Goal: Information Seeking & Learning: Learn about a topic

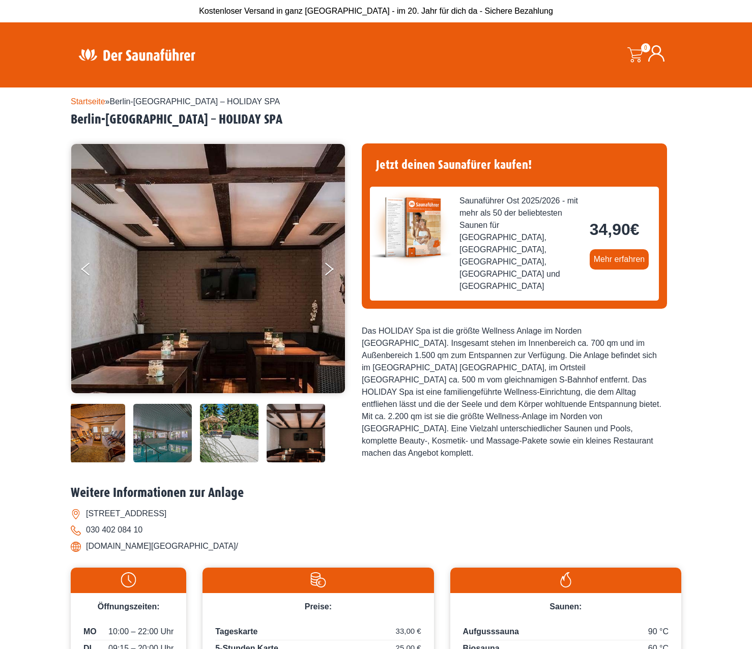
click at [116, 56] on img at bounding box center [137, 55] width 132 height 20
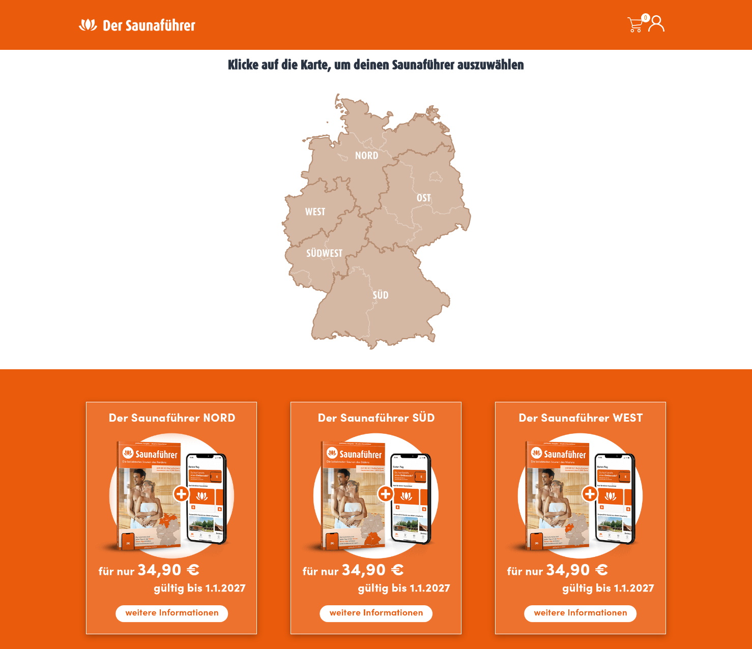
scroll to position [305, 0]
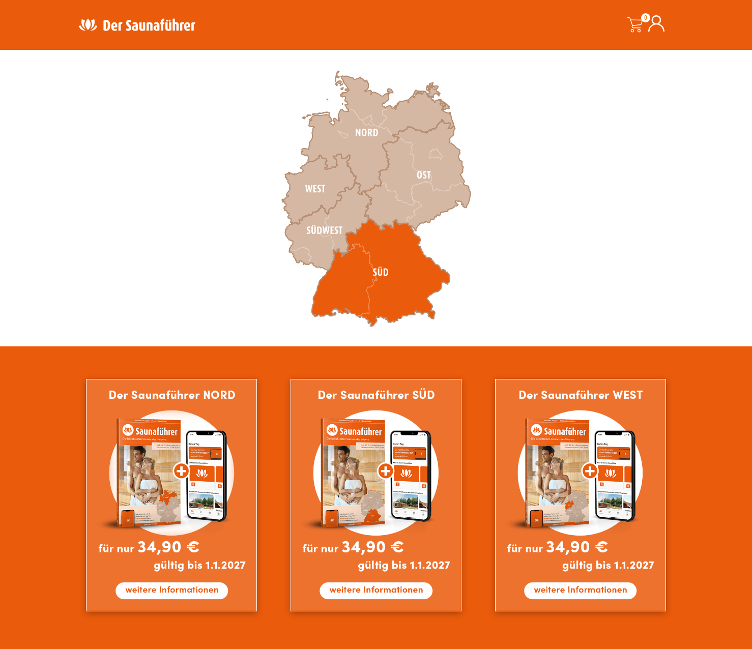
click at [356, 271] on icon at bounding box center [380, 273] width 138 height 108
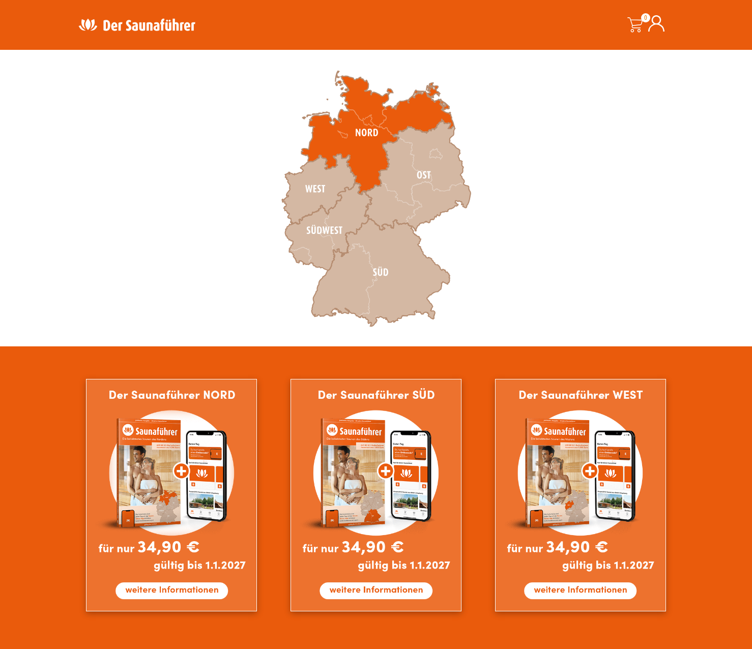
click at [347, 122] on icon at bounding box center [377, 133] width 153 height 124
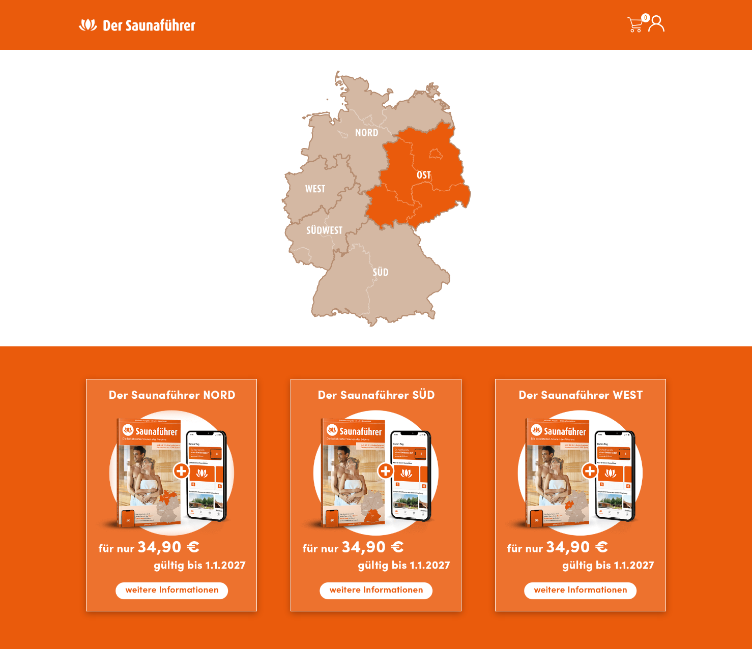
click at [428, 173] on icon at bounding box center [418, 175] width 106 height 111
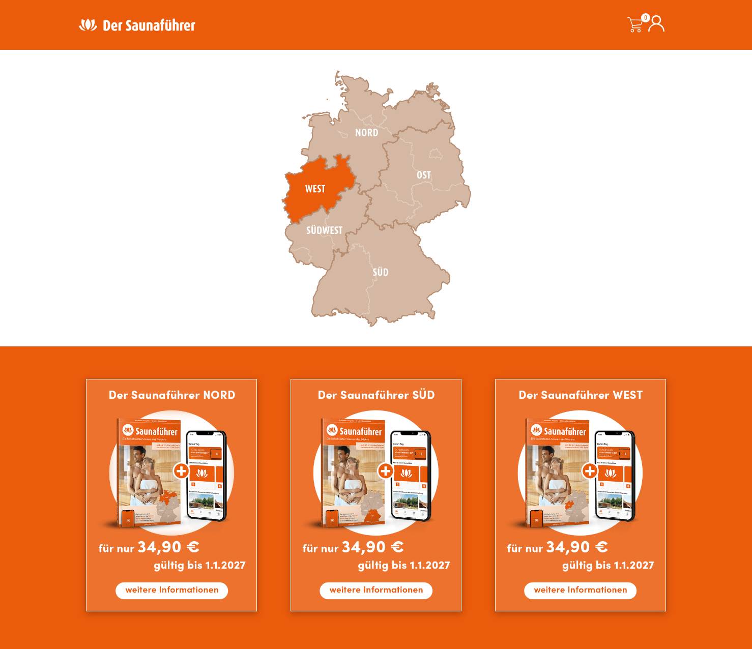
click at [299, 187] on icon at bounding box center [319, 189] width 74 height 70
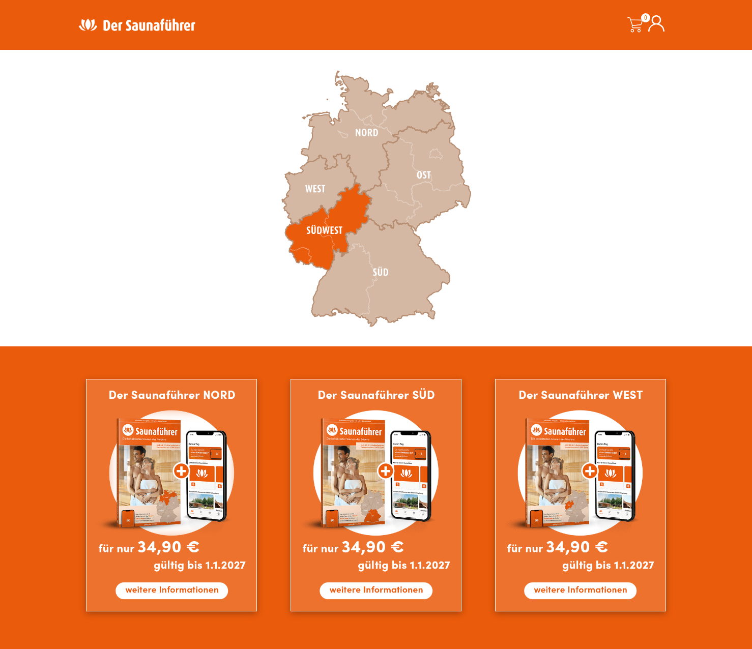
click at [313, 238] on icon at bounding box center [328, 226] width 86 height 87
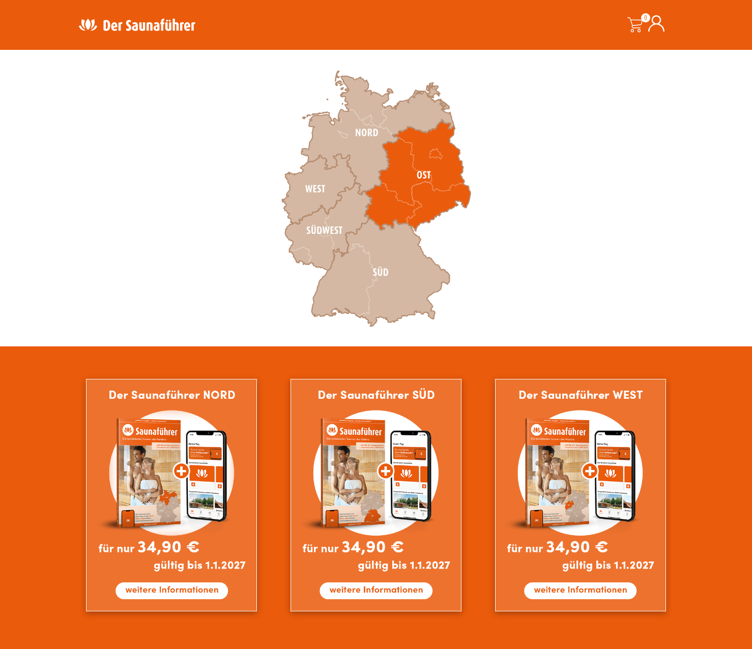
click at [440, 180] on icon at bounding box center [418, 175] width 106 height 111
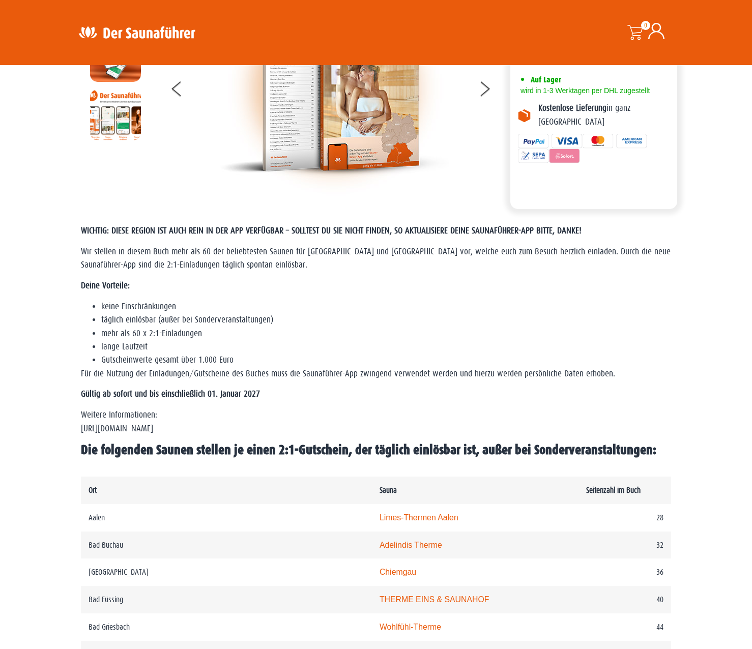
scroll to position [356, 0]
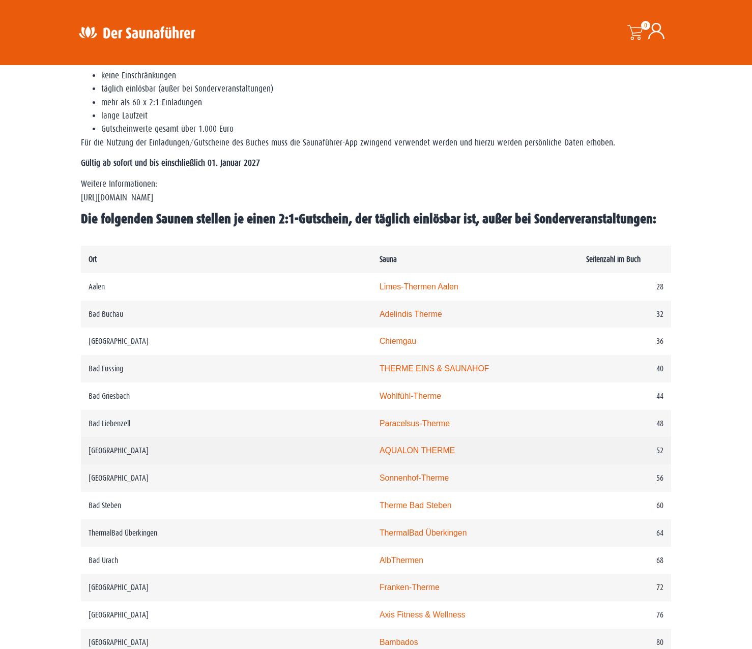
click at [379, 453] on link "AQUALON THERME" at bounding box center [416, 450] width 75 height 9
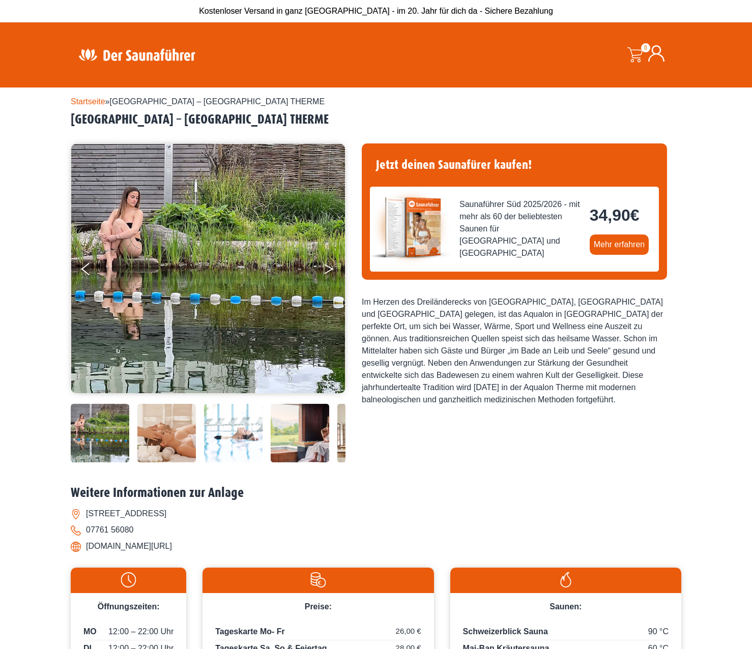
click at [332, 266] on button "Next" at bounding box center [335, 270] width 25 height 25
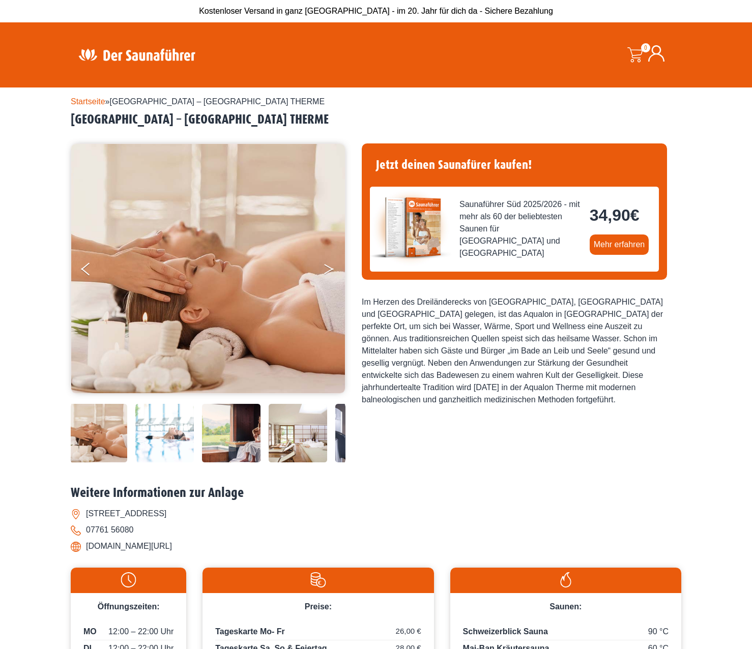
click at [331, 266] on button "Next" at bounding box center [335, 270] width 25 height 25
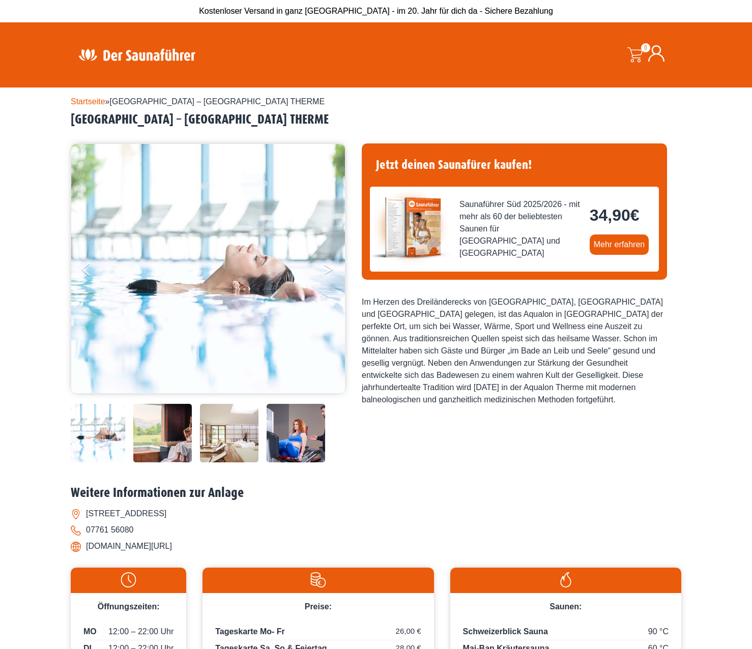
click at [326, 266] on button "Next" at bounding box center [335, 270] width 25 height 25
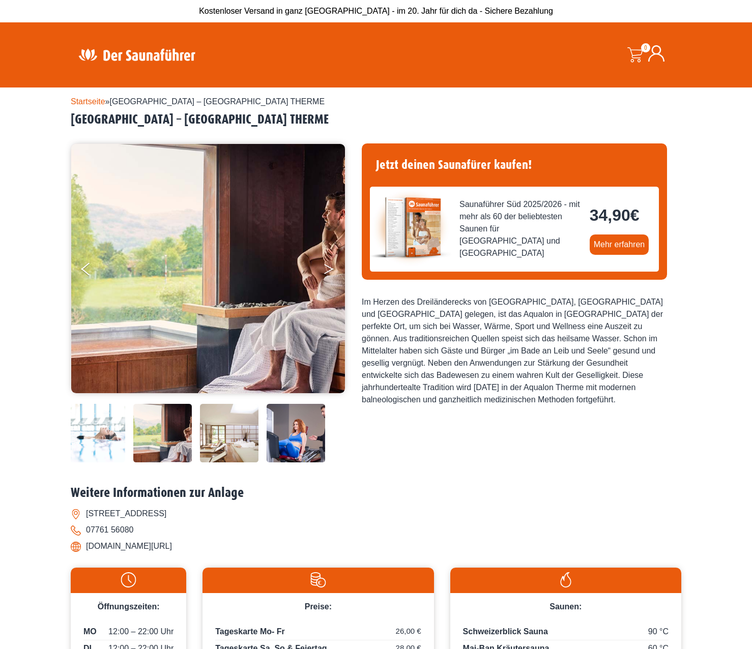
click at [326, 266] on button "Next" at bounding box center [335, 270] width 25 height 25
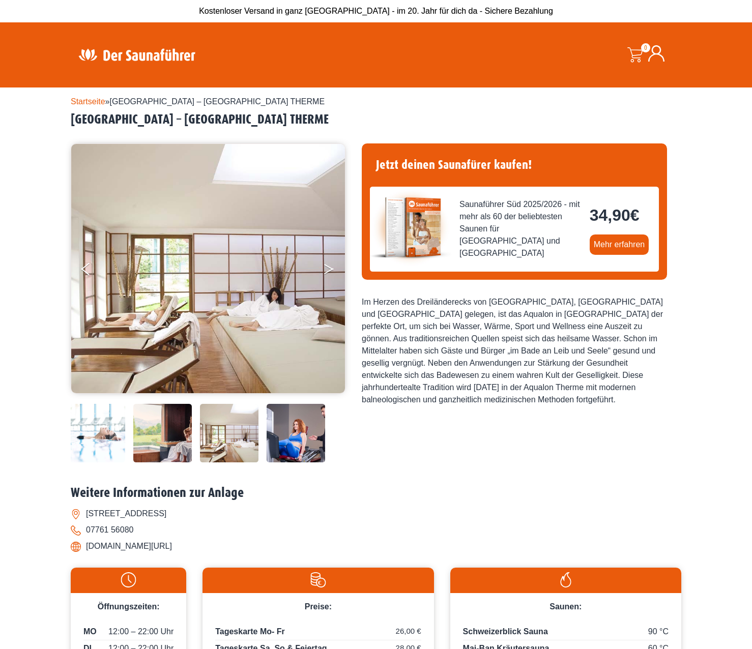
click at [326, 266] on button "Next" at bounding box center [335, 270] width 25 height 25
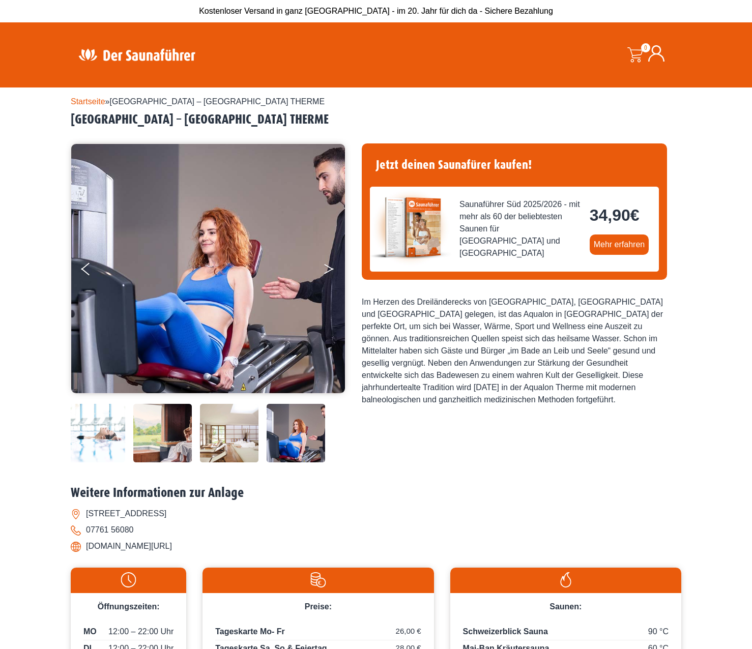
click at [326, 266] on button "Next" at bounding box center [335, 270] width 25 height 25
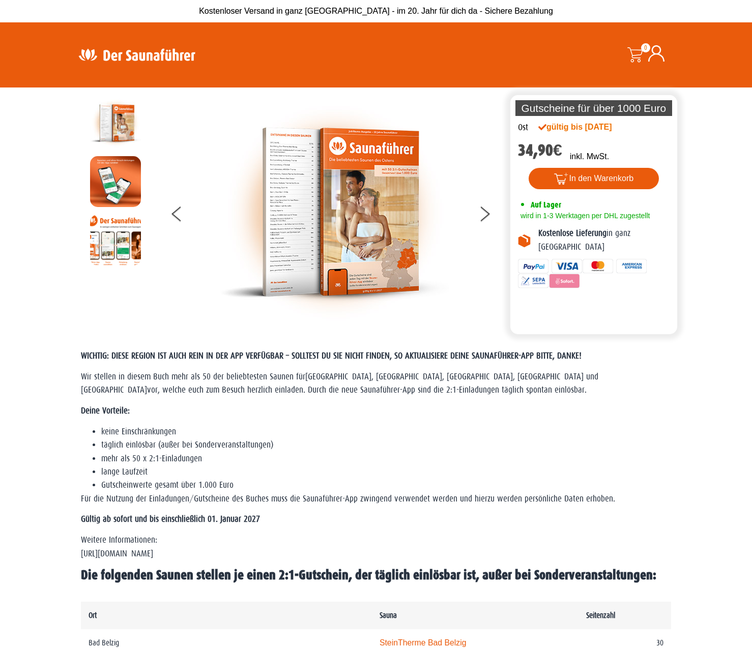
click at [707, 136] on section "Die perfekte Alternative Die perfekte Alternative Gutscheine für über 1000 Euro…" at bounding box center [376, 210] width 752 height 247
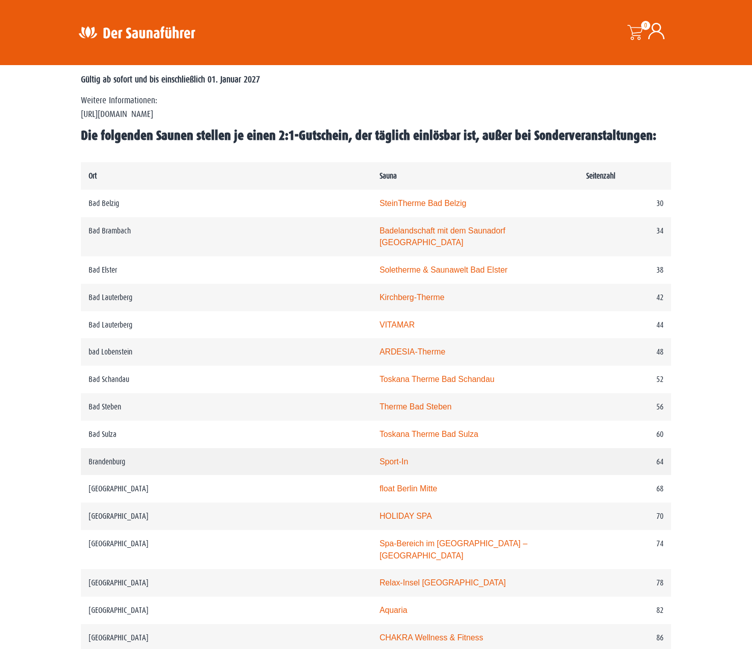
scroll to position [458, 0]
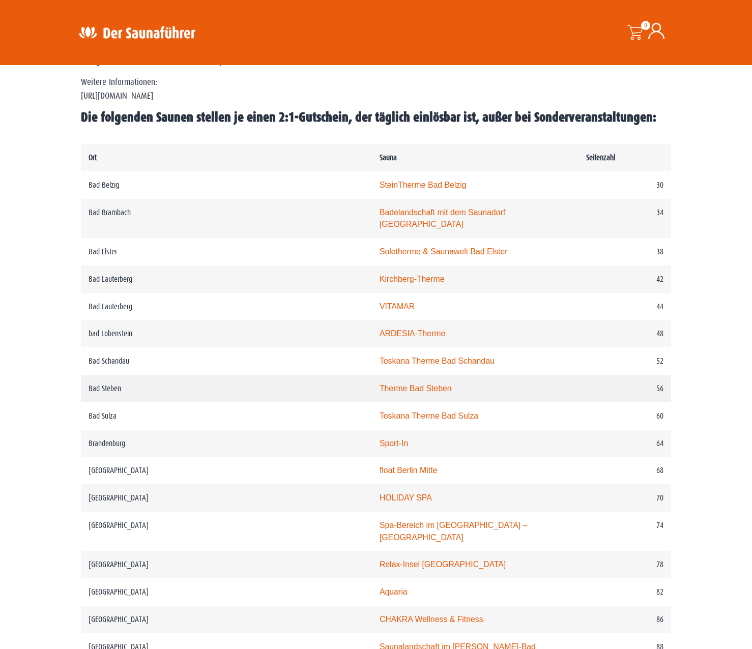
click at [379, 384] on link "Therme Bad Steben" at bounding box center [415, 388] width 72 height 9
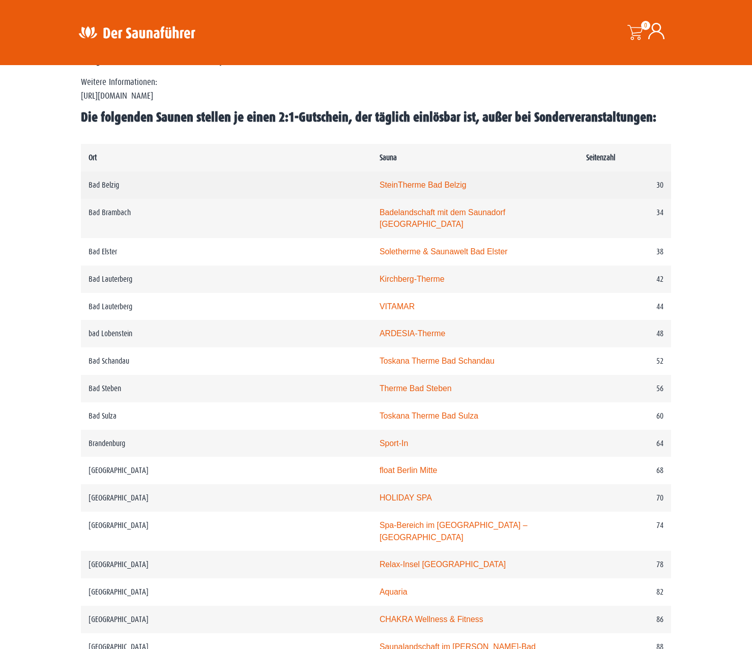
click at [379, 185] on link "SteinTherme Bad Belzig" at bounding box center [422, 185] width 87 height 9
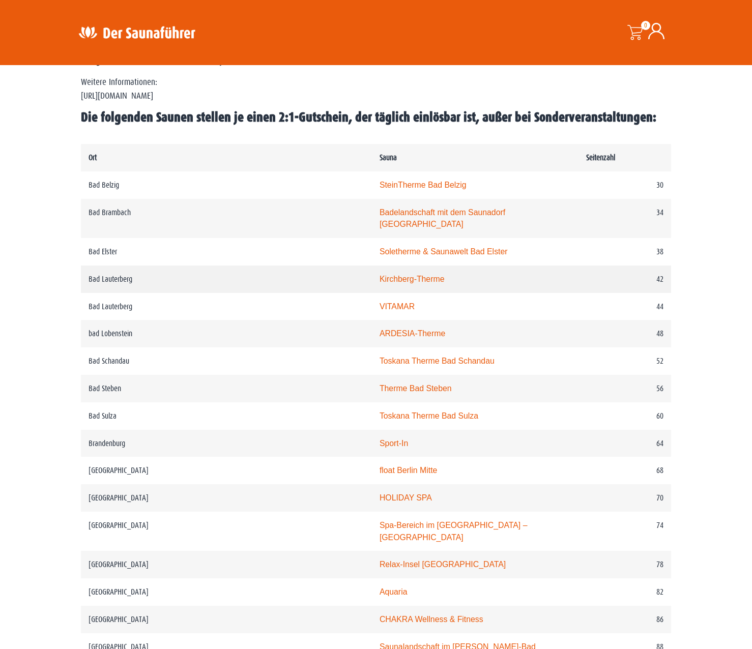
click at [379, 275] on link "Kirchberg-Therme" at bounding box center [411, 279] width 65 height 9
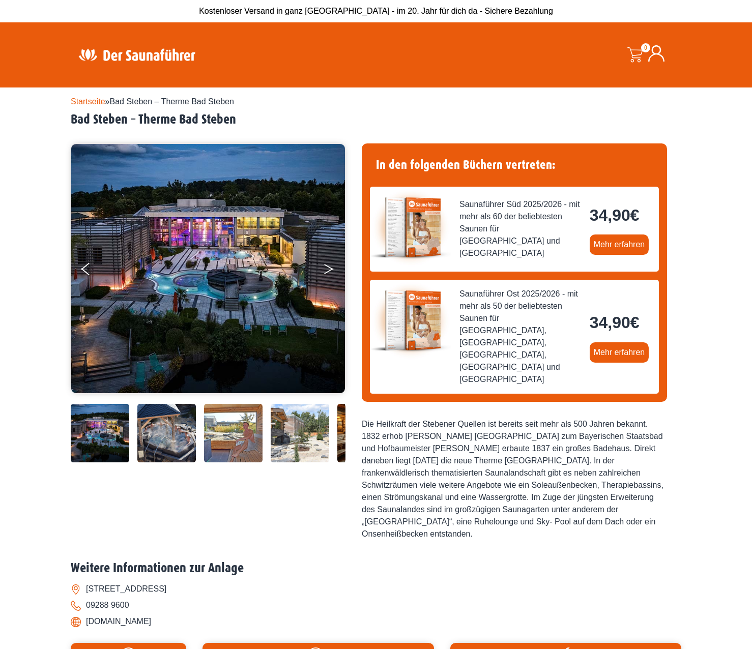
click at [325, 265] on icon "Next" at bounding box center [328, 267] width 9 height 6
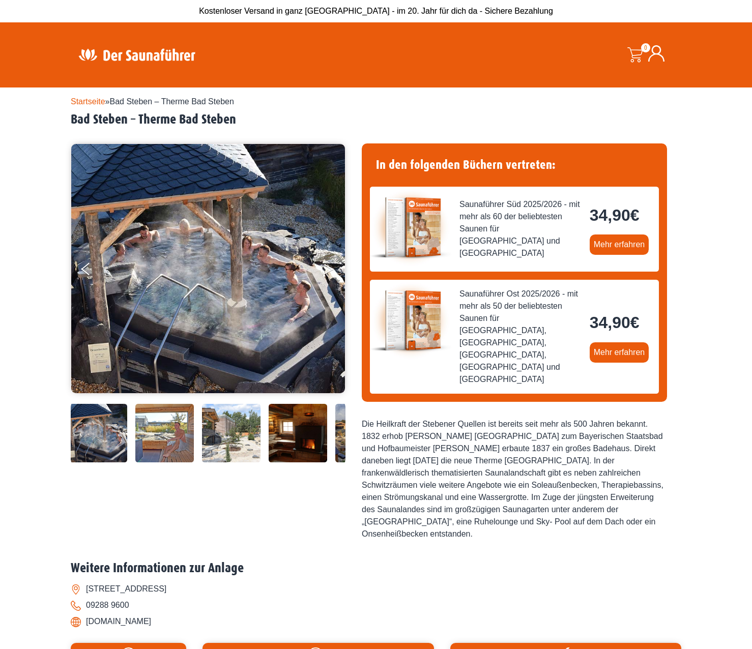
click at [325, 265] on icon "Next" at bounding box center [328, 267] width 9 height 6
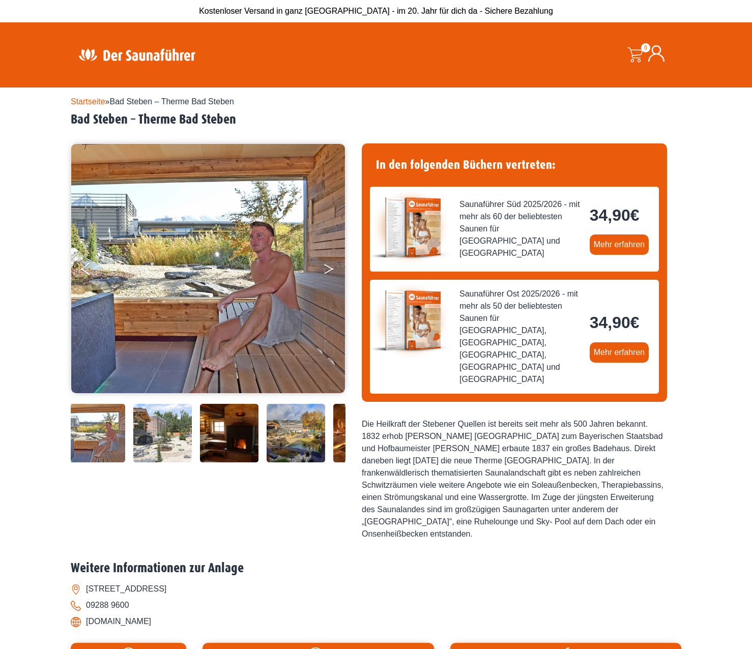
click at [325, 265] on icon "Next" at bounding box center [328, 267] width 9 height 6
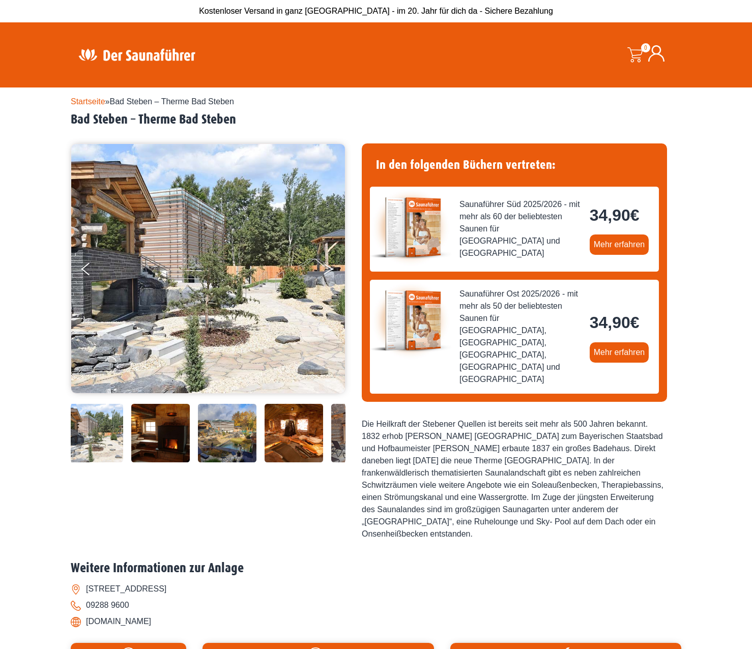
click at [325, 265] on icon "Next" at bounding box center [328, 267] width 9 height 6
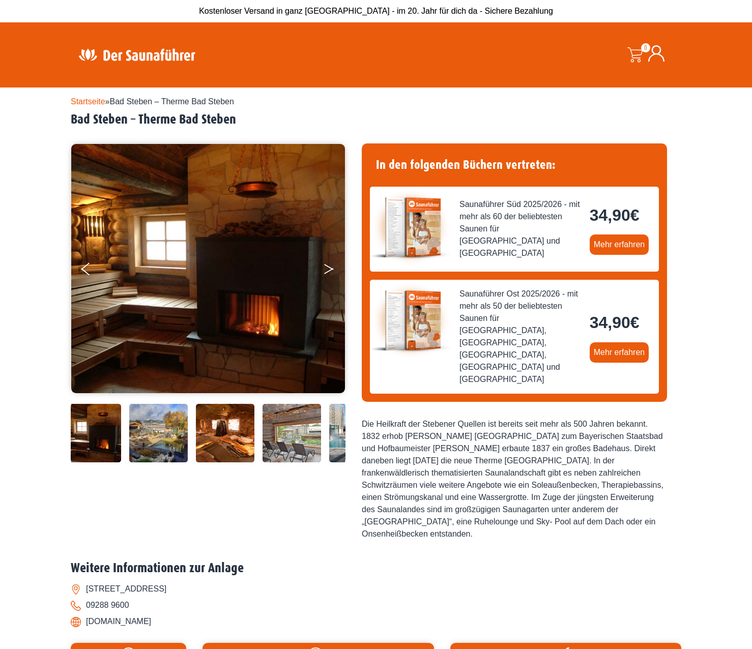
click at [325, 265] on icon "Next" at bounding box center [328, 267] width 9 height 6
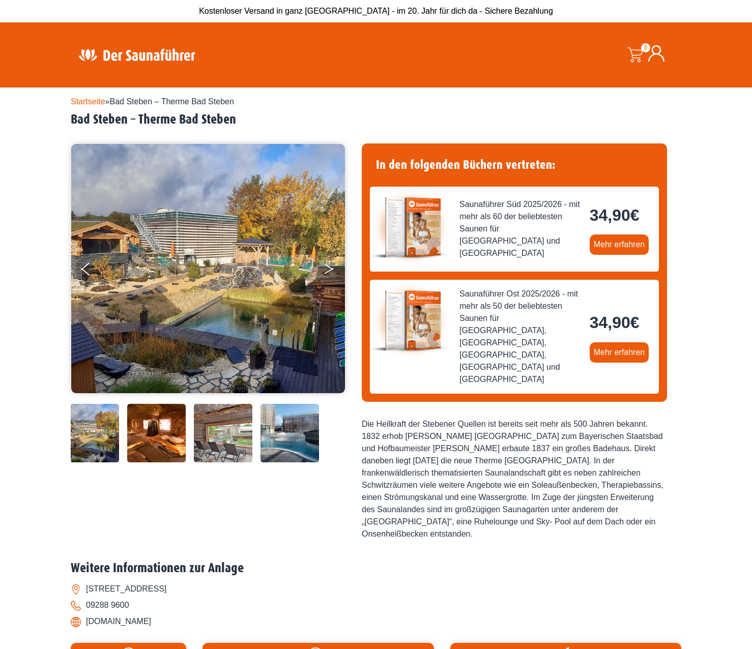
click at [325, 265] on icon "Next" at bounding box center [328, 267] width 9 height 6
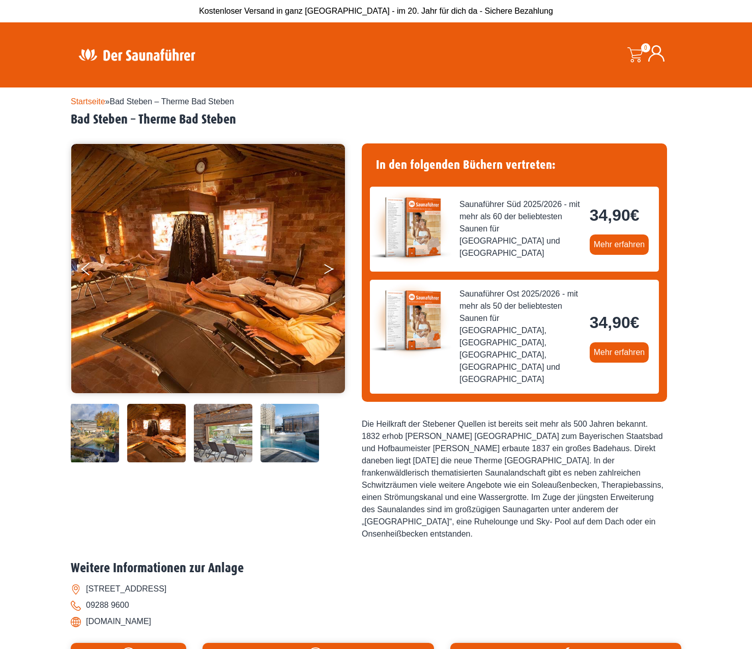
click at [325, 265] on icon "Next" at bounding box center [328, 267] width 9 height 6
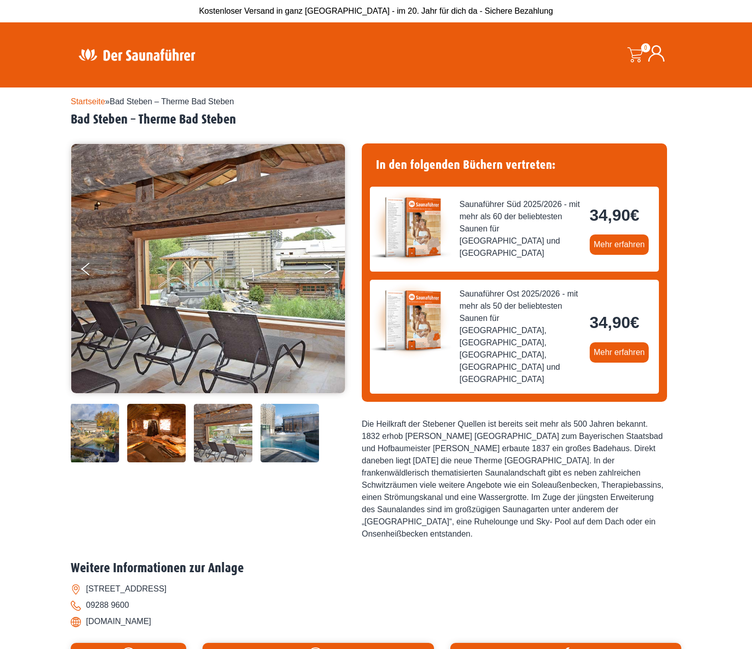
click at [325, 265] on icon "Next" at bounding box center [328, 267] width 9 height 6
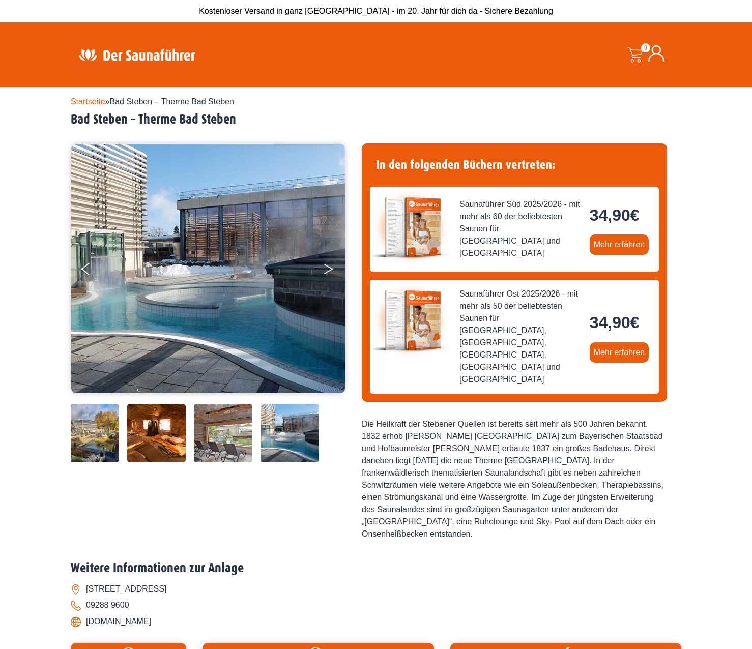
click at [325, 265] on icon "Next" at bounding box center [328, 267] width 9 height 6
drag, startPoint x: 242, startPoint y: 117, endPoint x: 138, endPoint y: 117, distance: 103.8
click at [138, 117] on h2 "Bad Steben – Therme Bad Steben" at bounding box center [376, 120] width 610 height 16
drag, startPoint x: 138, startPoint y: 117, endPoint x: 150, endPoint y: 118, distance: 11.7
copy h2 "Therme Bad Steben"
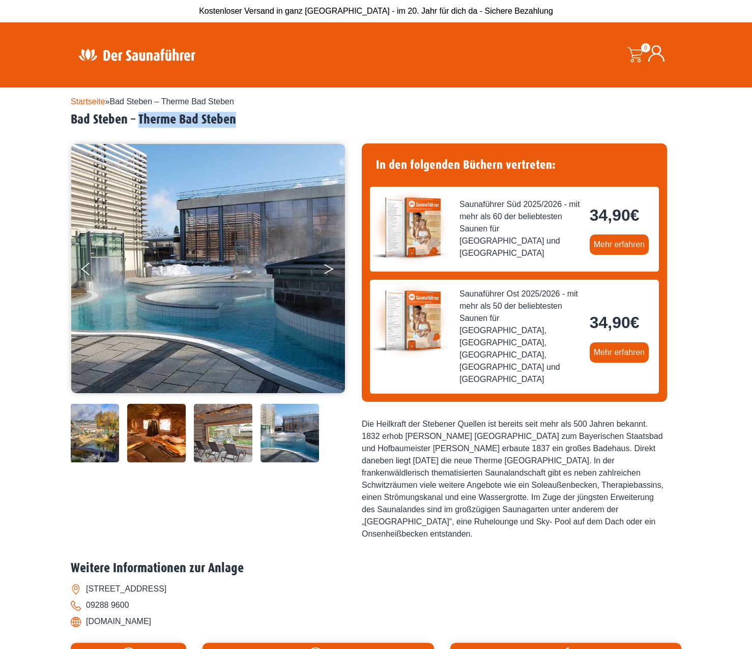
click at [328, 272] on button "Next" at bounding box center [335, 270] width 25 height 25
click at [328, 266] on icon "Next" at bounding box center [328, 267] width 9 height 6
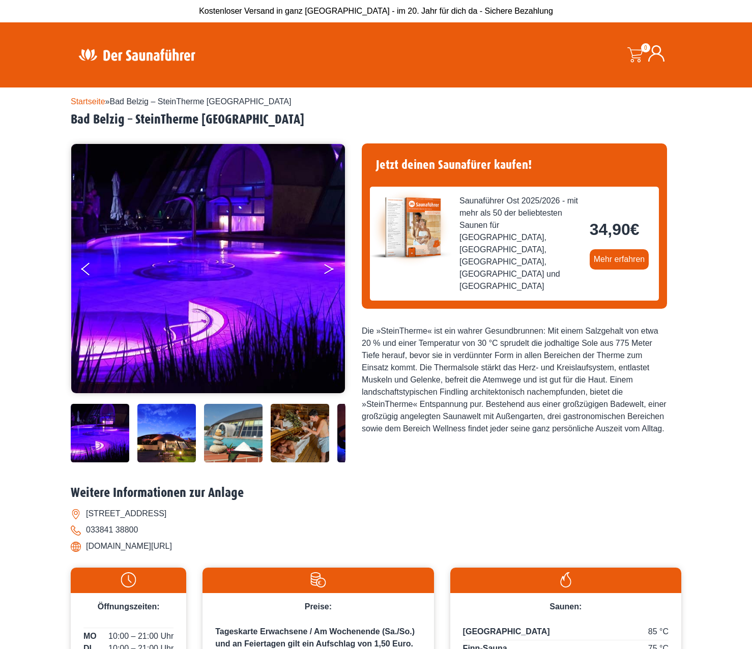
click at [330, 270] on icon "Next" at bounding box center [328, 271] width 9 height 6
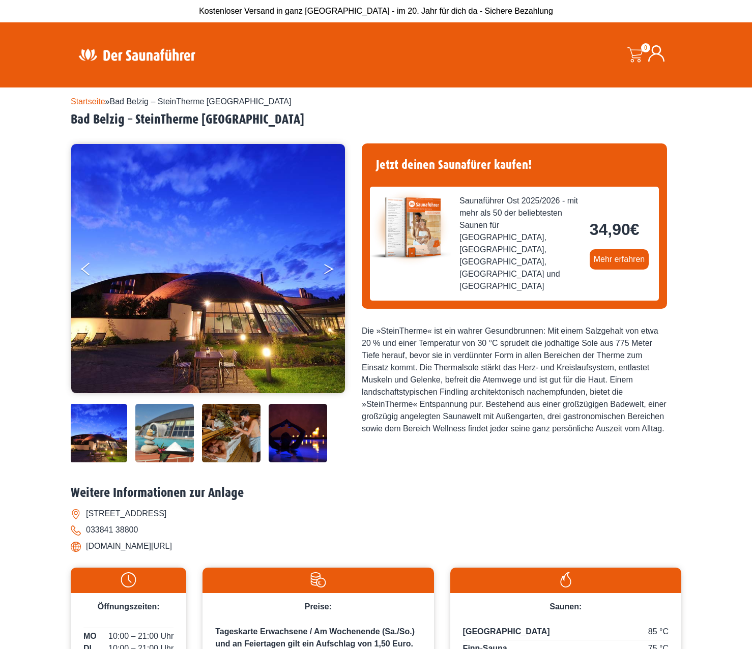
click at [330, 270] on icon "Next" at bounding box center [328, 271] width 9 height 6
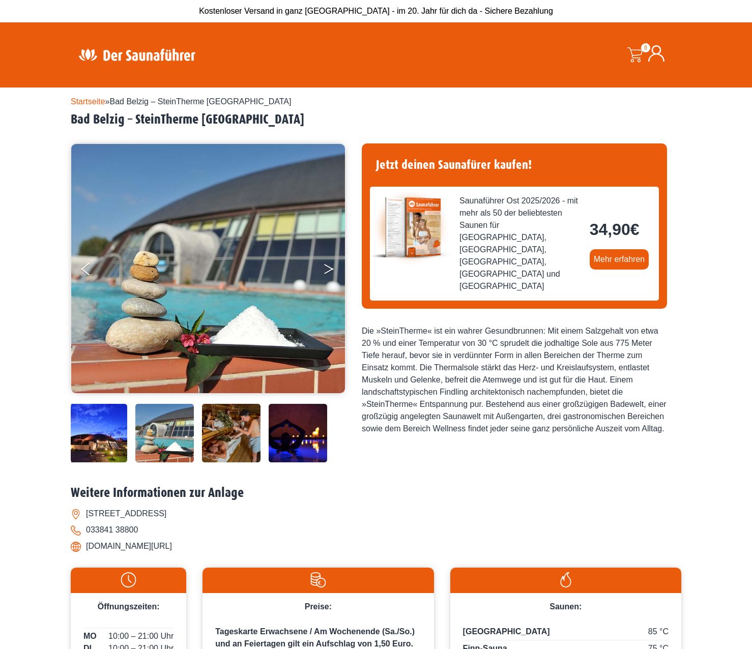
click at [330, 270] on icon "Next" at bounding box center [328, 271] width 9 height 6
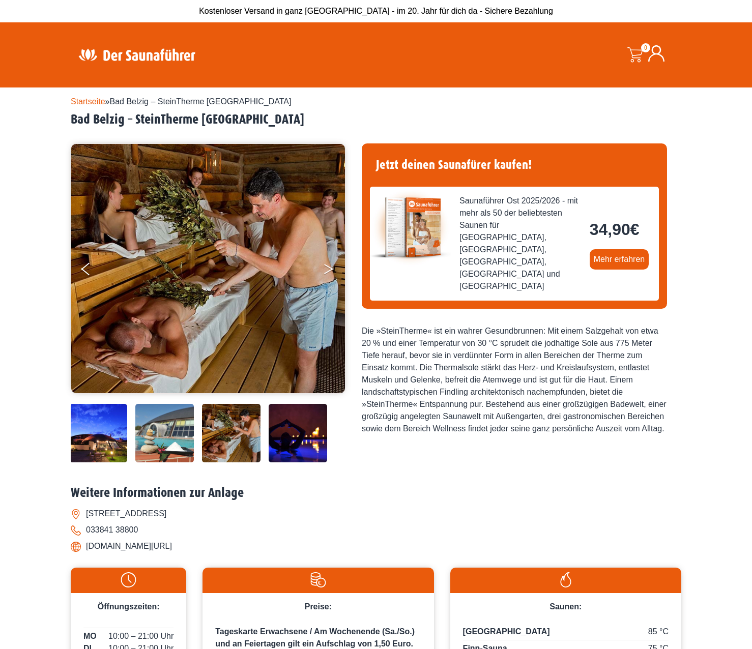
click at [330, 270] on icon "Next" at bounding box center [328, 271] width 9 height 6
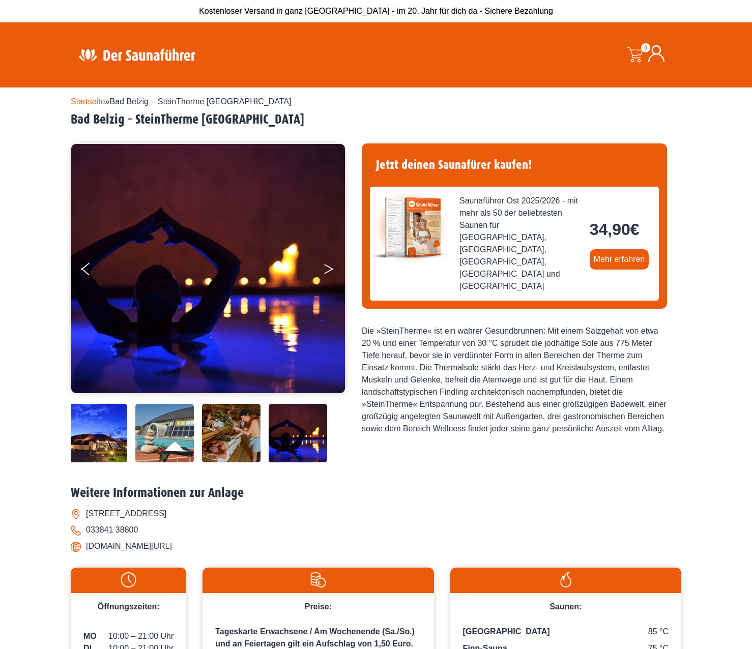
click at [330, 270] on icon "Next" at bounding box center [328, 271] width 9 height 6
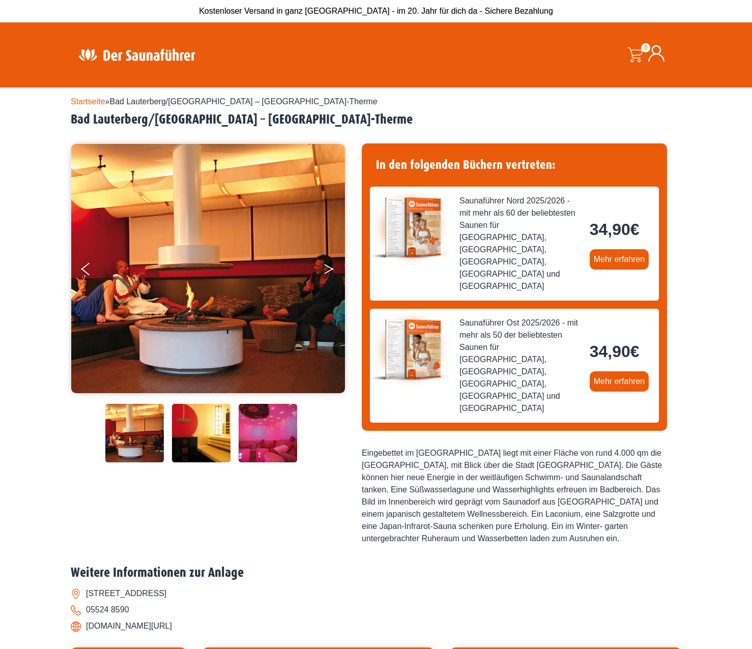
click at [324, 263] on button "Next" at bounding box center [335, 270] width 25 height 25
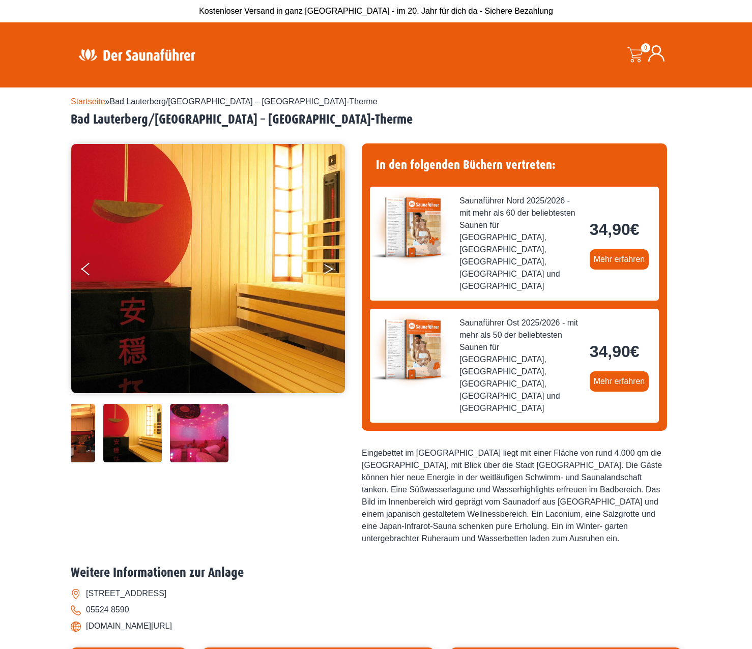
click at [324, 263] on button "Next" at bounding box center [335, 270] width 25 height 25
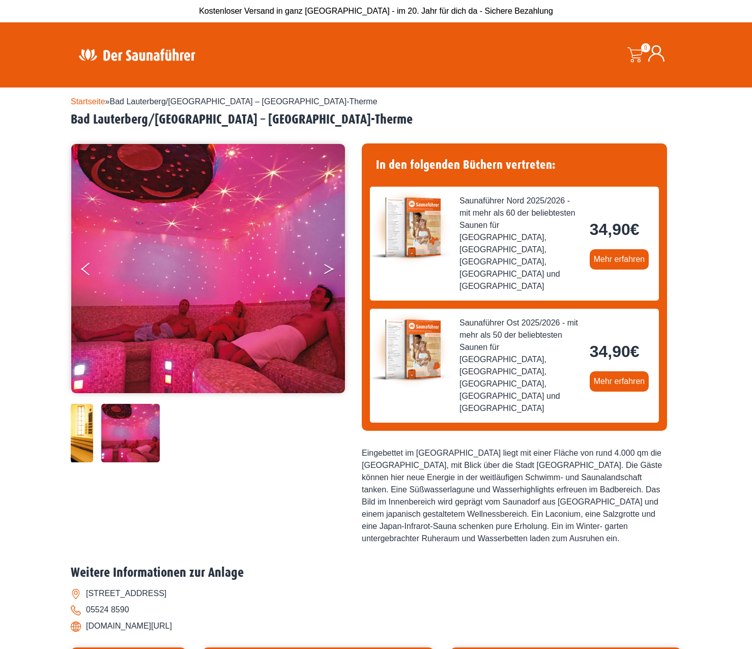
click at [324, 263] on button "Next" at bounding box center [335, 270] width 25 height 25
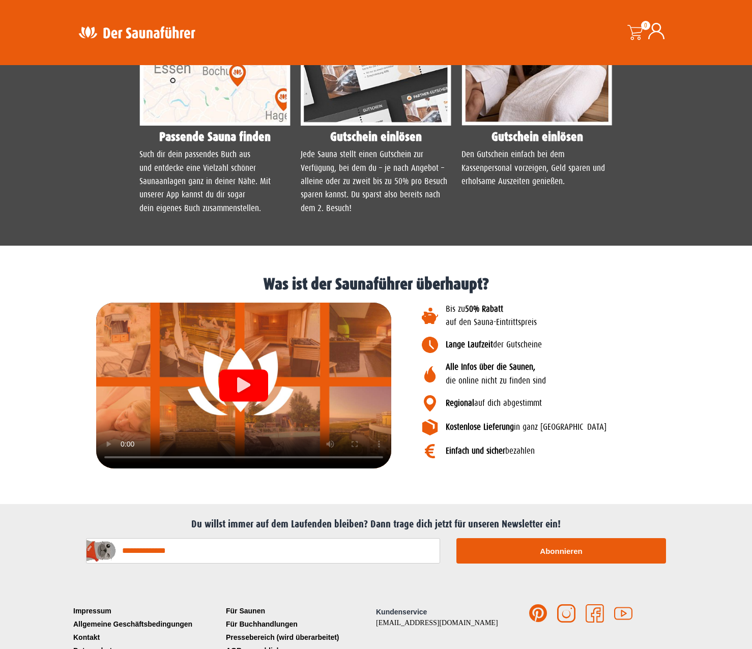
scroll to position [993, 0]
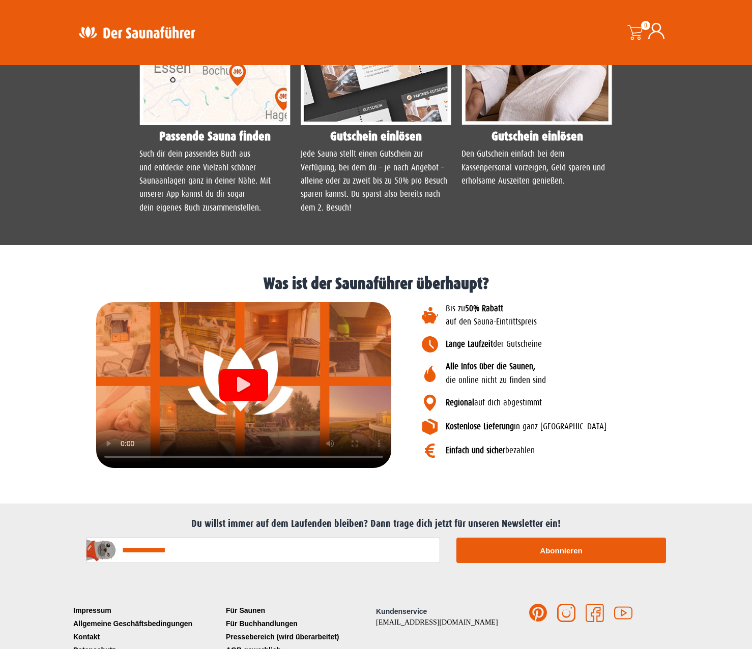
click at [241, 376] on icon "Video abspielen" at bounding box center [243, 383] width 13 height 15
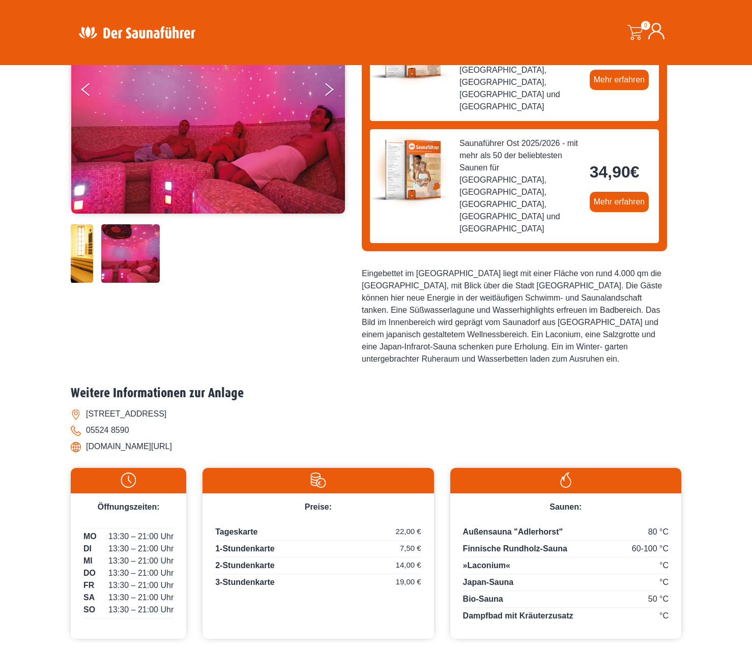
scroll to position [0, 0]
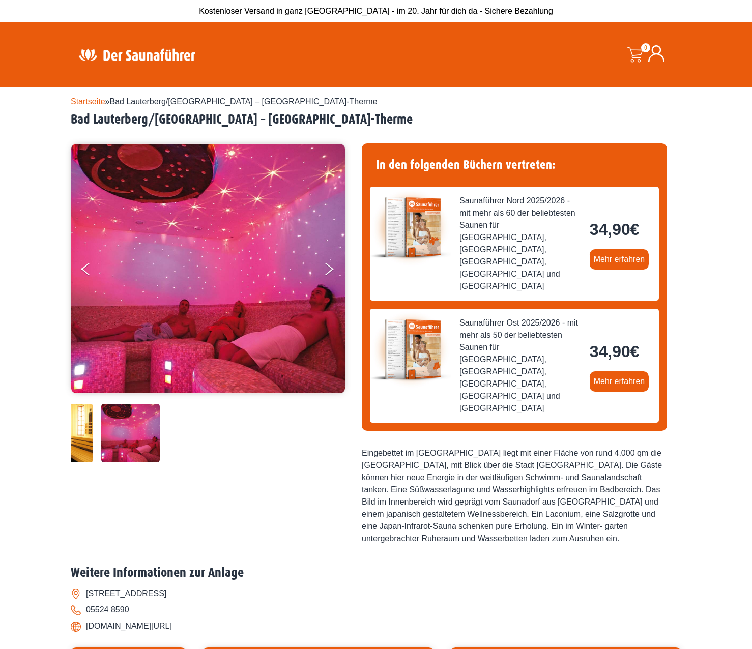
click at [85, 58] on img at bounding box center [137, 55] width 132 height 20
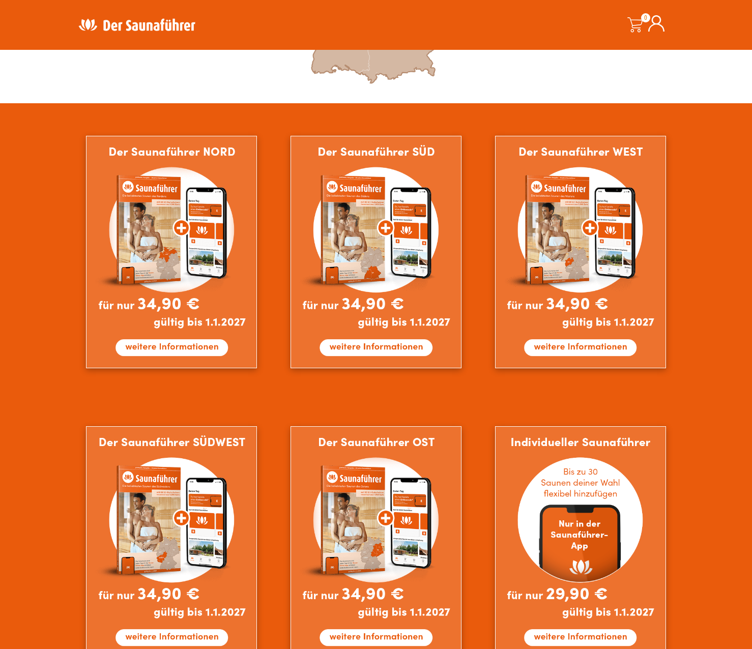
scroll to position [532, 0]
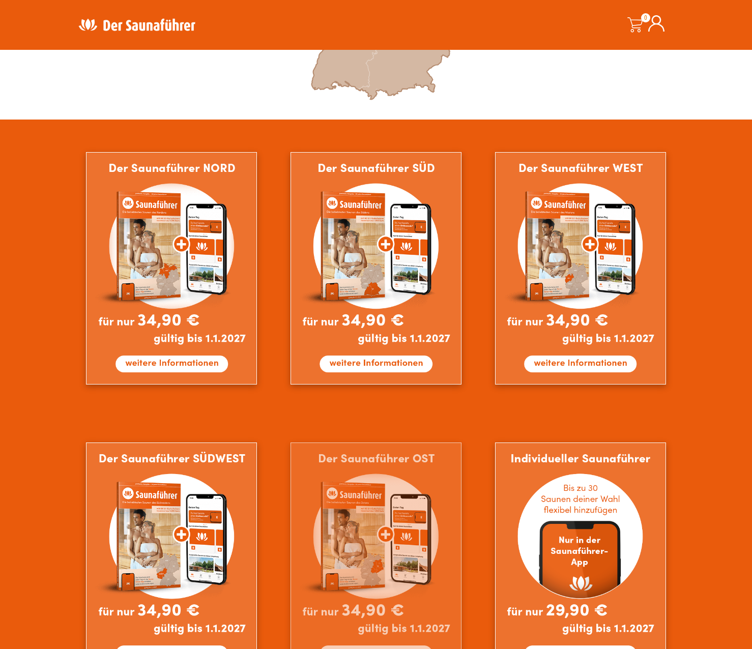
click at [427, 467] on img at bounding box center [375, 558] width 171 height 232
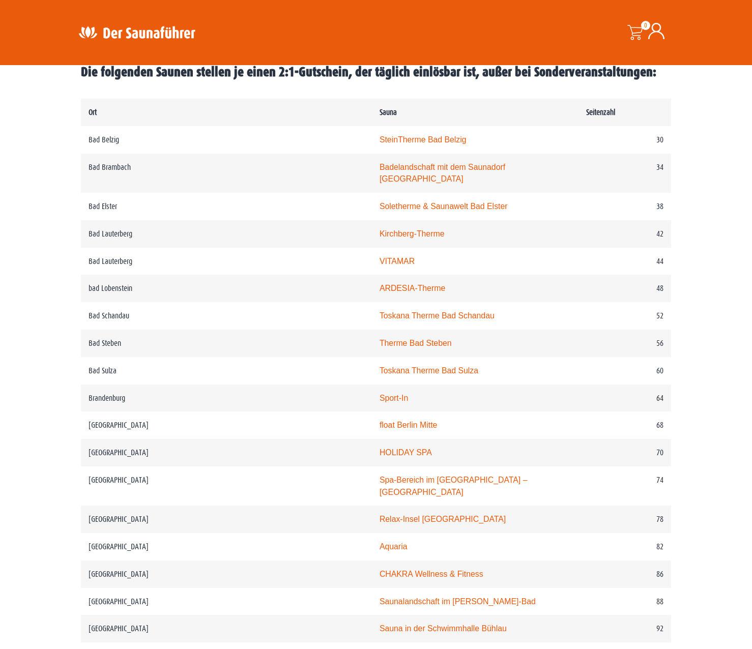
scroll to position [509, 0]
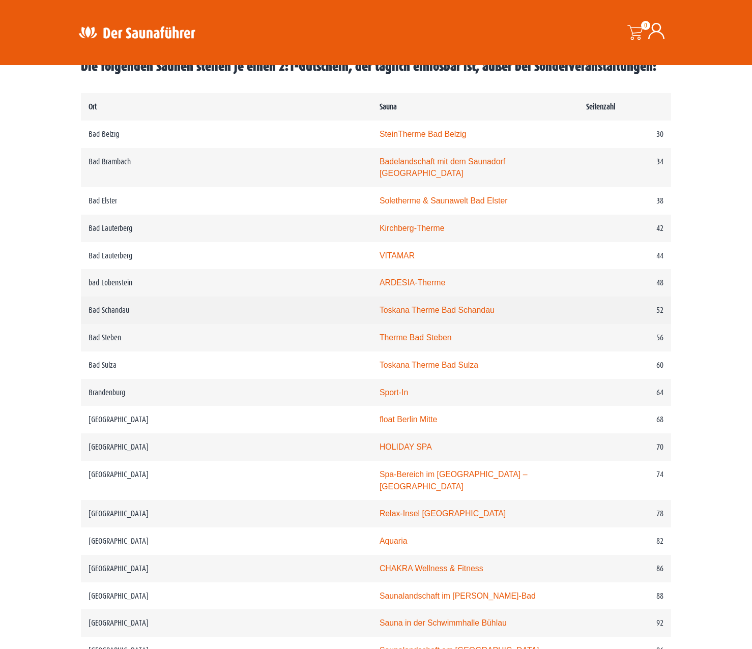
click at [400, 306] on link "Toskana Therme Bad Schandau" at bounding box center [436, 310] width 115 height 9
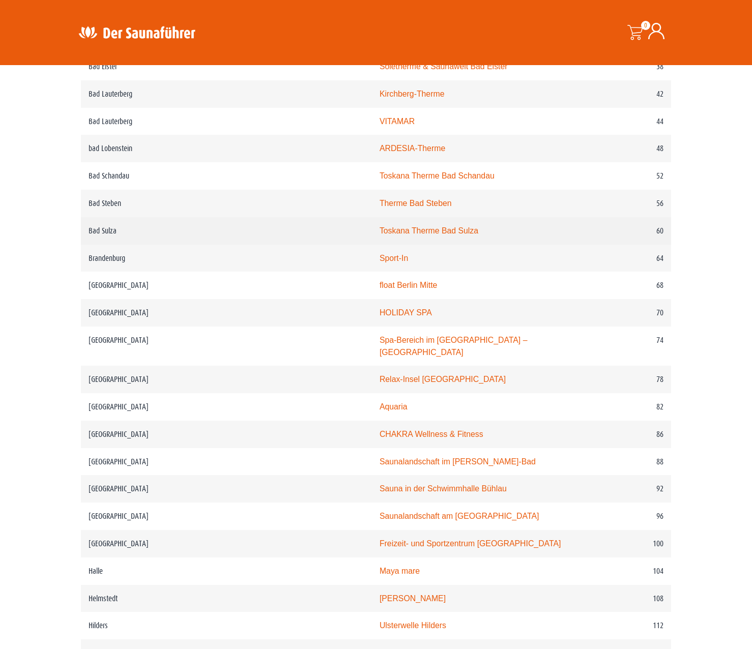
scroll to position [661, 0]
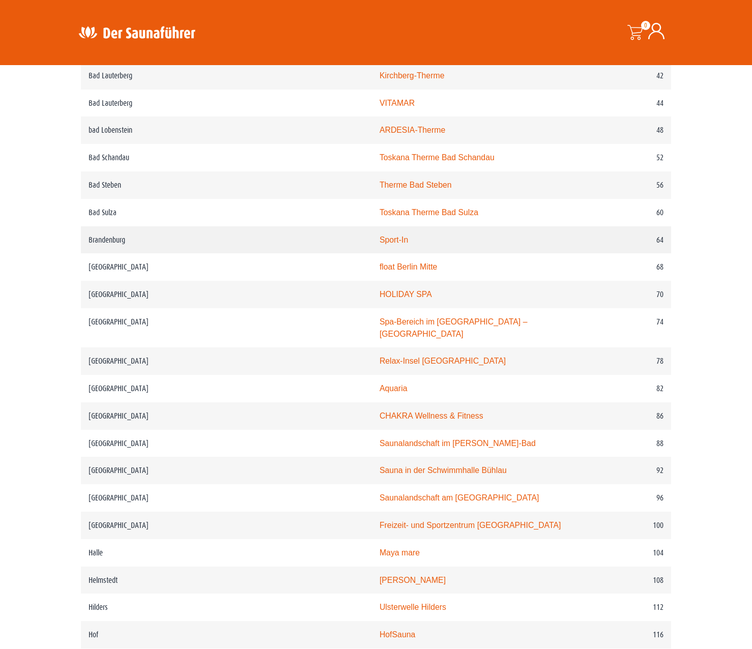
click at [379, 235] on link "Sport-In" at bounding box center [393, 239] width 28 height 9
click at [379, 290] on link "HOLIDAY SPA" at bounding box center [405, 294] width 52 height 9
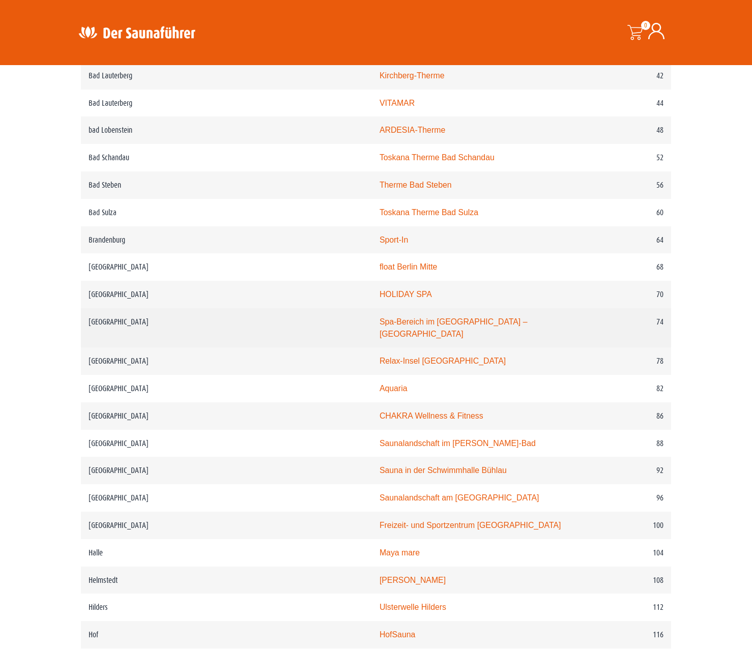
click at [382, 317] on link "Spa-Bereich im Holmes Place – Potsdamer Platz" at bounding box center [453, 327] width 148 height 21
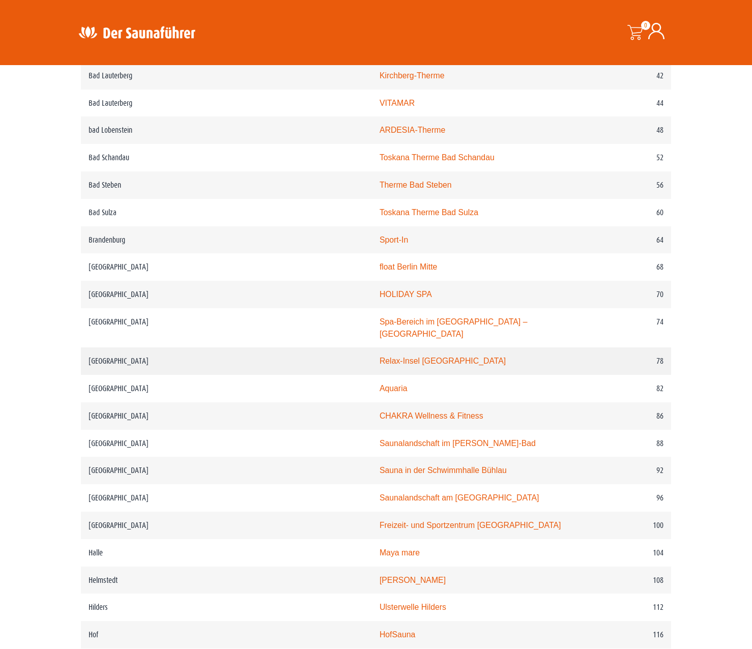
click at [387, 357] on link "Relax-Insel Marzahn" at bounding box center [442, 361] width 126 height 9
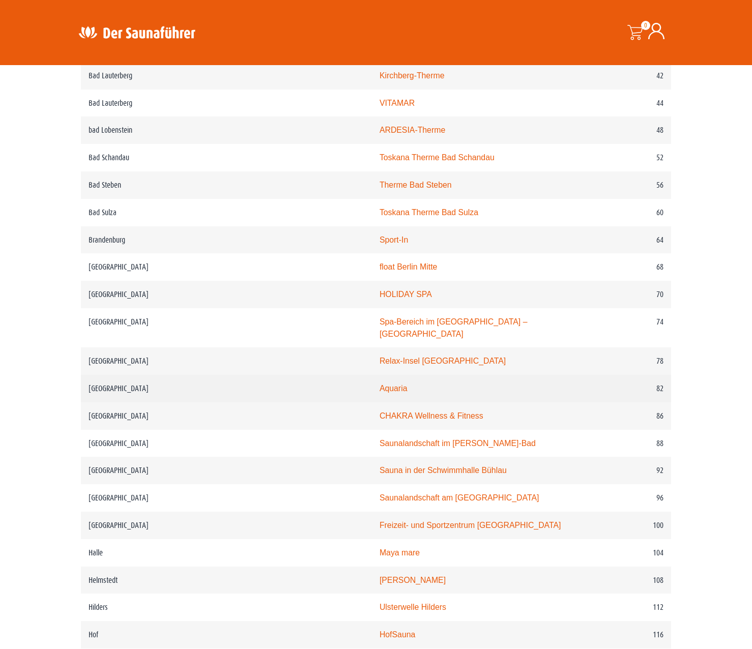
scroll to position [712, 0]
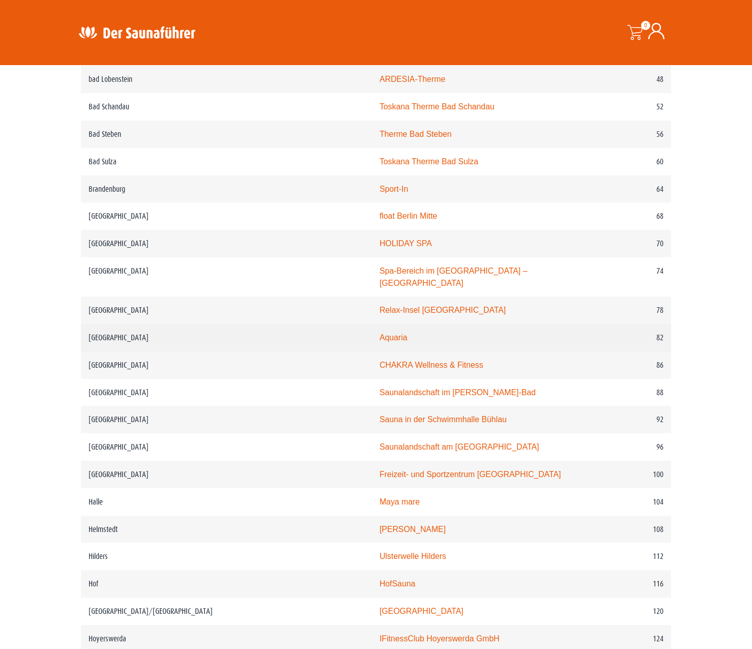
click at [379, 333] on link "Aquaria" at bounding box center [393, 337] width 28 height 9
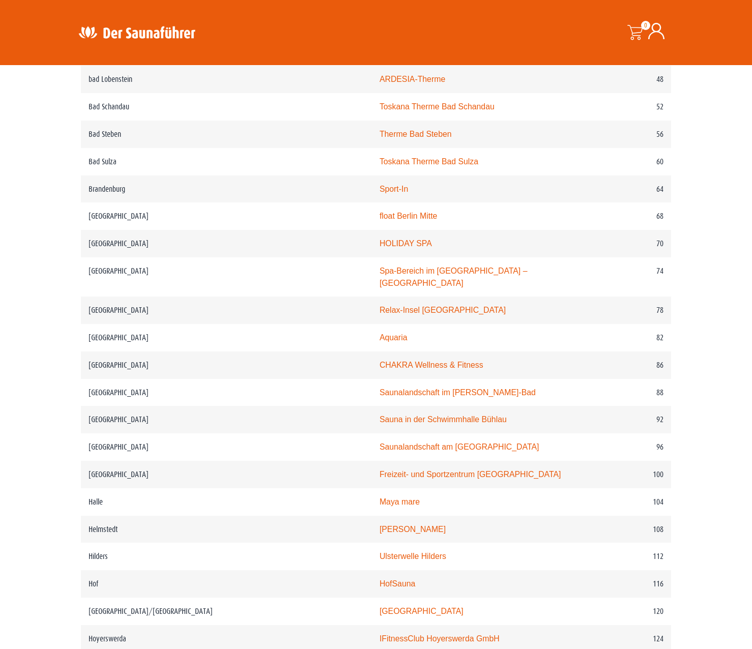
scroll to position [763, 0]
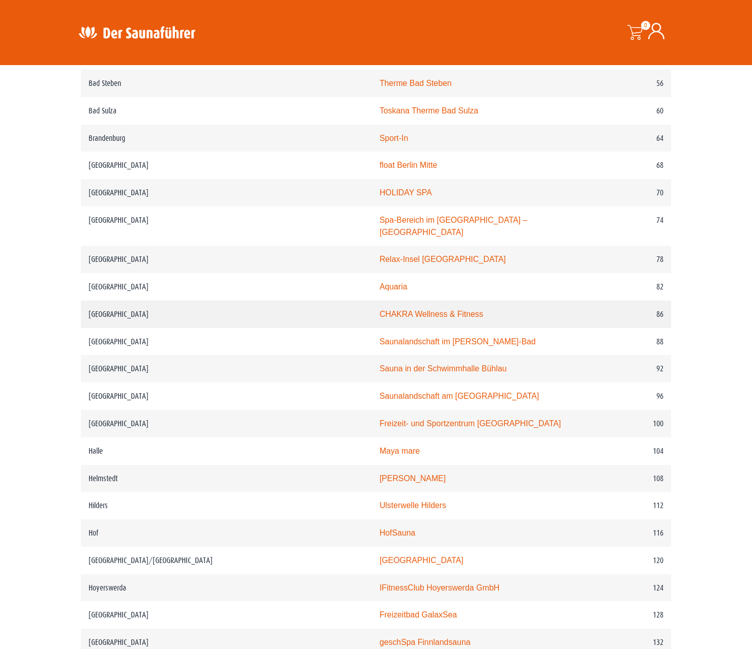
click at [379, 310] on link "CHAKRA Wellness & Fitness" at bounding box center [431, 314] width 104 height 9
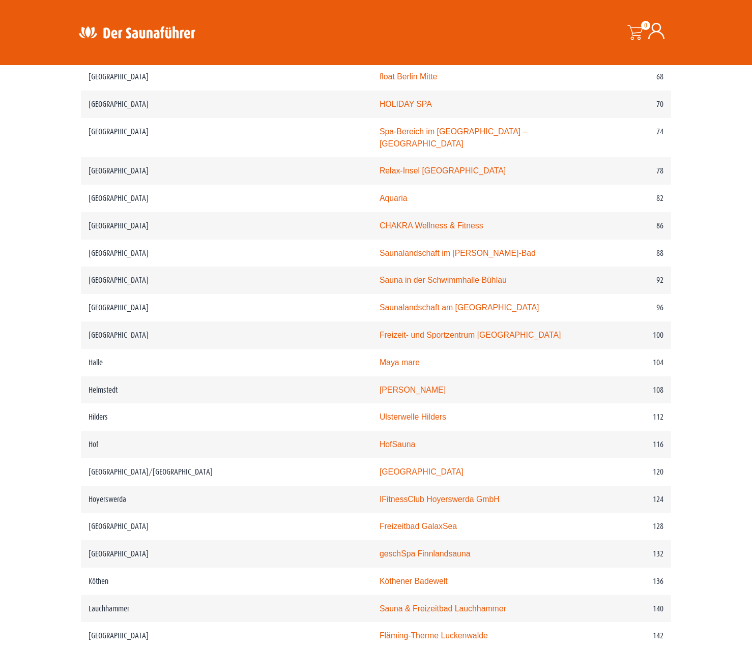
scroll to position [865, 0]
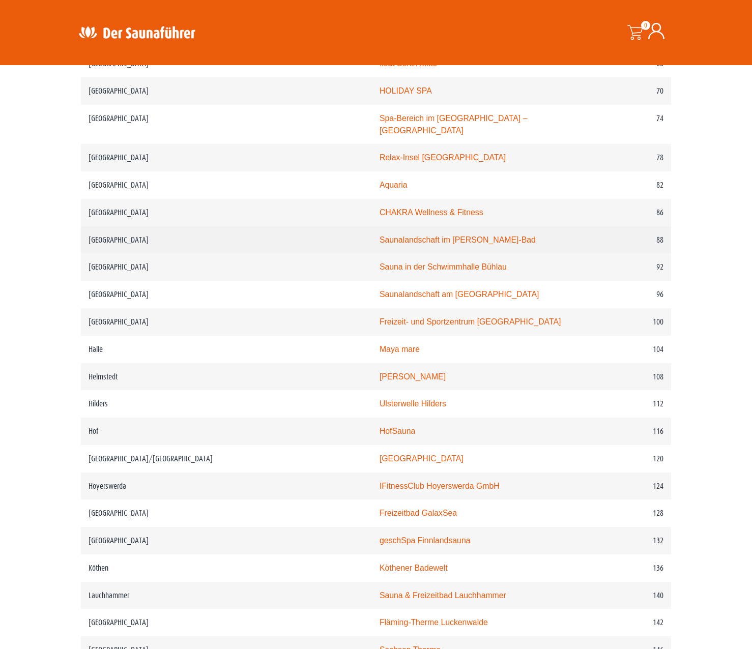
click at [416, 226] on td "Saunalandschaft im Georg-Arnhold-Bad" at bounding box center [475, 239] width 207 height 27
click at [416, 235] on link "Saunalandschaft im Georg-Arnhold-Bad" at bounding box center [457, 239] width 156 height 9
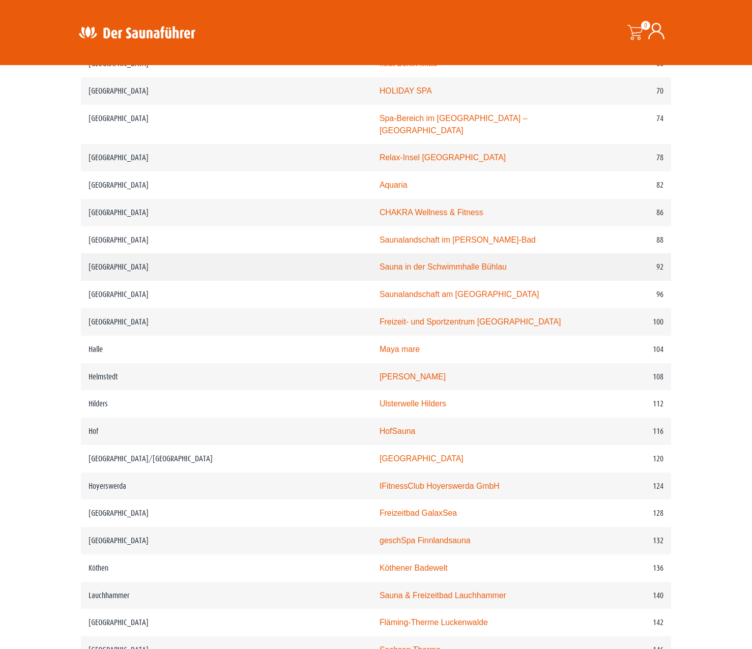
click at [434, 262] on link "Sauna in der Schwimmhalle Bühlau" at bounding box center [442, 266] width 127 height 9
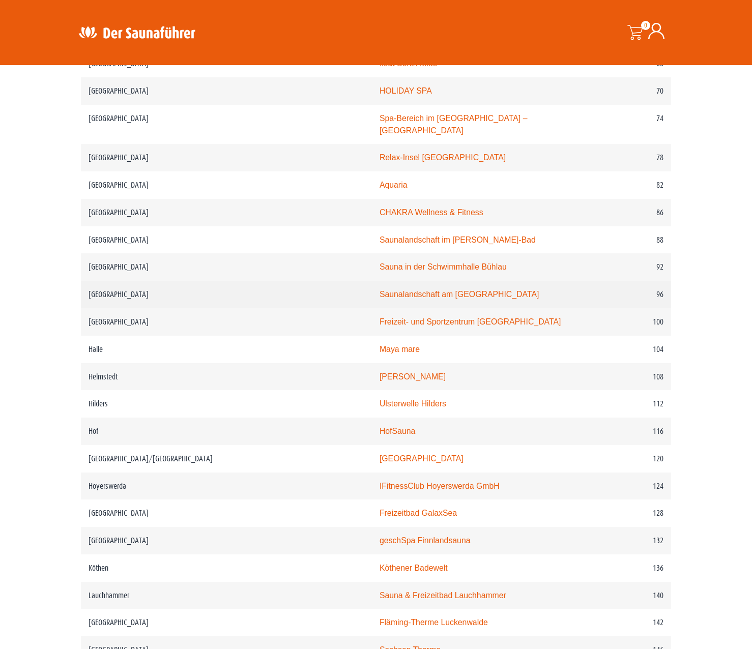
click at [440, 290] on link "Saunalandschaft am Freiberger Platz" at bounding box center [458, 294] width 159 height 9
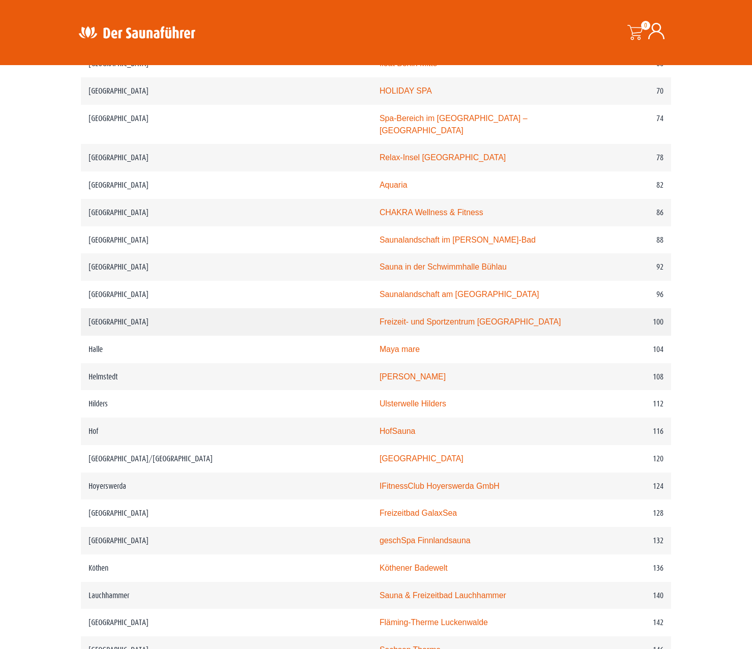
click at [379, 317] on link "Freizeit- und Sportzentrum Halberstadt" at bounding box center [470, 321] width 182 height 9
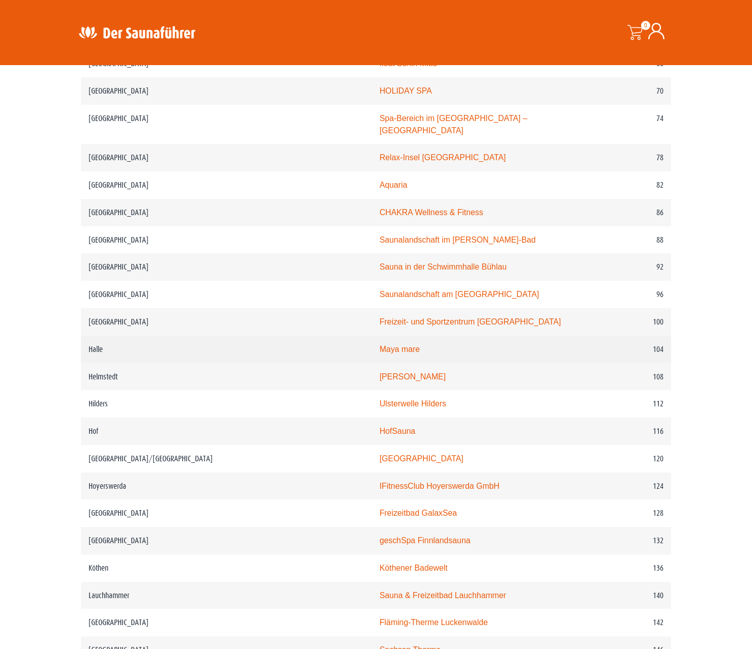
click at [379, 345] on link "Maya mare" at bounding box center [399, 349] width 40 height 9
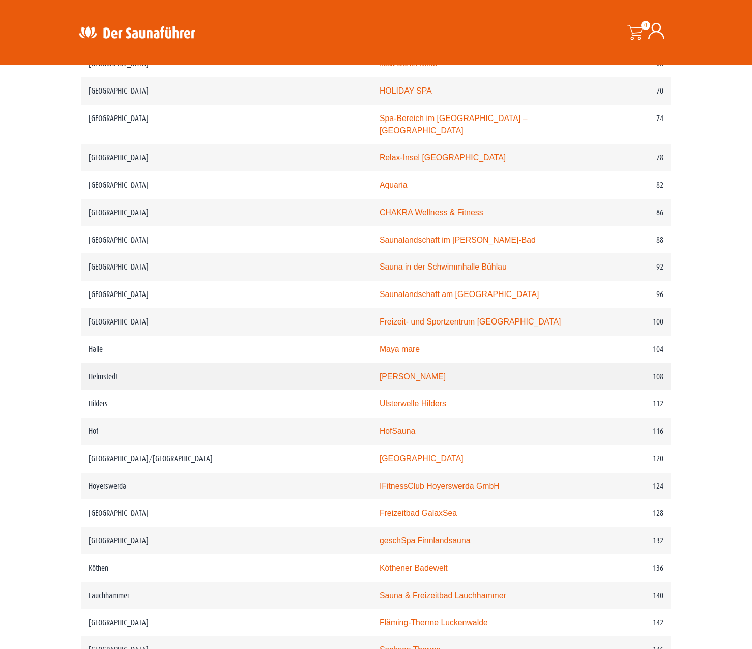
click at [379, 372] on link "Julius-Bad" at bounding box center [412, 376] width 66 height 9
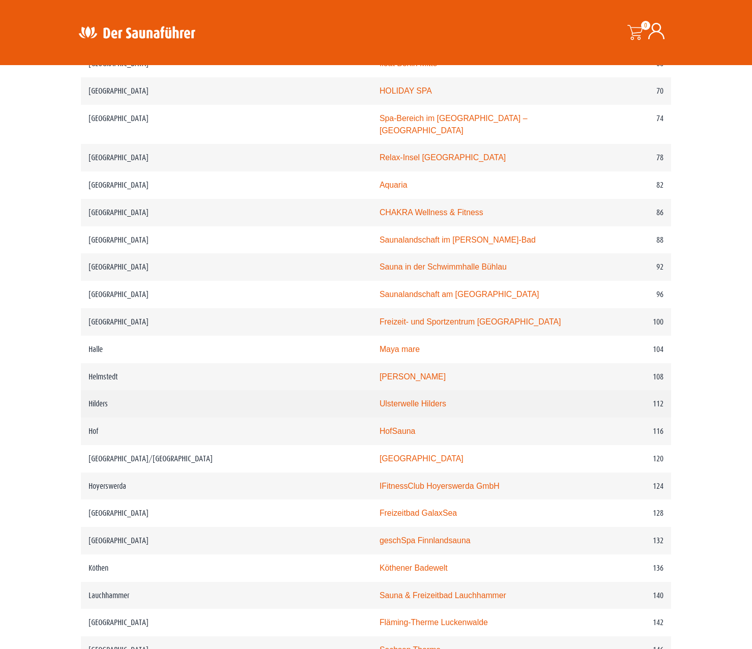
click at [379, 399] on link "Ulsterwelle Hilders" at bounding box center [412, 403] width 67 height 9
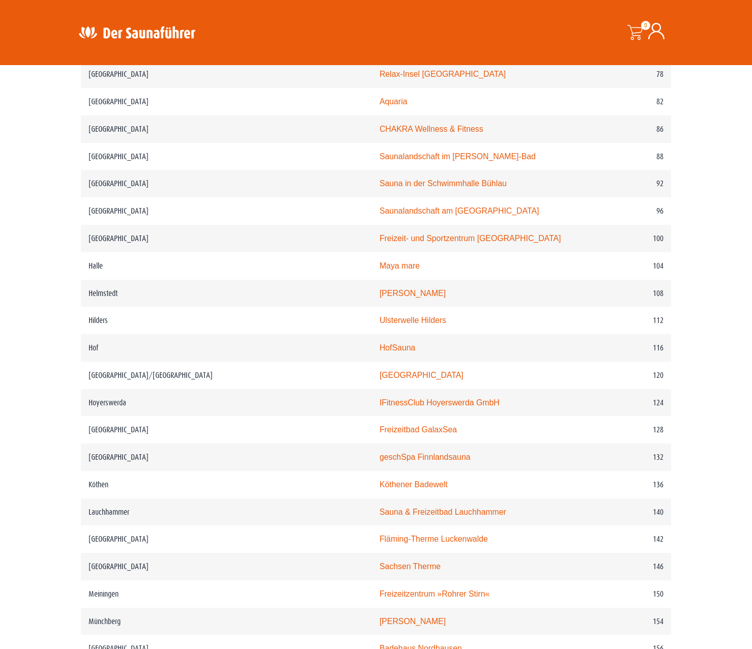
scroll to position [966, 0]
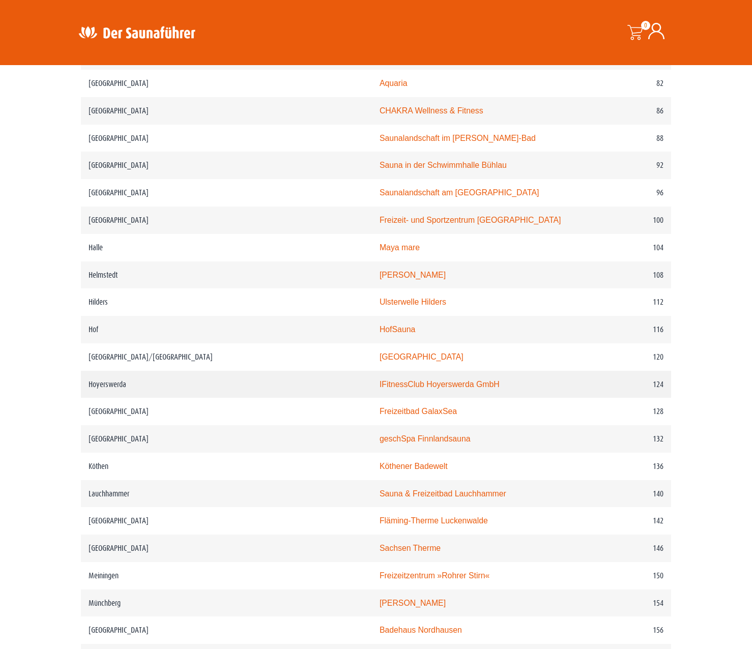
click at [379, 380] on link "IFitnessClub Hoyerswerda GmbH" at bounding box center [439, 384] width 120 height 9
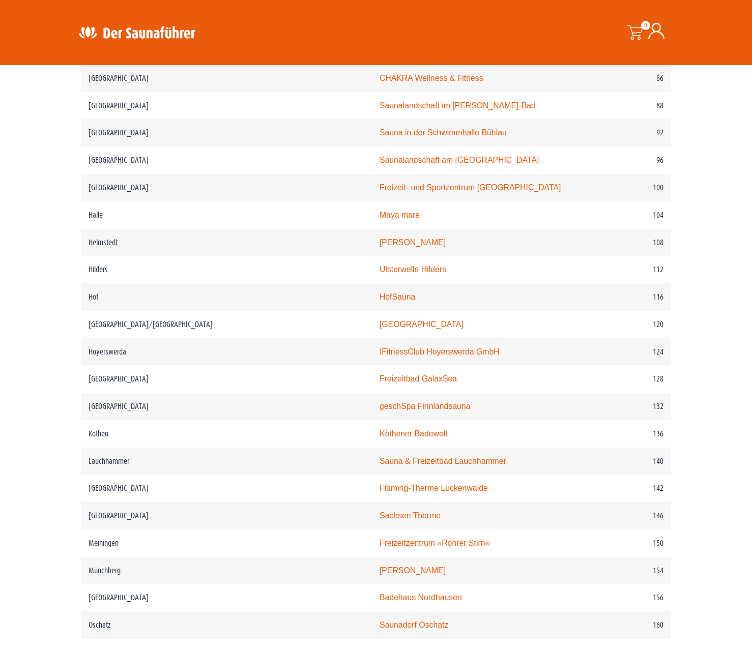
scroll to position [1017, 0]
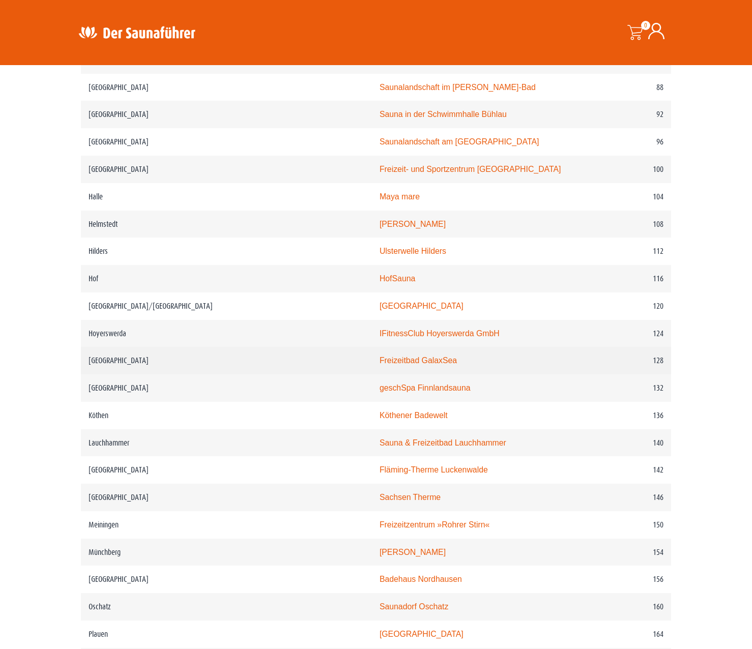
click at [379, 356] on link "Freizeitbad GalaxSea" at bounding box center [417, 360] width 77 height 9
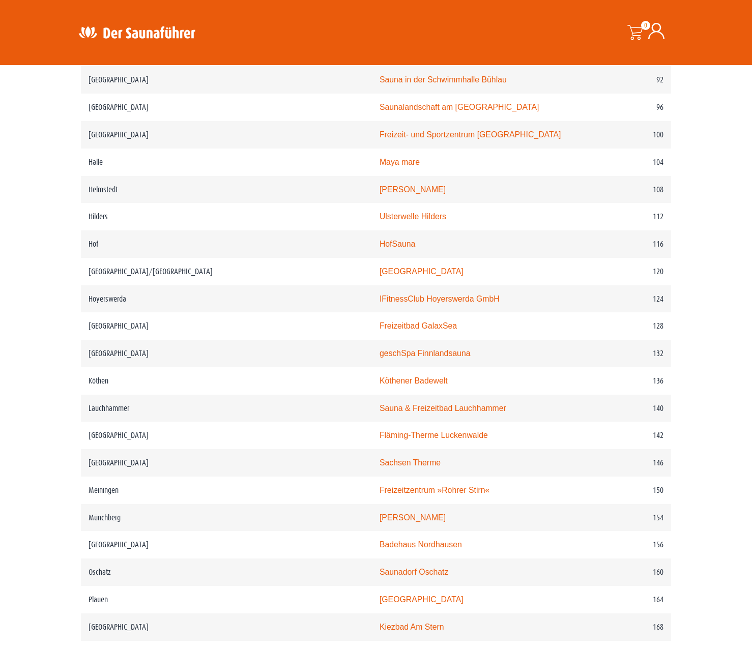
scroll to position [1068, 0]
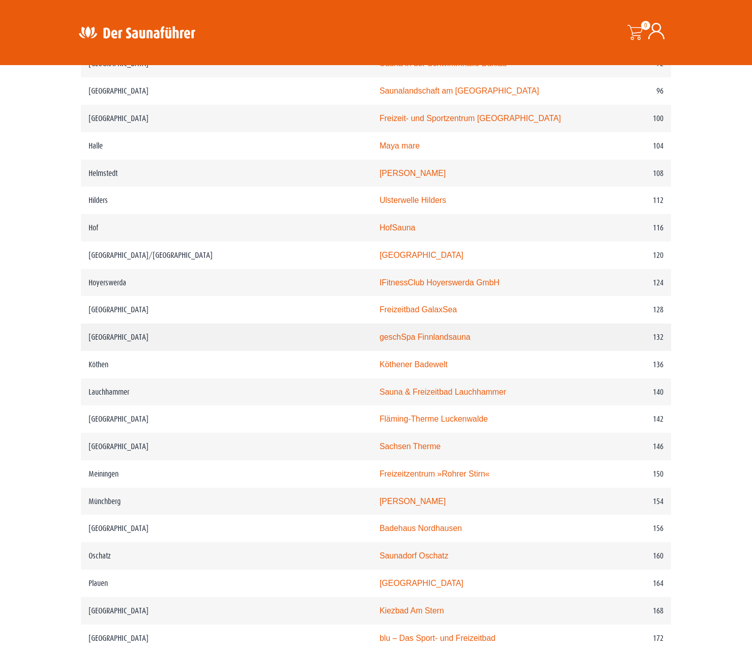
click at [379, 333] on link "geschSpa Finnlandsauna" at bounding box center [424, 337] width 91 height 9
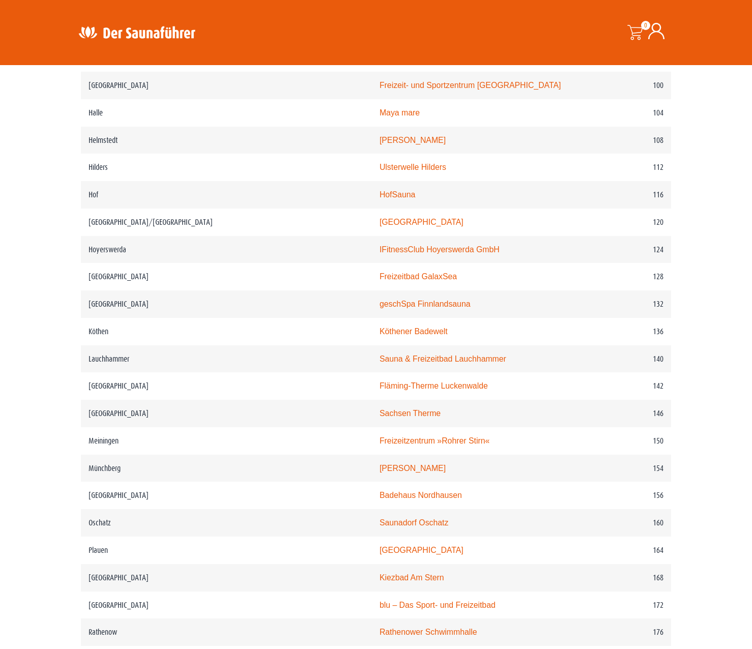
scroll to position [1119, 0]
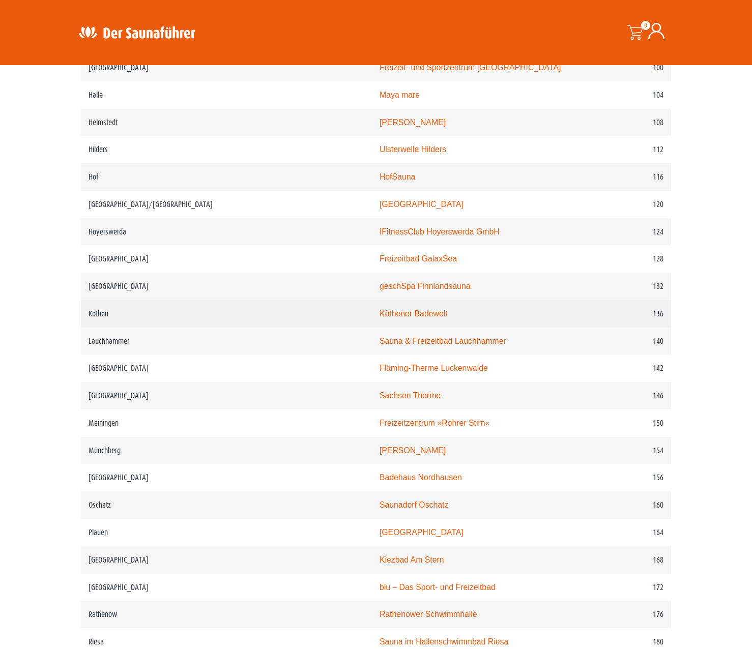
click at [379, 309] on link "Köthener Badewelt" at bounding box center [413, 313] width 68 height 9
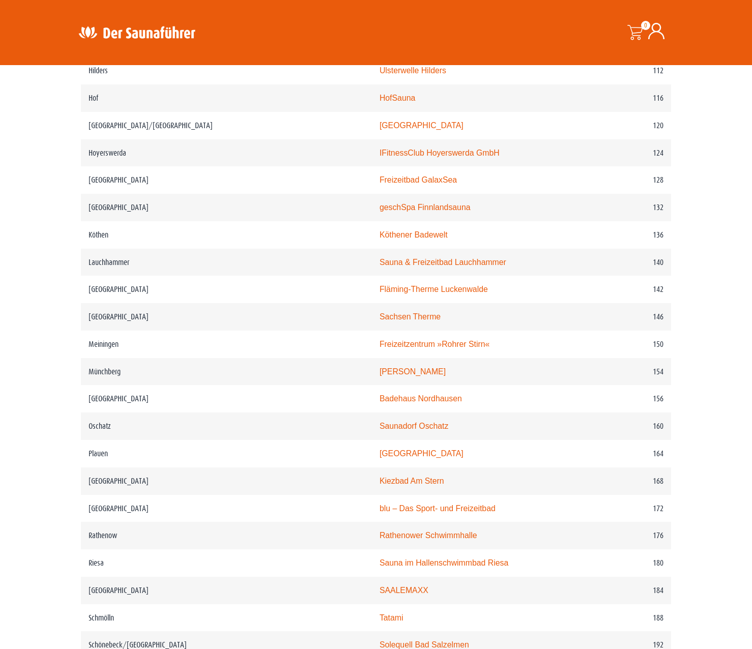
scroll to position [1221, 0]
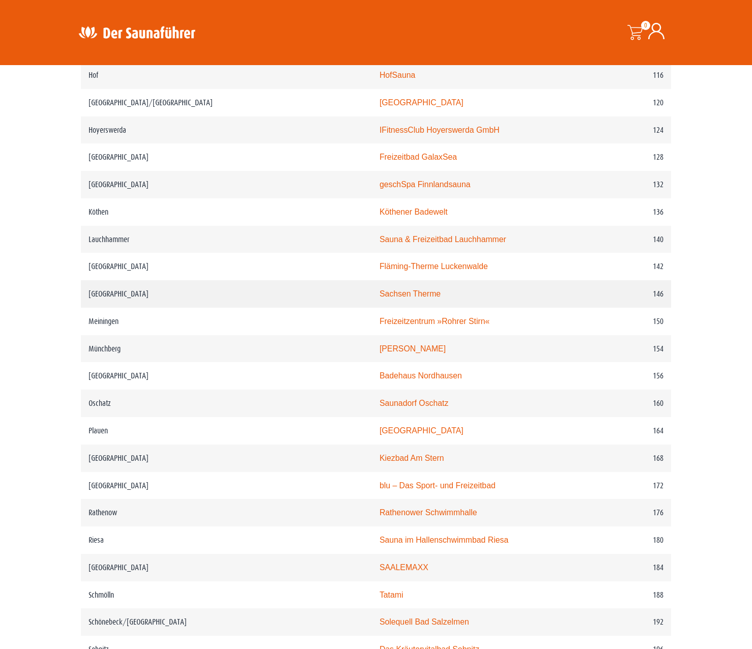
click at [379, 289] on link "Sachsen Therme" at bounding box center [409, 293] width 61 height 9
click at [379, 344] on link "Badeland Münchberg" at bounding box center [412, 348] width 66 height 9
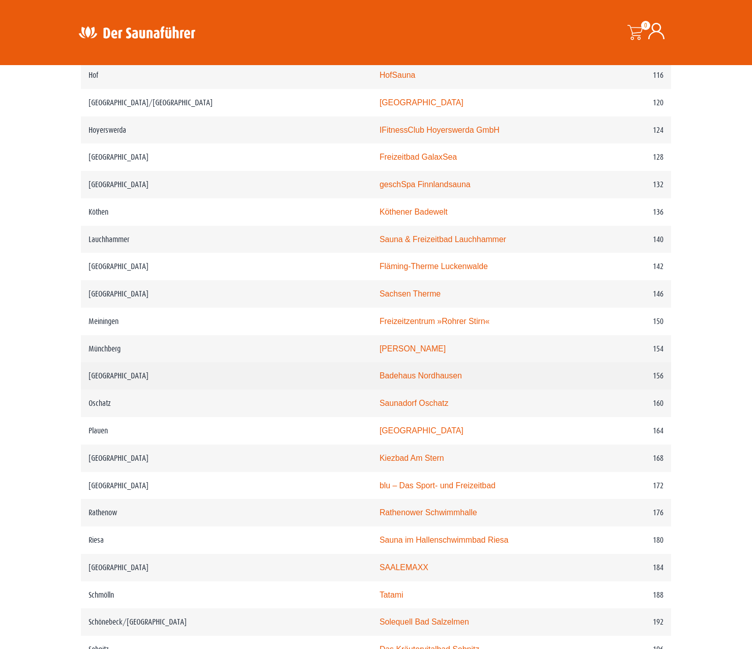
click at [394, 371] on link "Badehaus Nordhausen" at bounding box center [420, 375] width 82 height 9
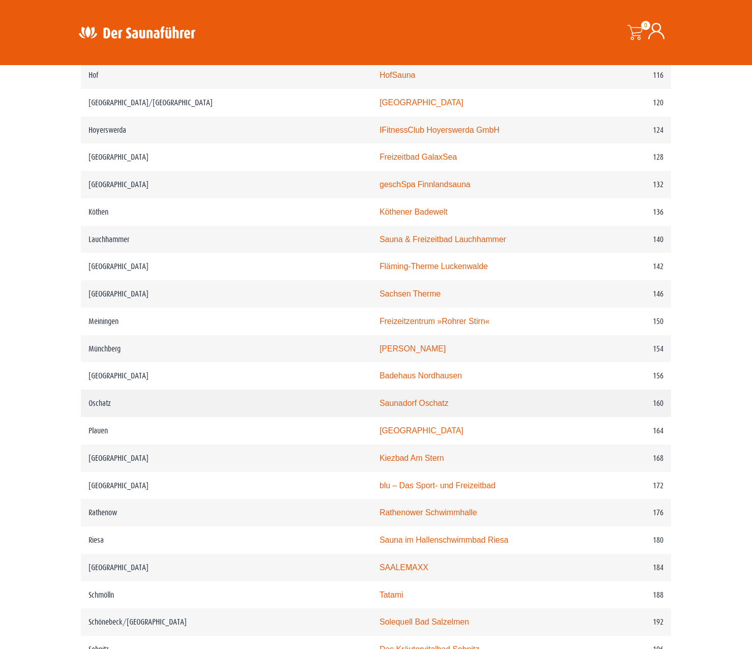
click at [379, 399] on link "Saunadorf Oschatz" at bounding box center [413, 403] width 69 height 9
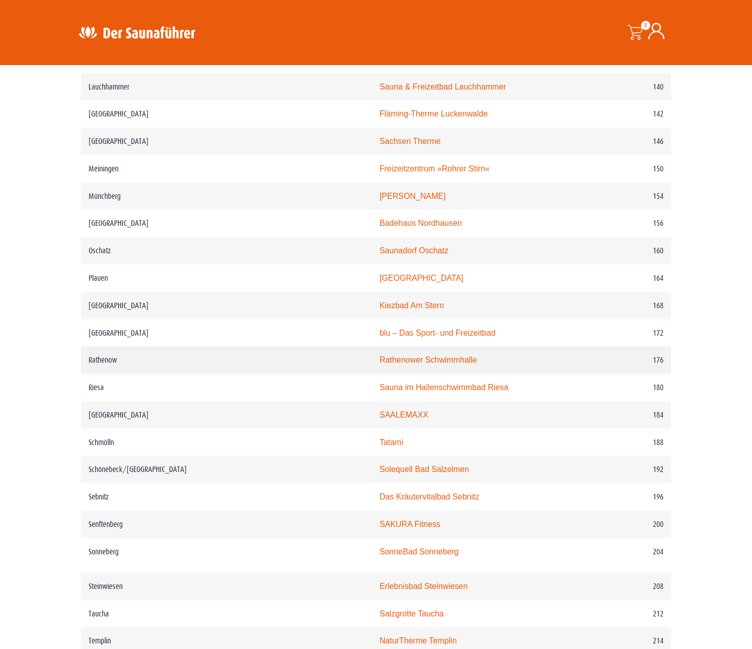
scroll to position [1424, 0]
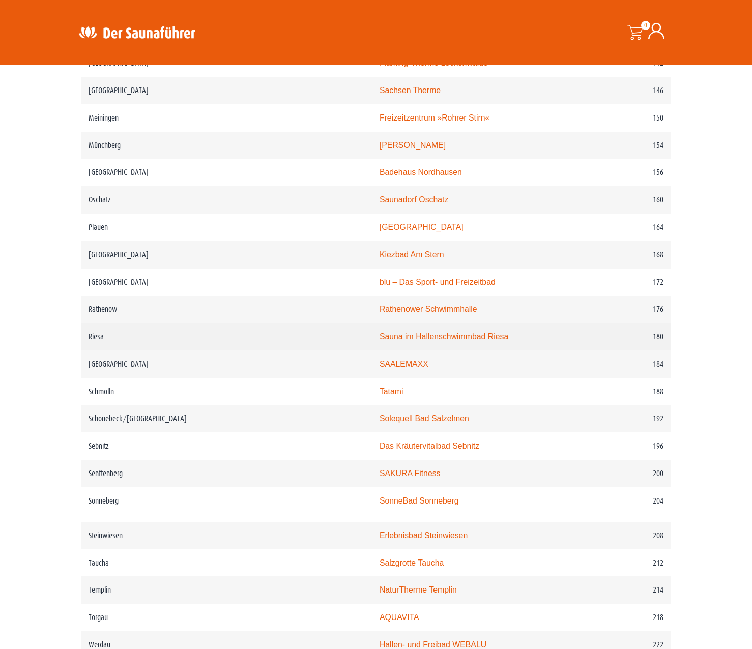
click at [413, 332] on link "Sauna im Hallenschwimmbad Riesa" at bounding box center [443, 336] width 129 height 9
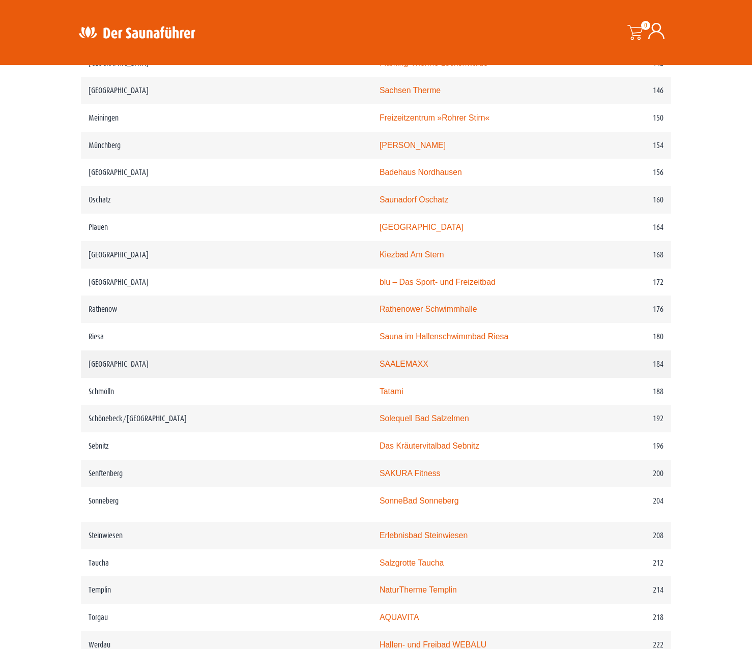
click at [379, 360] on link "SAALEMAXX" at bounding box center [403, 364] width 49 height 9
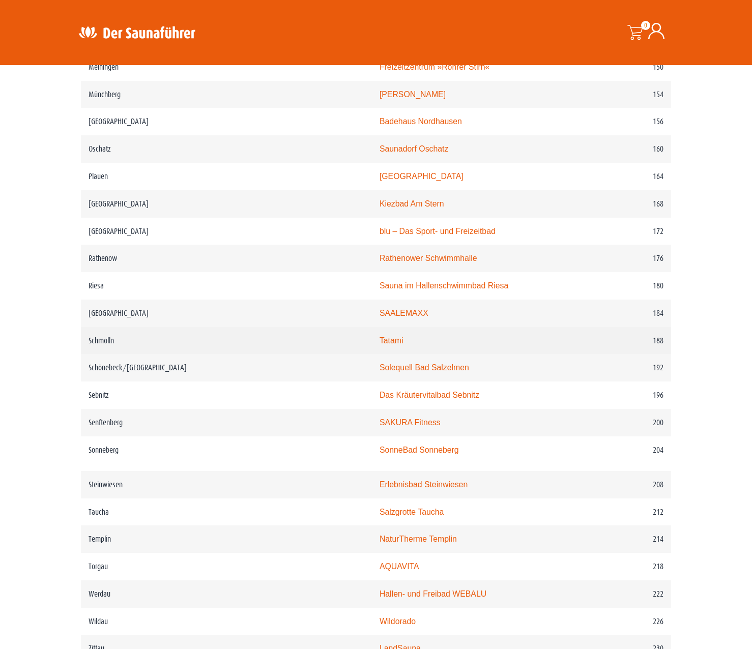
click at [379, 336] on link "Tatami" at bounding box center [391, 340] width 24 height 9
drag, startPoint x: 119, startPoint y: 339, endPoint x: 86, endPoint y: 338, distance: 33.1
click at [86, 338] on td "Schmölln" at bounding box center [226, 340] width 291 height 27
drag, startPoint x: 86, startPoint y: 338, endPoint x: 100, endPoint y: 336, distance: 13.9
copy td "Schmölln"
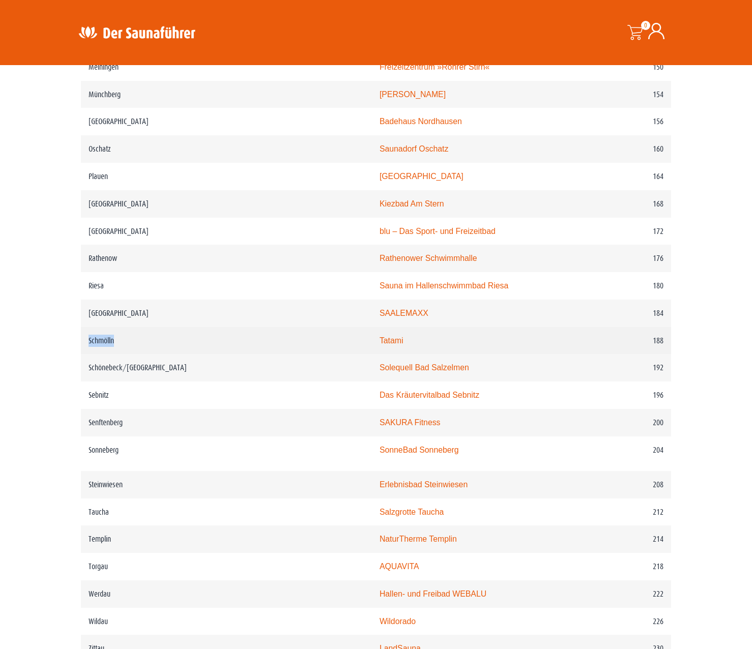
click at [379, 337] on link "Tatami" at bounding box center [391, 340] width 24 height 9
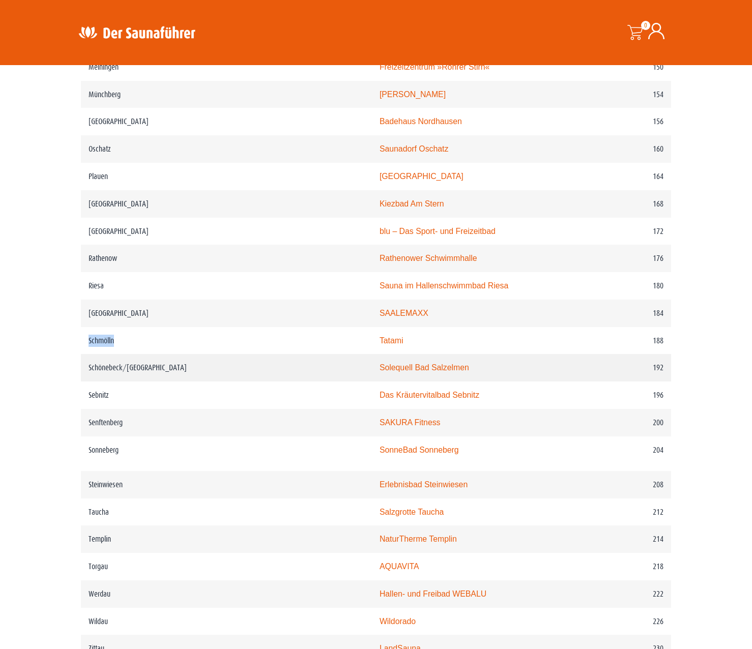
click at [381, 363] on link "Solequell Bad Salzelmen" at bounding box center [424, 367] width 90 height 9
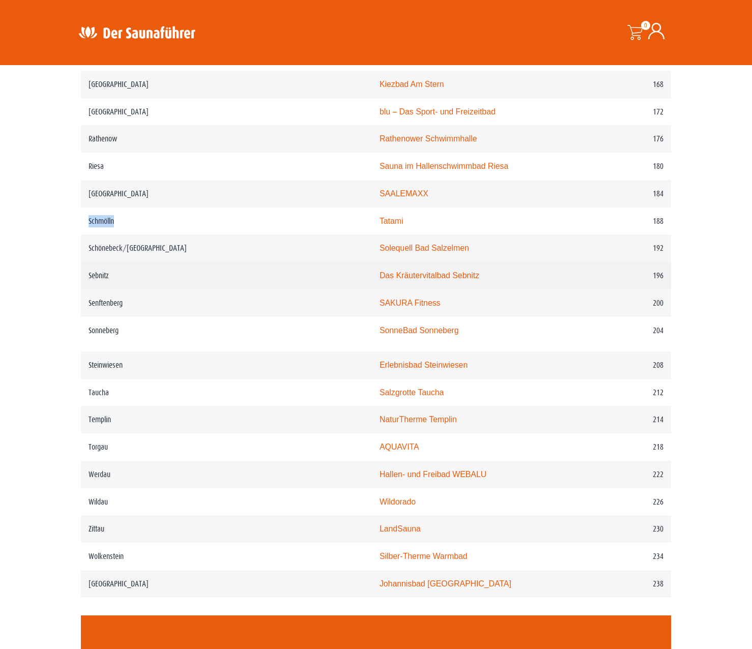
scroll to position [1577, 0]
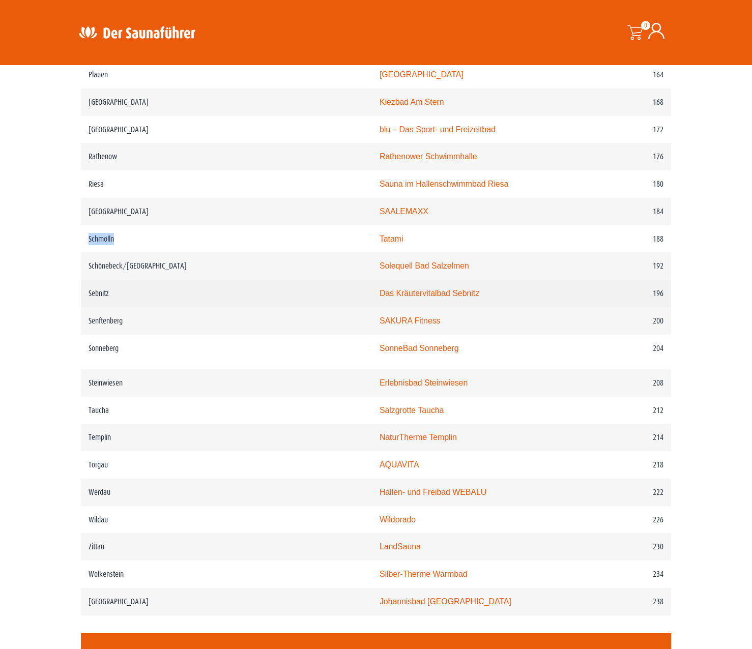
click at [405, 291] on link "Das Kräutervitalbad Sebnitz" at bounding box center [429, 293] width 100 height 9
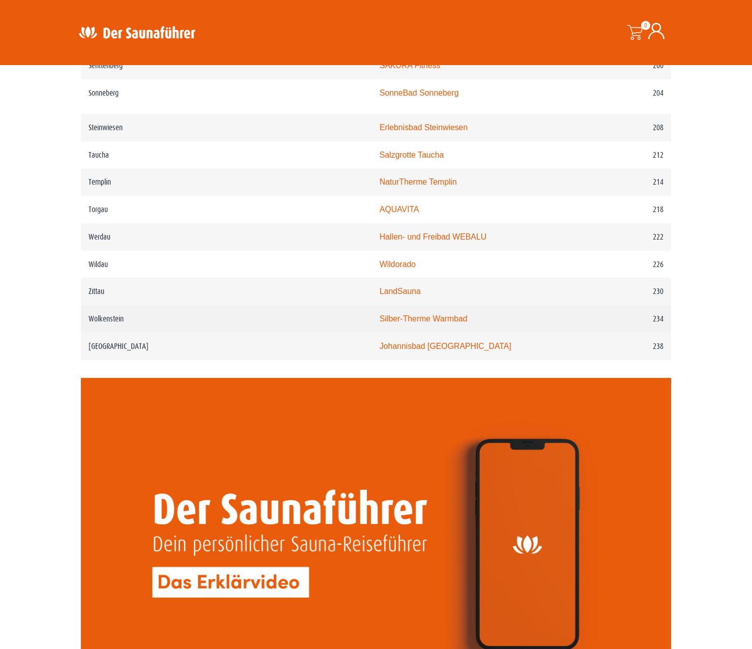
scroll to position [1729, 0]
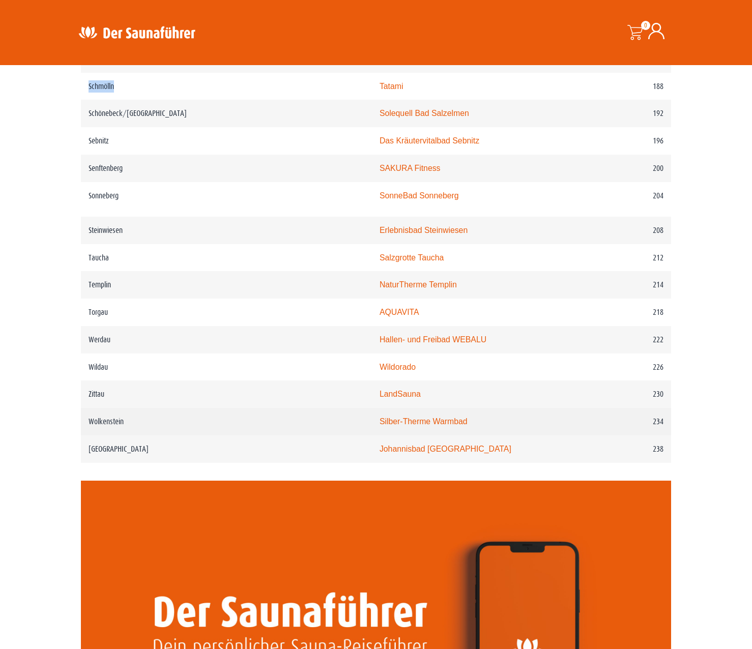
click at [379, 424] on link "Silber-Therme Warmbad" at bounding box center [423, 421] width 88 height 9
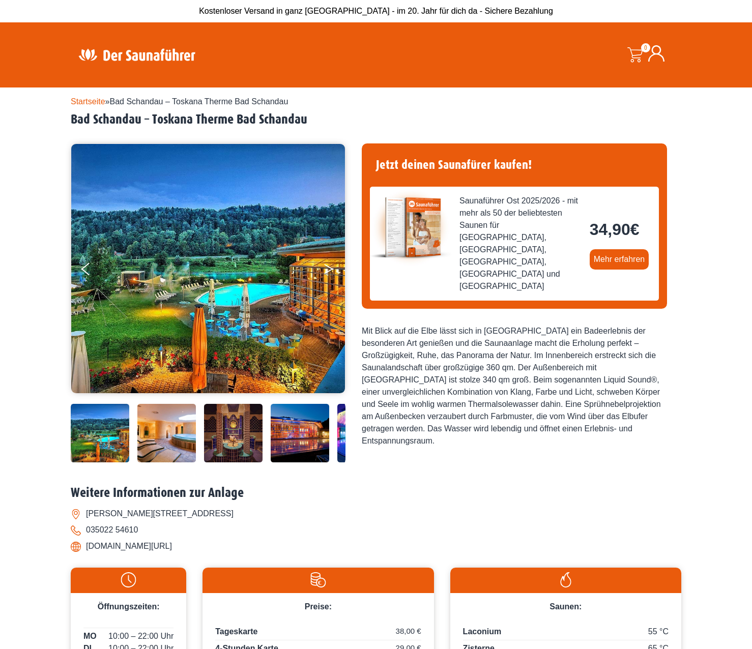
click at [327, 267] on button "Next" at bounding box center [335, 270] width 25 height 25
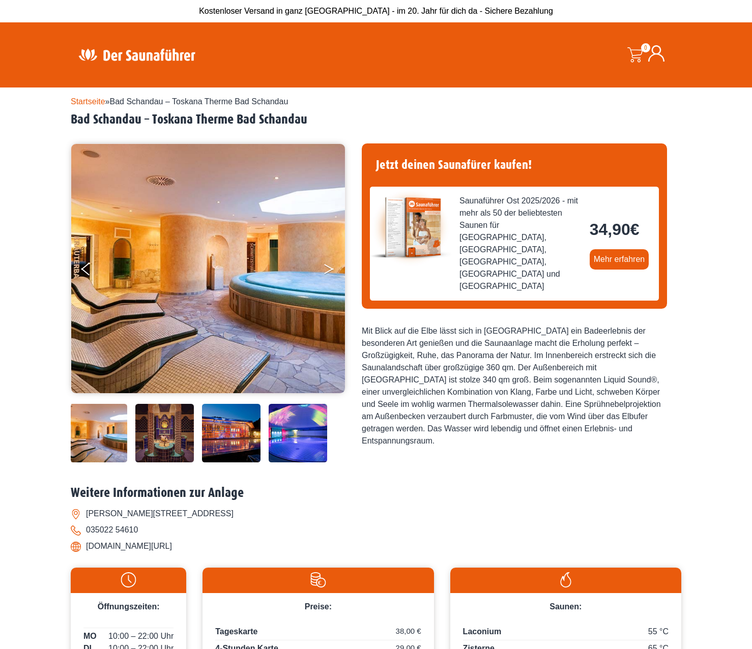
click at [327, 267] on button "Next" at bounding box center [335, 270] width 25 height 25
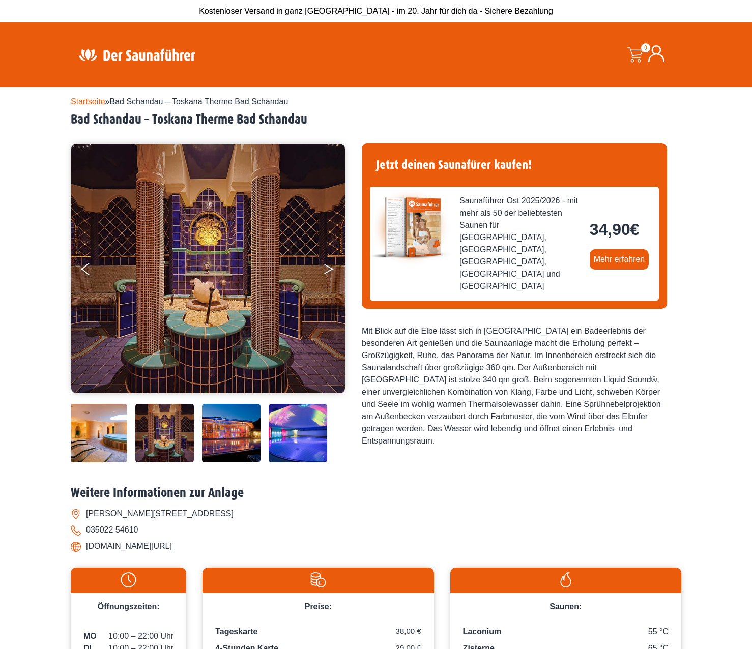
click at [327, 267] on button "Next" at bounding box center [335, 270] width 25 height 25
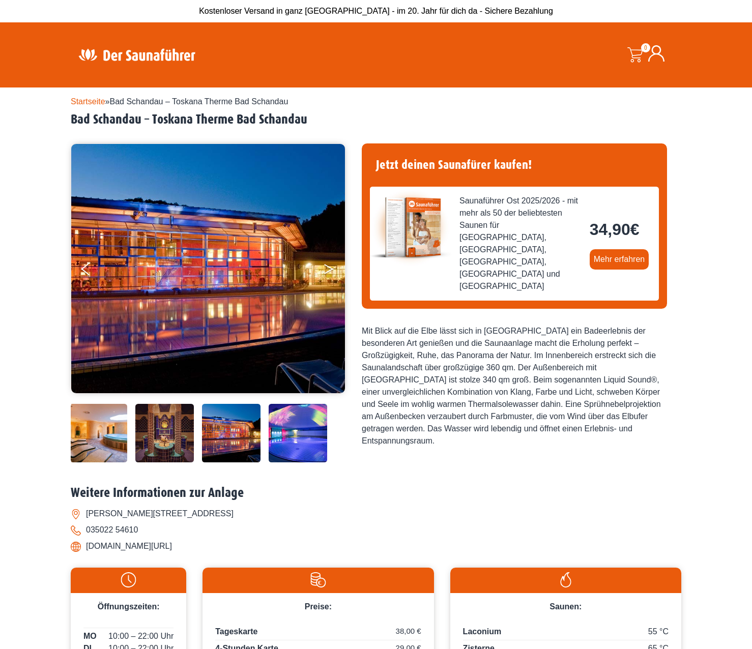
click at [327, 267] on button "Next" at bounding box center [335, 270] width 25 height 25
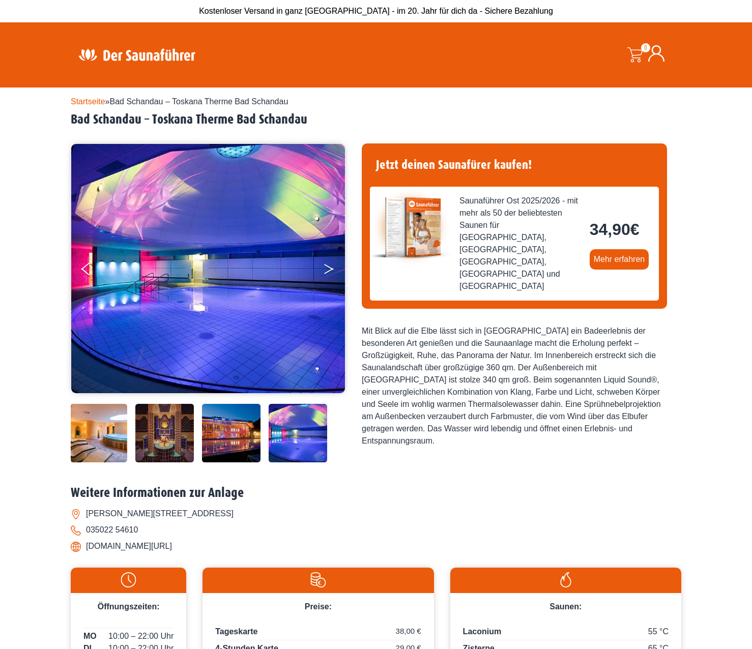
click at [327, 267] on button "Next" at bounding box center [335, 270] width 25 height 25
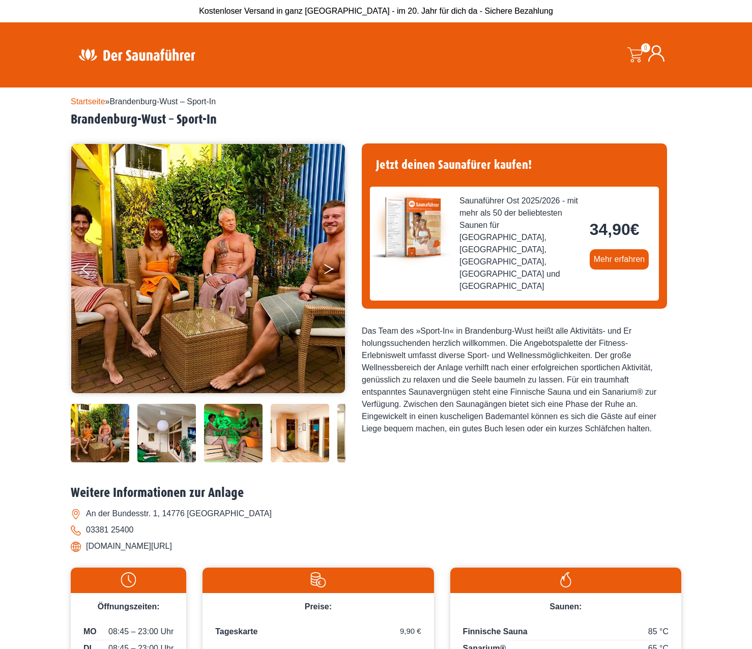
click at [325, 270] on button "Next" at bounding box center [335, 270] width 25 height 25
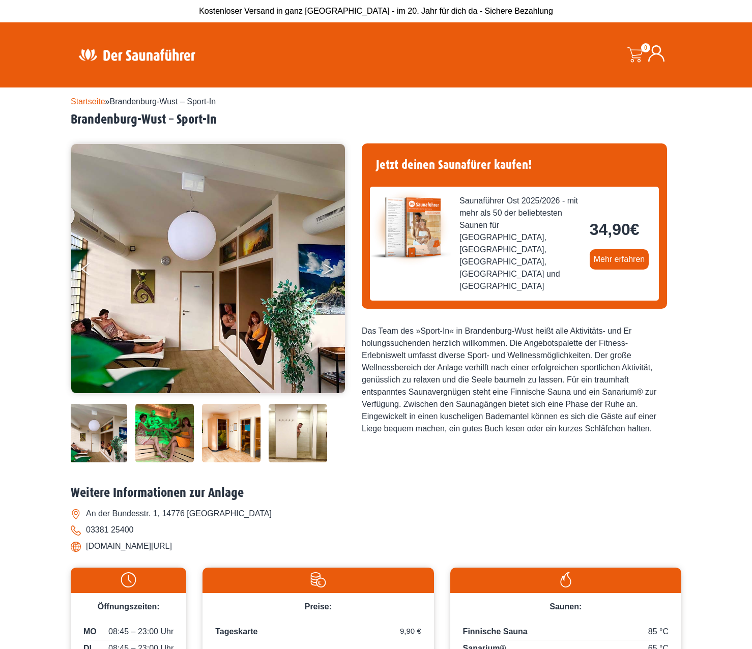
click at [330, 265] on button "Next" at bounding box center [335, 270] width 25 height 25
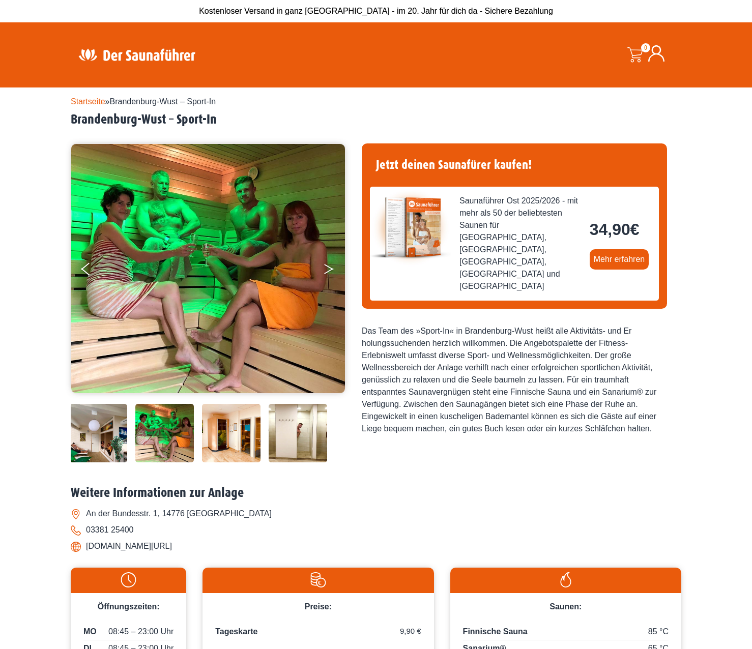
click at [329, 265] on button "Next" at bounding box center [335, 270] width 25 height 25
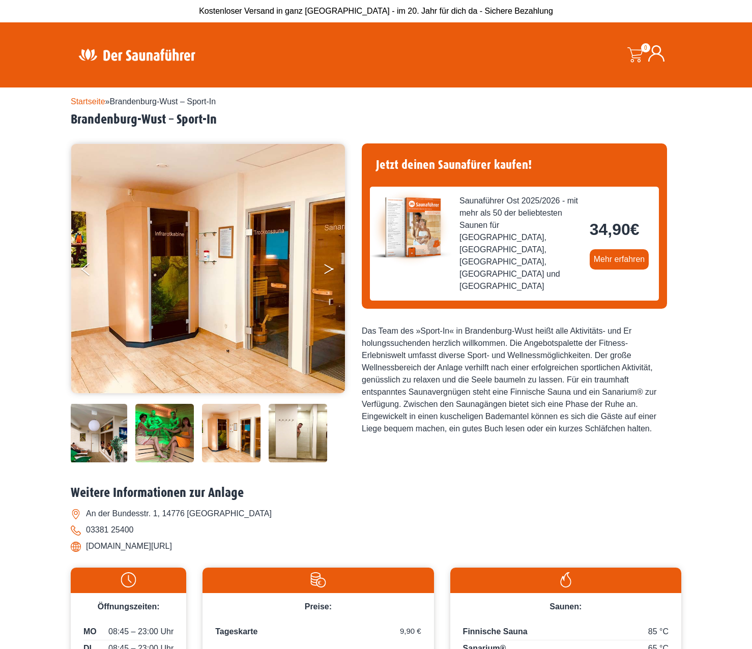
click at [329, 265] on button "Next" at bounding box center [335, 270] width 25 height 25
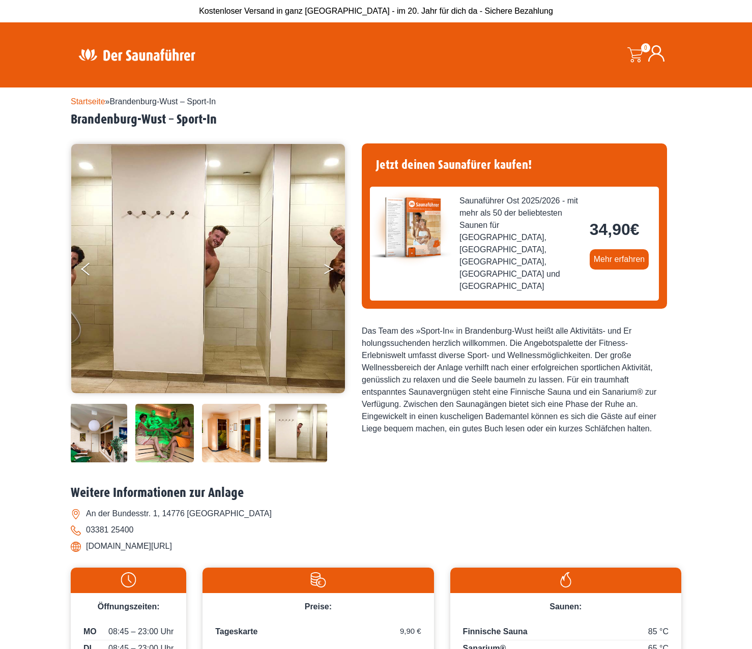
click at [329, 265] on button "Next" at bounding box center [335, 270] width 25 height 25
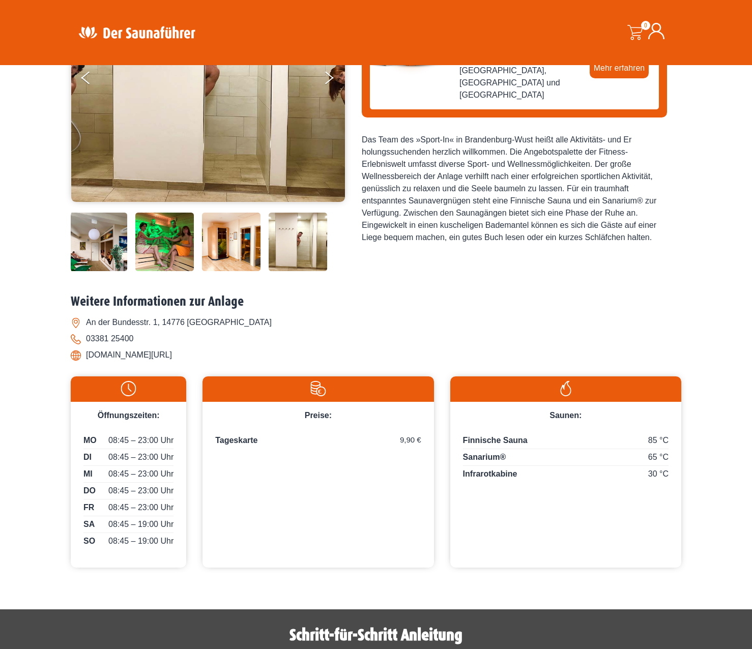
scroll to position [203, 0]
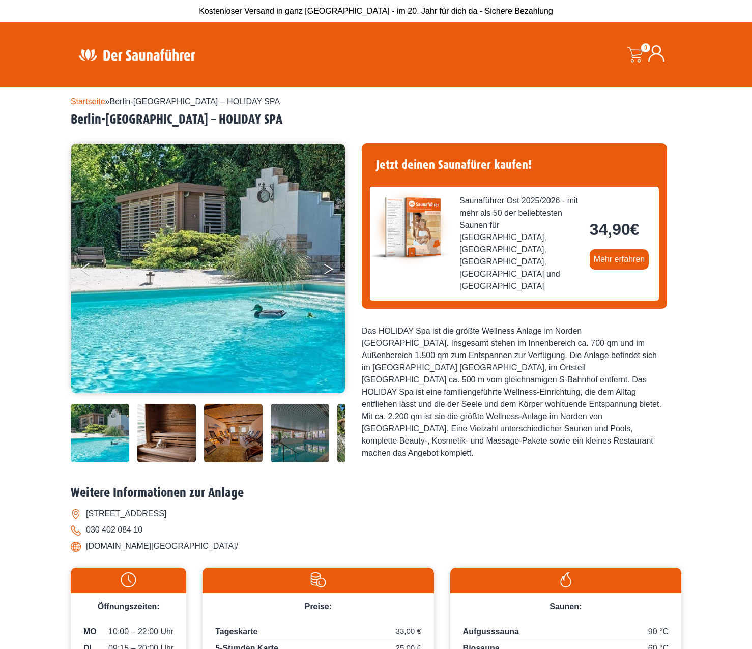
click at [328, 264] on button "Next" at bounding box center [335, 270] width 25 height 25
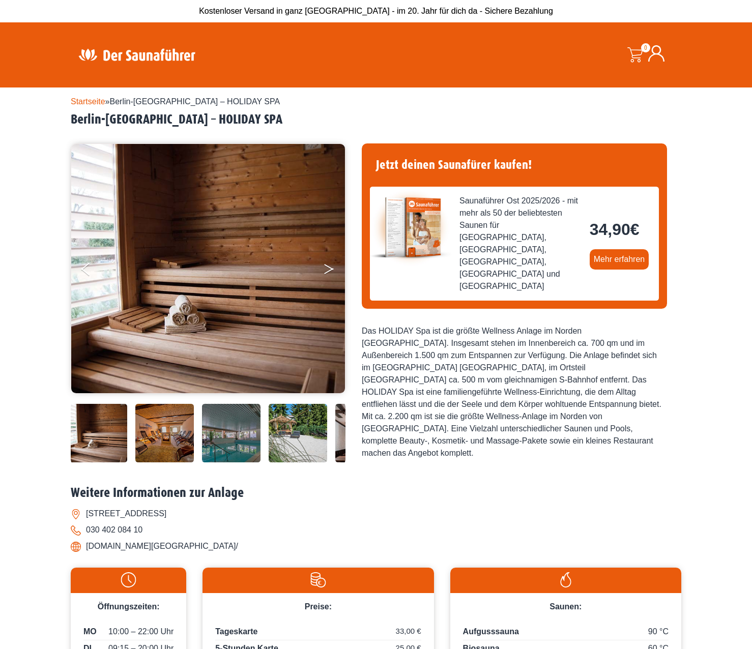
click at [328, 264] on button "Next" at bounding box center [335, 270] width 25 height 25
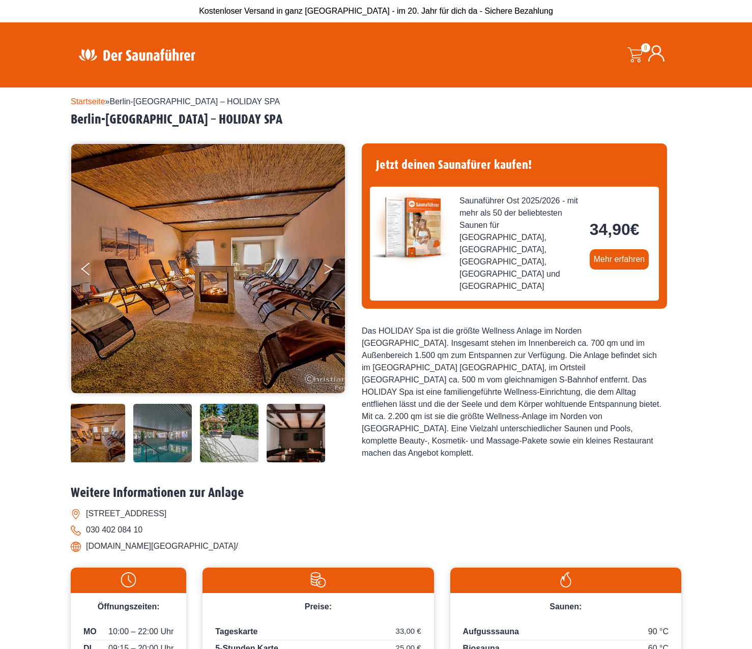
click at [328, 264] on button "Next" at bounding box center [335, 270] width 25 height 25
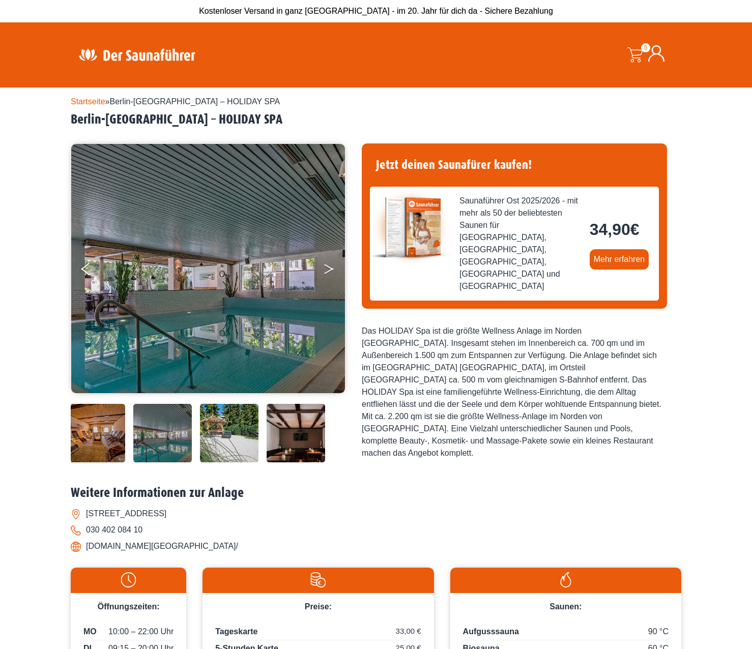
click at [328, 264] on button "Next" at bounding box center [335, 270] width 25 height 25
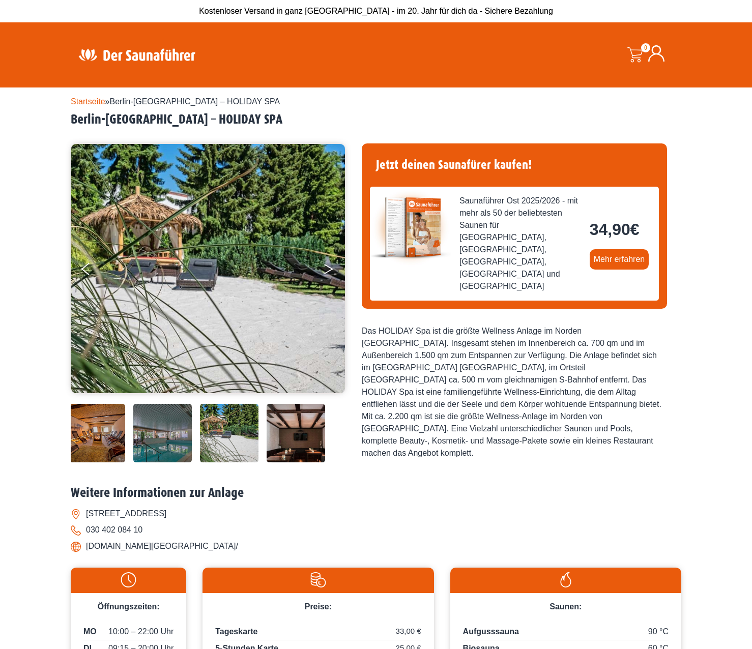
click at [328, 264] on button "Next" at bounding box center [335, 270] width 25 height 25
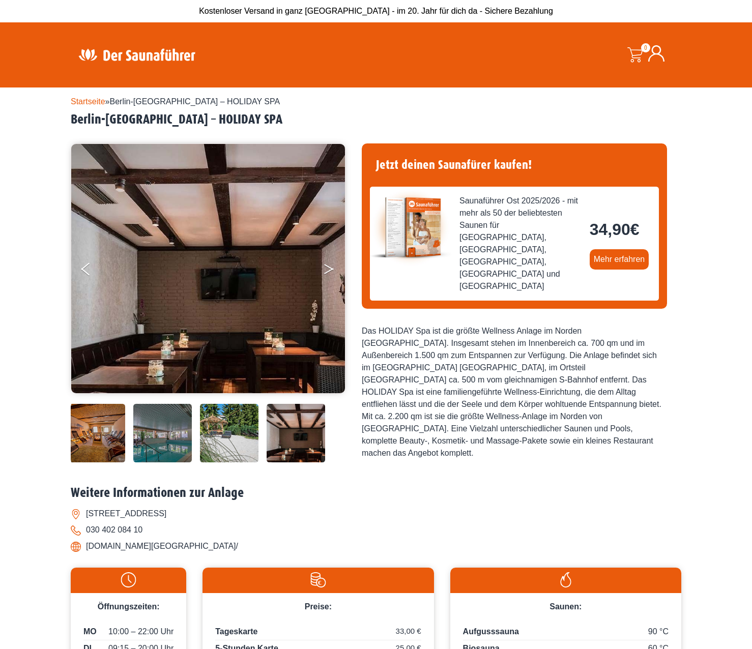
click at [328, 264] on button "Next" at bounding box center [335, 270] width 25 height 25
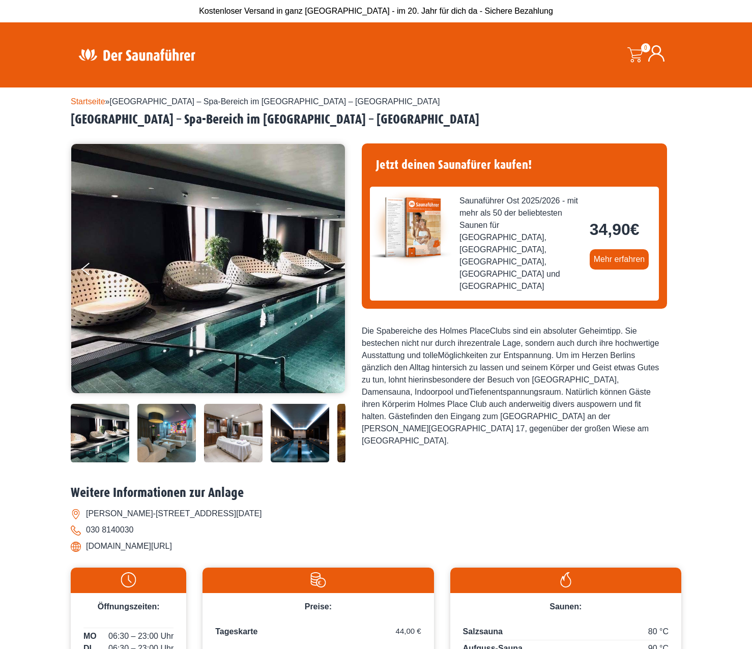
click at [331, 266] on button "Next" at bounding box center [335, 270] width 25 height 25
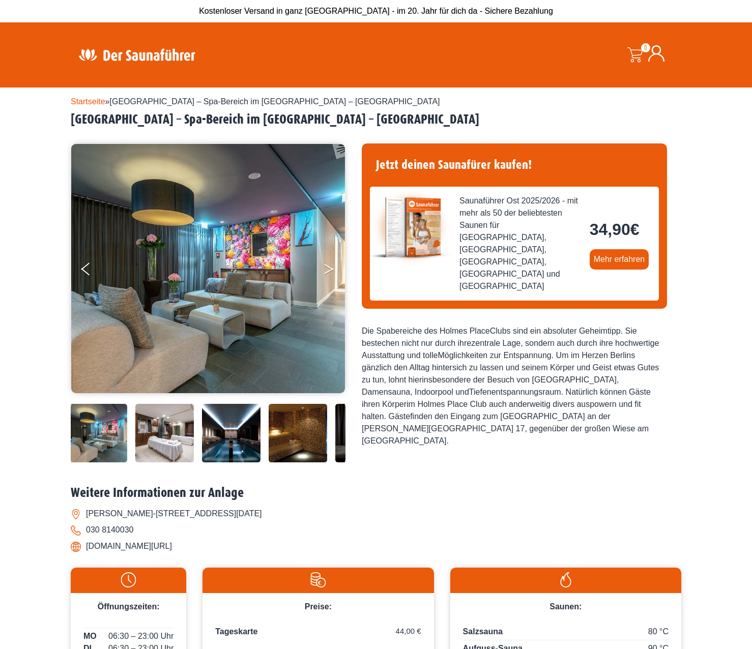
click at [331, 266] on button "Next" at bounding box center [335, 270] width 25 height 25
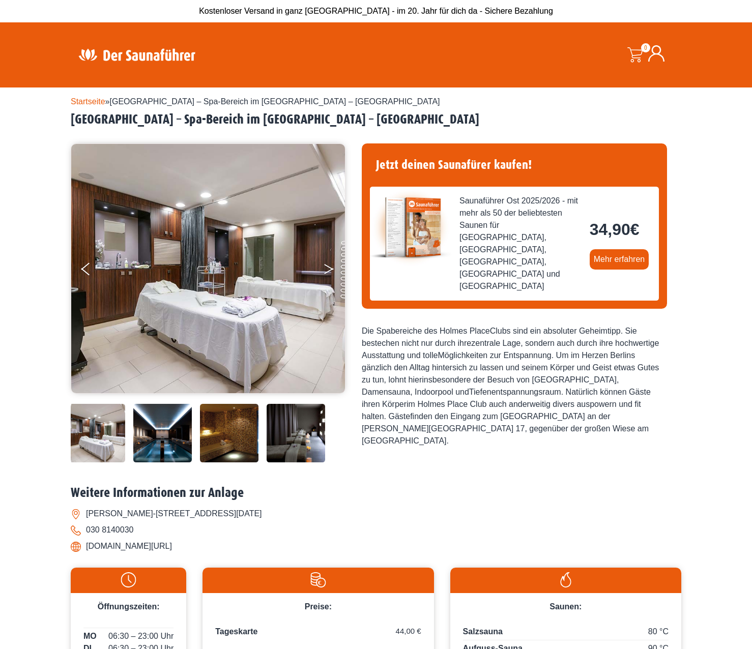
click at [331, 266] on button "Next" at bounding box center [335, 270] width 25 height 25
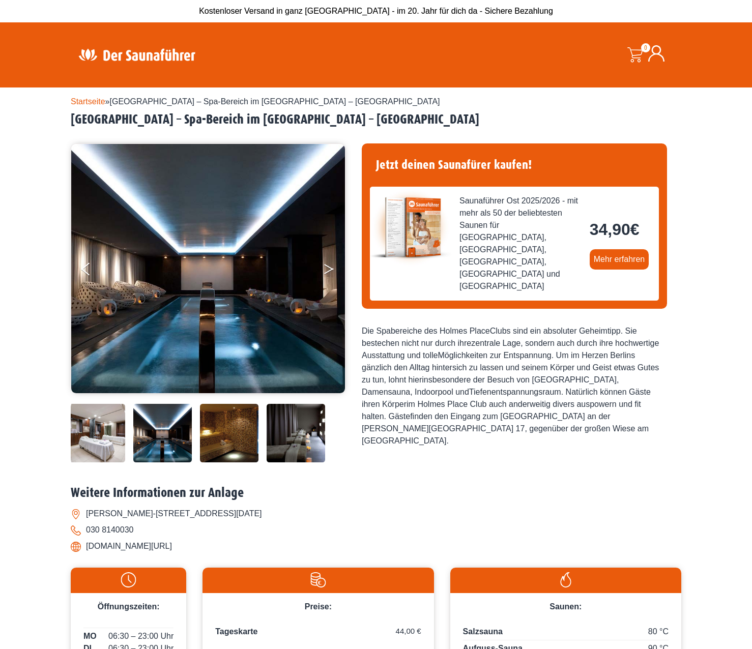
click at [331, 266] on button "Next" at bounding box center [335, 270] width 25 height 25
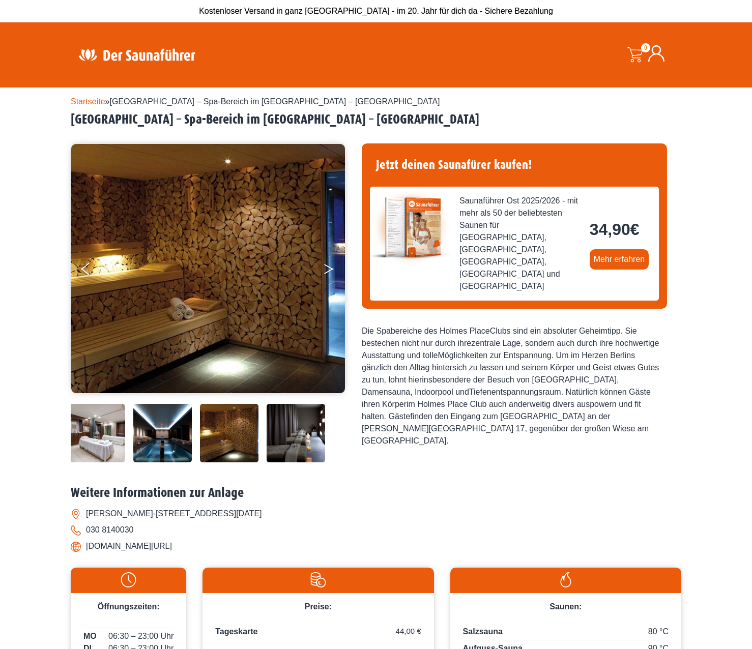
click at [331, 266] on button "Next" at bounding box center [335, 270] width 25 height 25
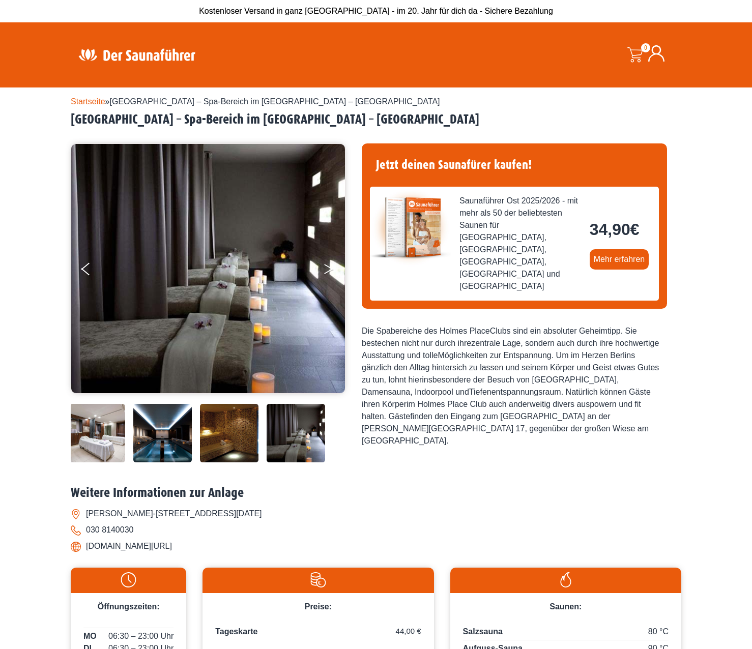
click at [331, 266] on button "Next" at bounding box center [335, 270] width 25 height 25
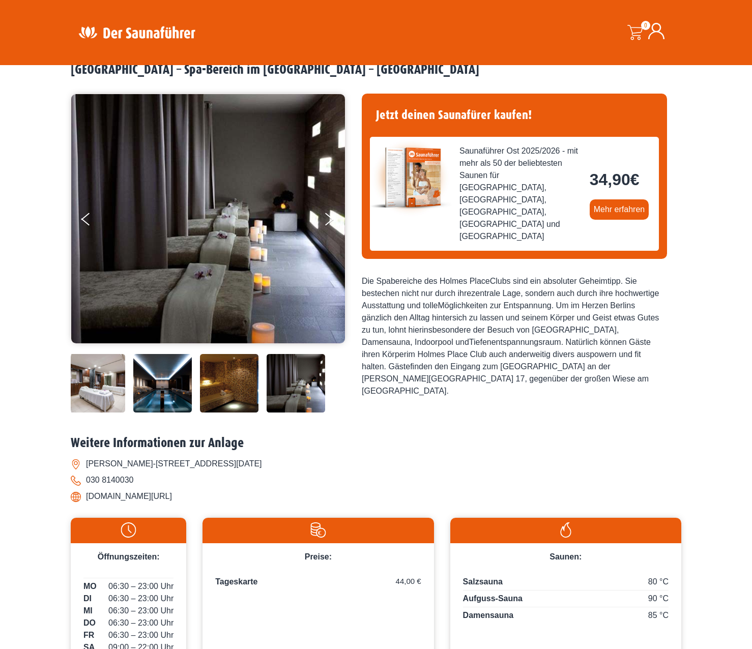
scroll to position [203, 0]
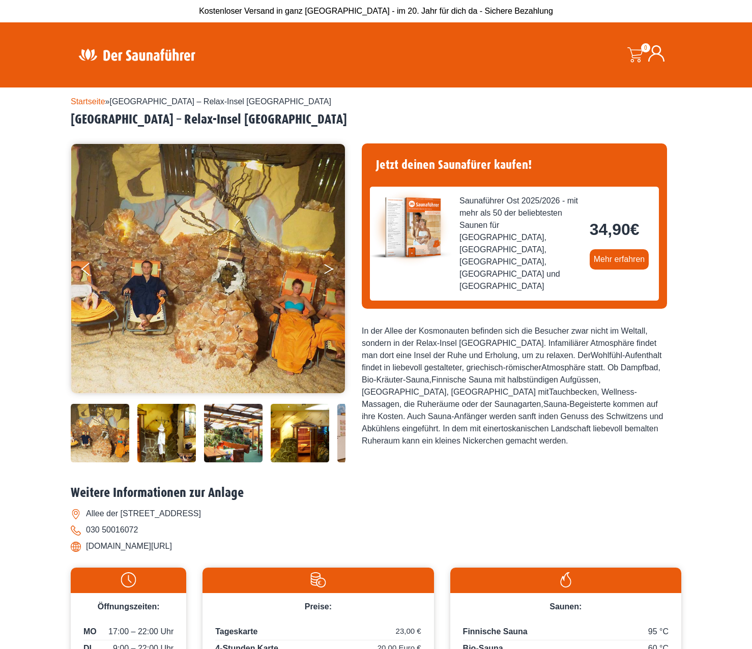
click at [328, 266] on icon "Next" at bounding box center [328, 267] width 9 height 6
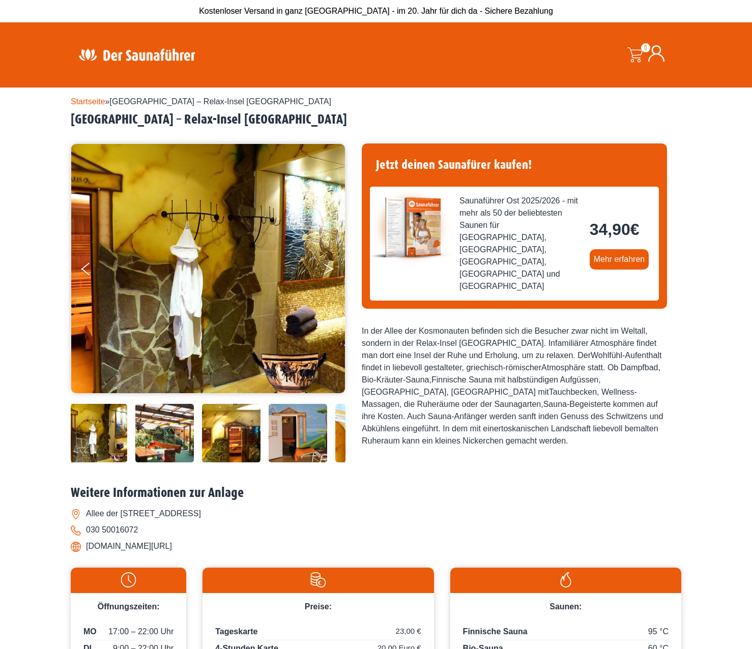
click at [328, 266] on icon "Next" at bounding box center [328, 267] width 9 height 6
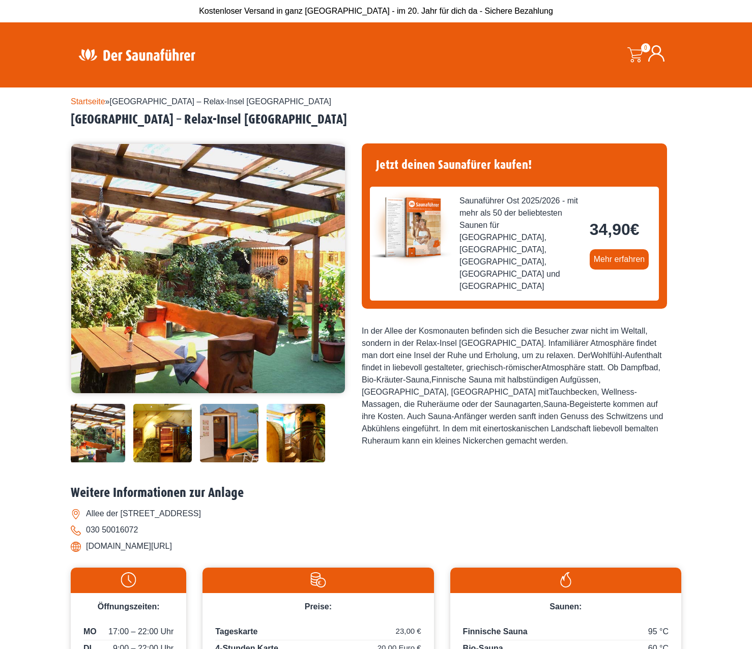
click at [328, 266] on icon "Next" at bounding box center [328, 267] width 9 height 6
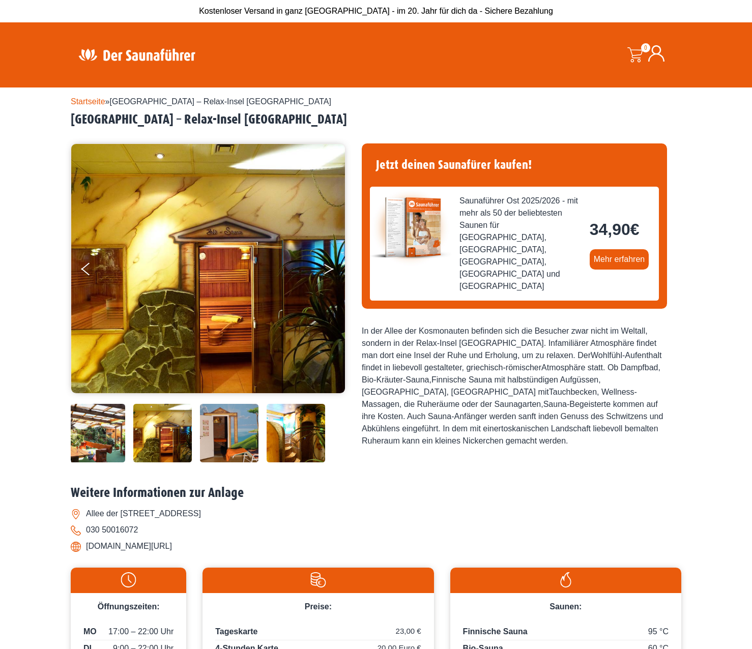
click at [328, 266] on icon "Next" at bounding box center [328, 267] width 9 height 6
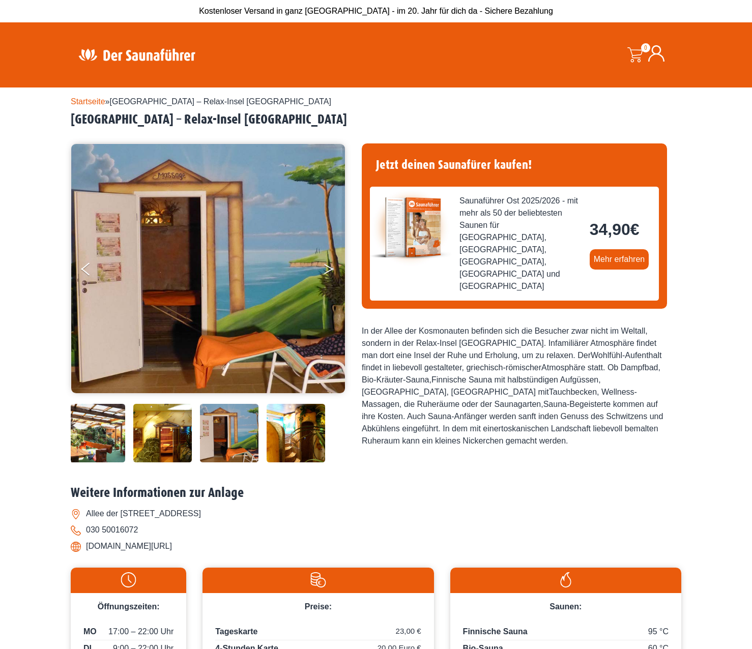
click at [328, 266] on icon "Next" at bounding box center [328, 267] width 9 height 6
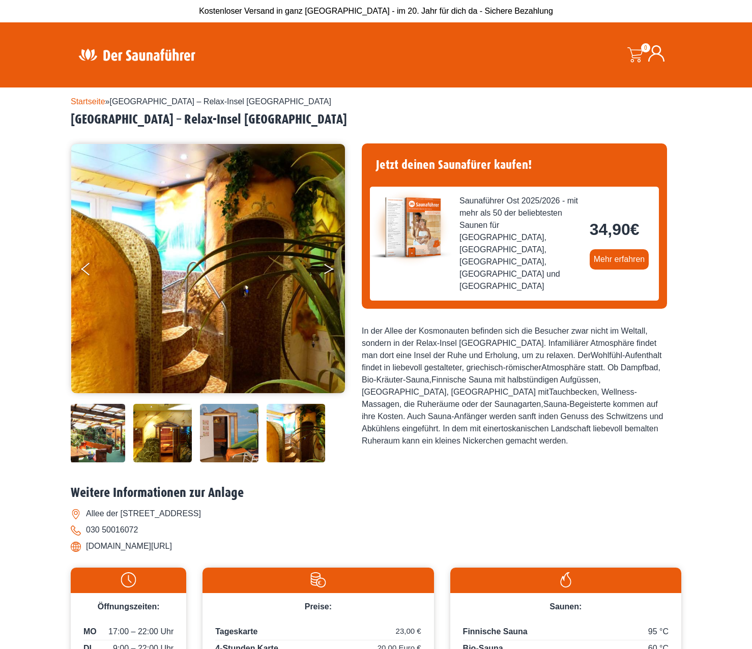
click at [328, 266] on icon "Next" at bounding box center [328, 267] width 9 height 6
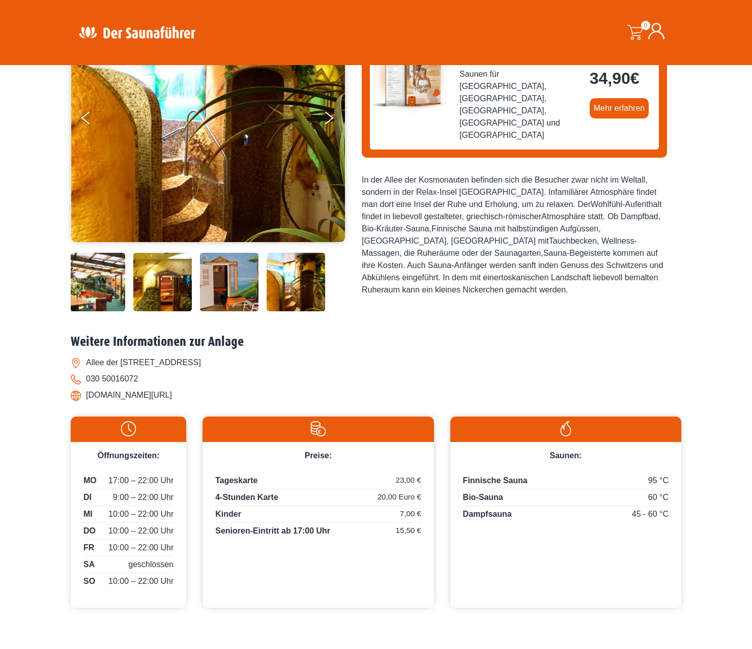
scroll to position [102, 0]
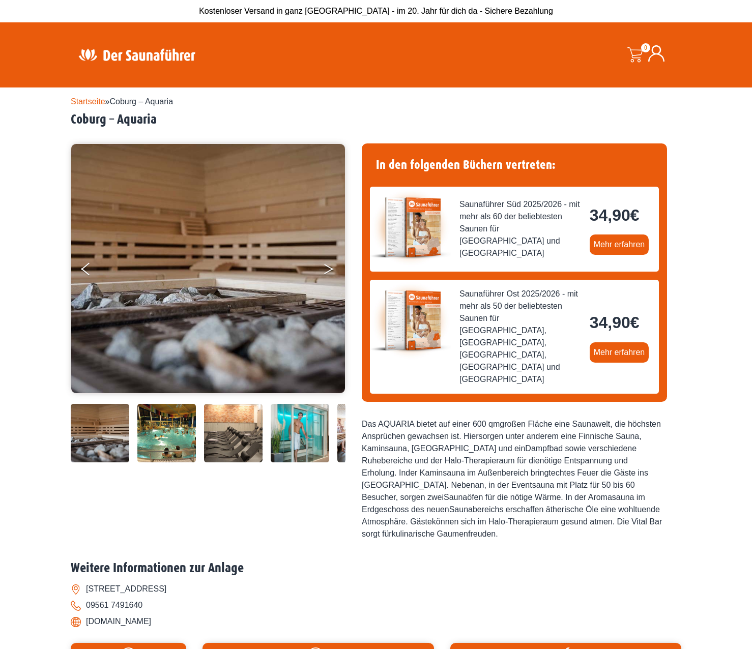
click at [330, 267] on icon "Next" at bounding box center [328, 267] width 9 height 6
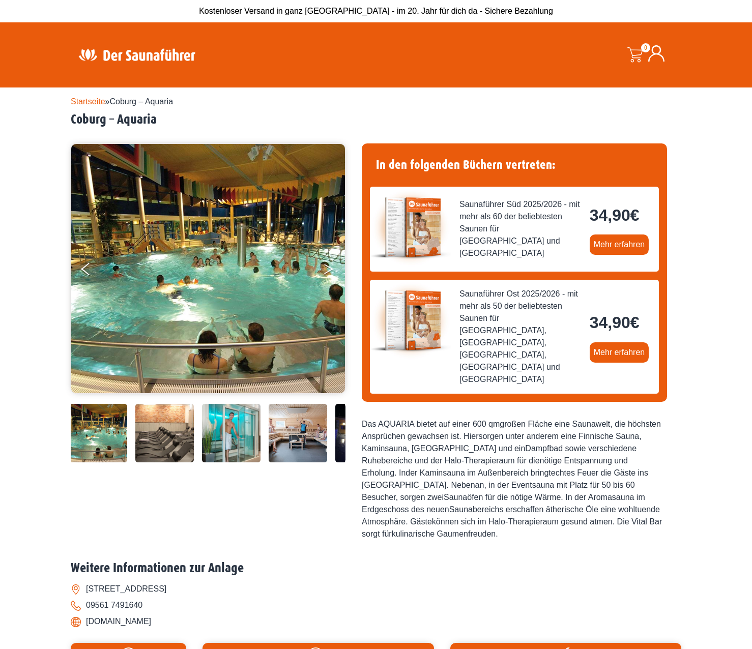
click at [330, 267] on icon "Next" at bounding box center [328, 267] width 9 height 6
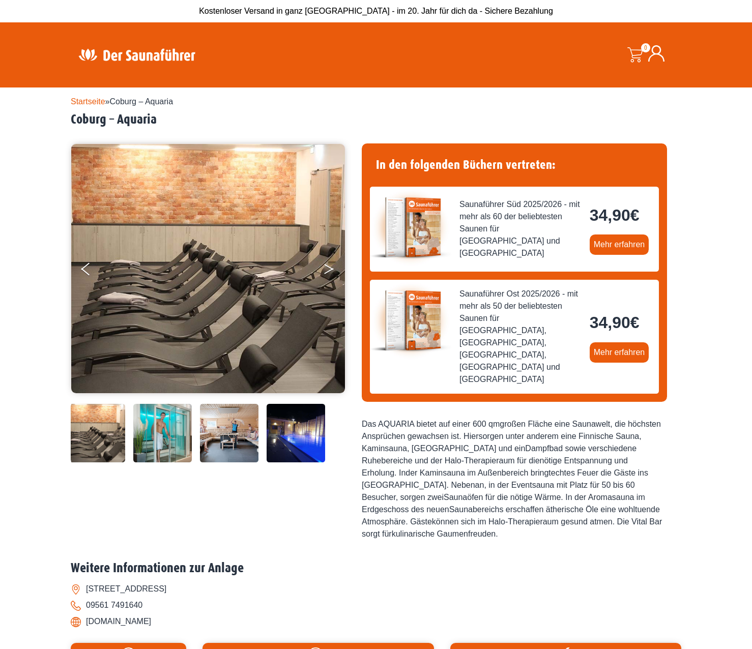
click at [330, 267] on icon "Next" at bounding box center [328, 267] width 9 height 6
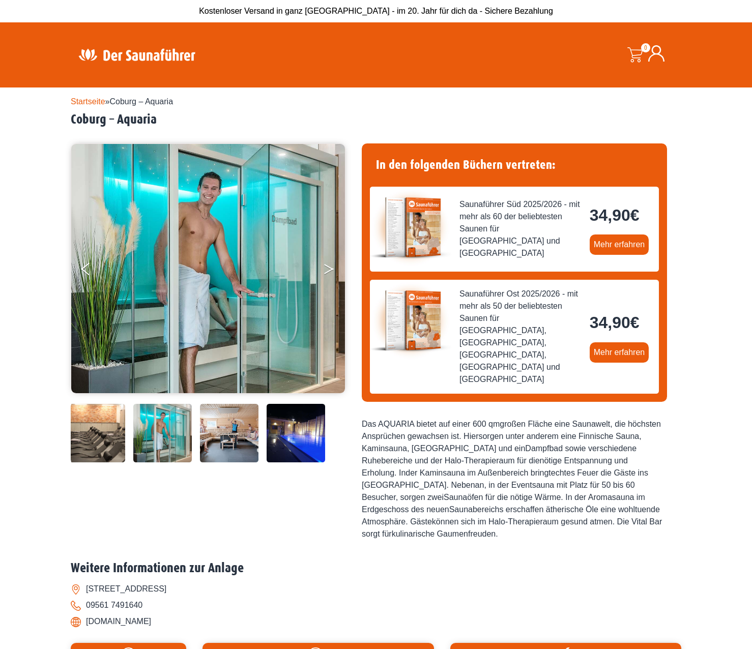
click at [330, 267] on icon "Next" at bounding box center [328, 267] width 9 height 6
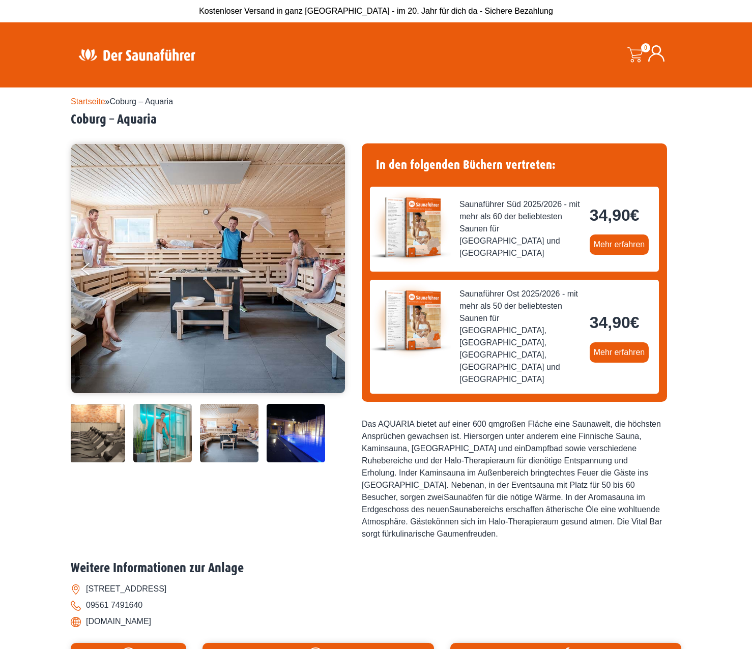
click at [330, 267] on icon "Next" at bounding box center [328, 267] width 9 height 6
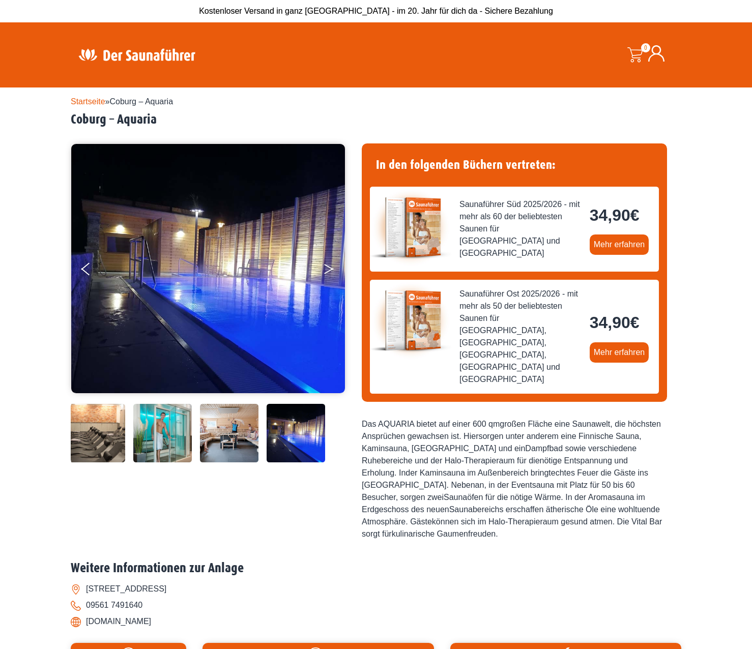
click at [330, 267] on icon "Next" at bounding box center [328, 267] width 9 height 6
click at [322, 272] on img at bounding box center [208, 268] width 274 height 249
click at [327, 270] on button "Next" at bounding box center [335, 270] width 25 height 25
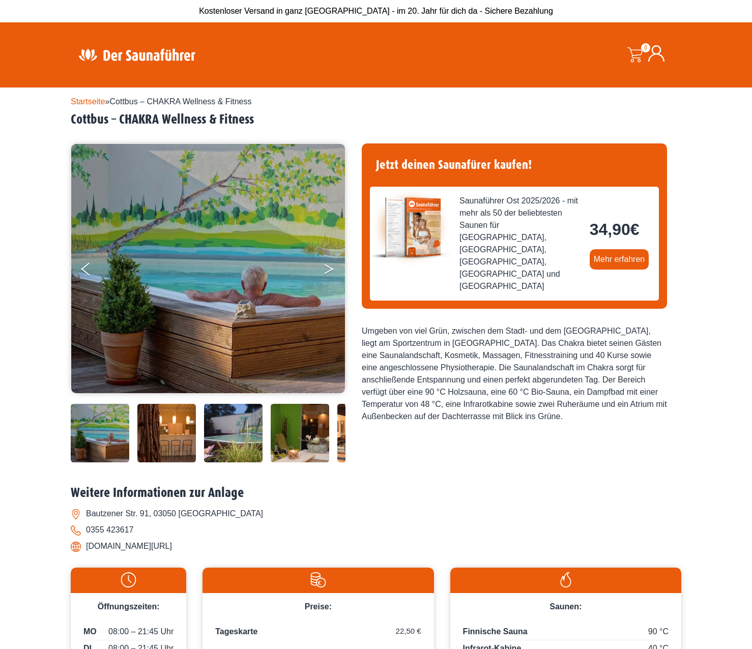
click at [323, 267] on button "Next" at bounding box center [335, 270] width 25 height 25
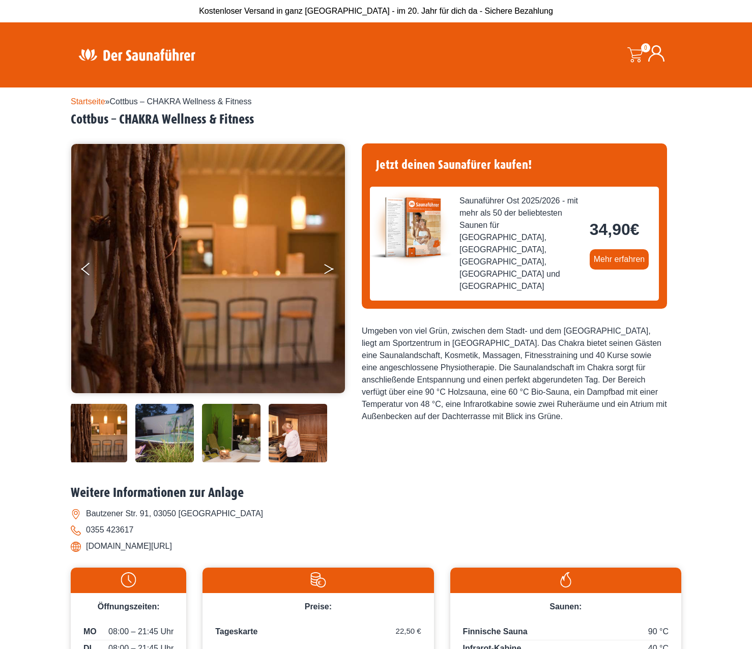
click at [324, 266] on button "Next" at bounding box center [335, 270] width 25 height 25
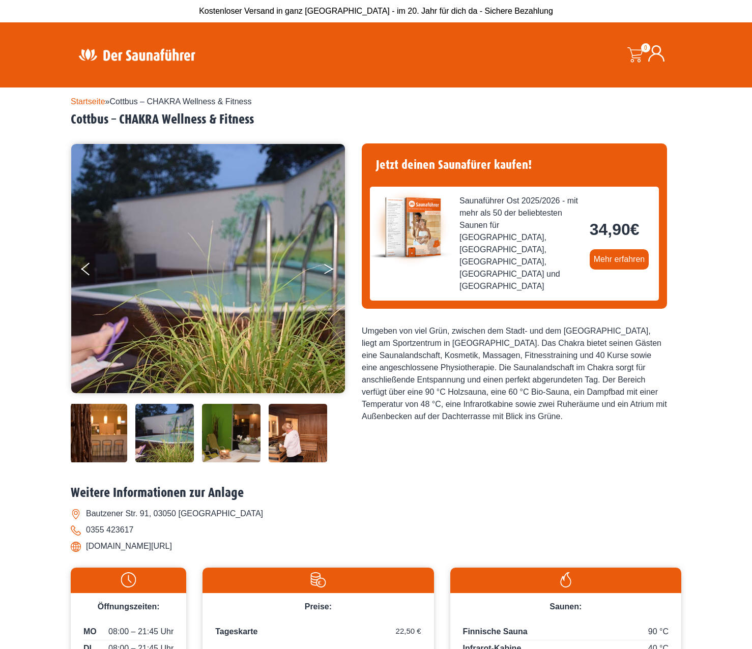
click at [324, 266] on button "Next" at bounding box center [335, 270] width 25 height 25
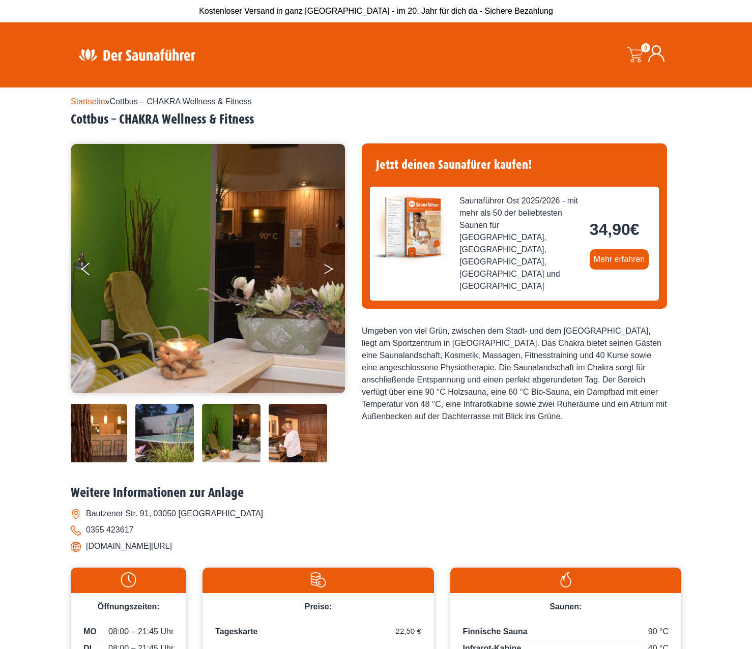
click at [324, 266] on button "Next" at bounding box center [335, 270] width 25 height 25
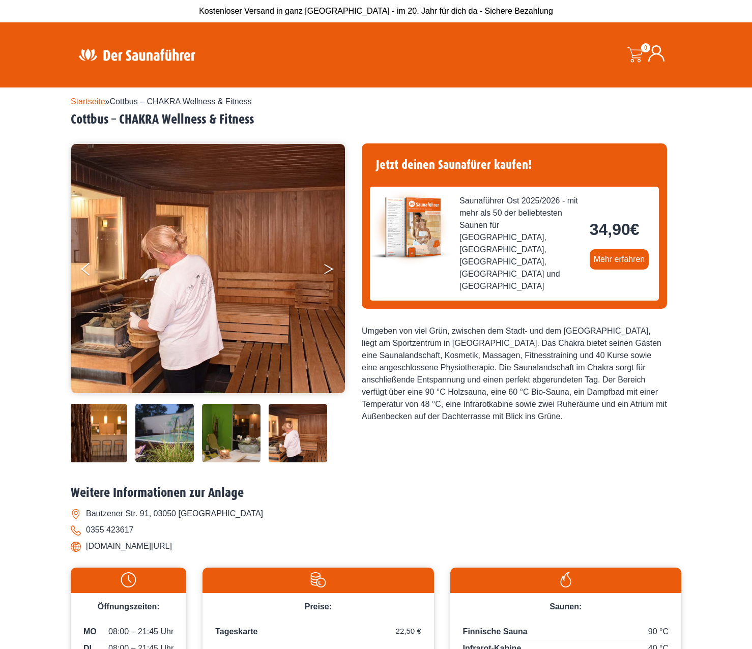
click at [324, 266] on button "Next" at bounding box center [335, 270] width 25 height 25
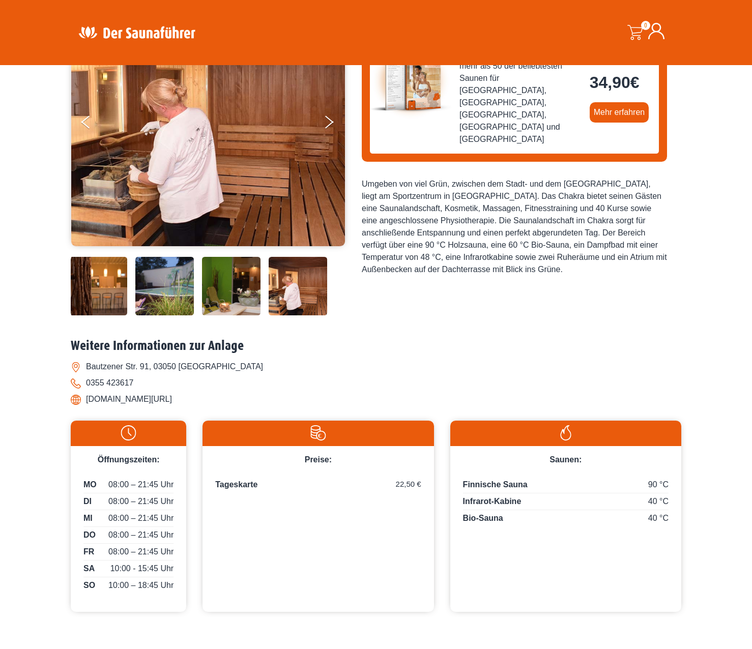
scroll to position [153, 0]
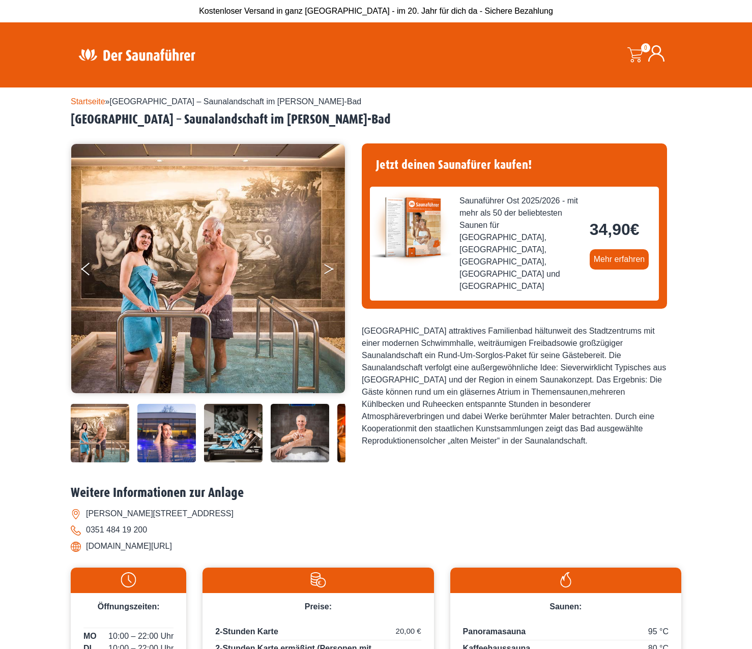
click at [328, 266] on icon "Next" at bounding box center [328, 267] width 9 height 6
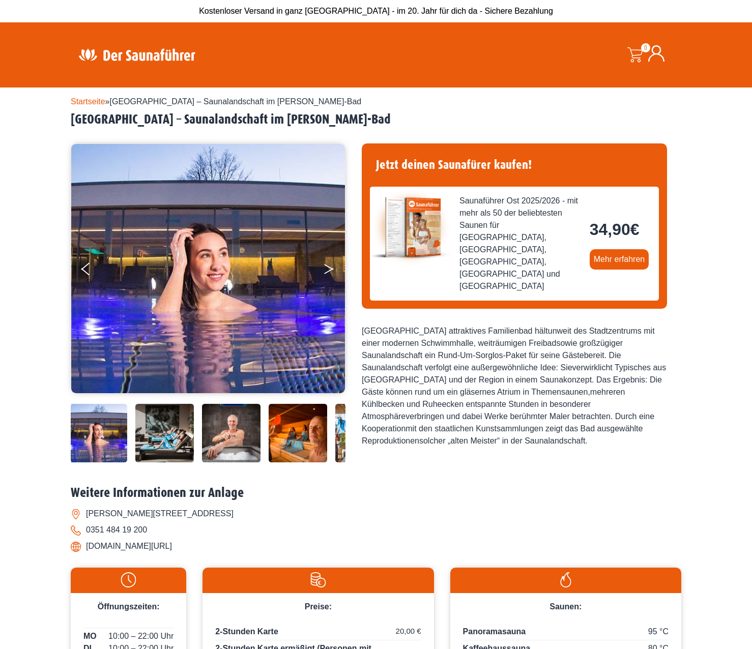
click at [328, 266] on icon "Next" at bounding box center [328, 267] width 9 height 6
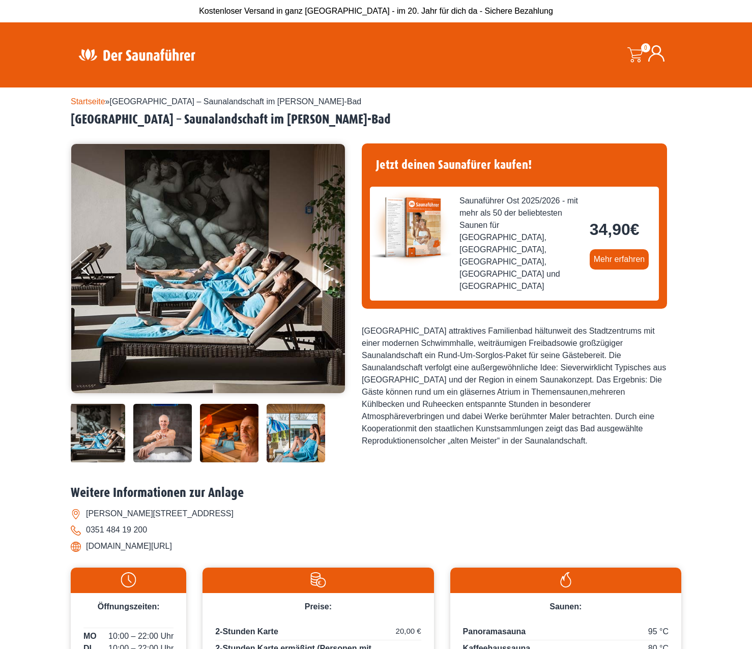
click at [328, 266] on icon "Next" at bounding box center [328, 267] width 9 height 6
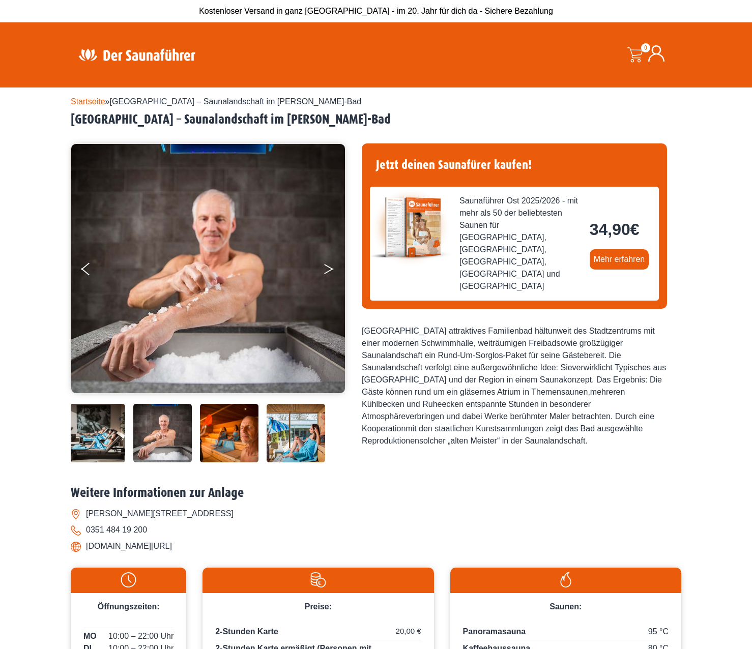
click at [328, 266] on icon "Next" at bounding box center [328, 267] width 9 height 6
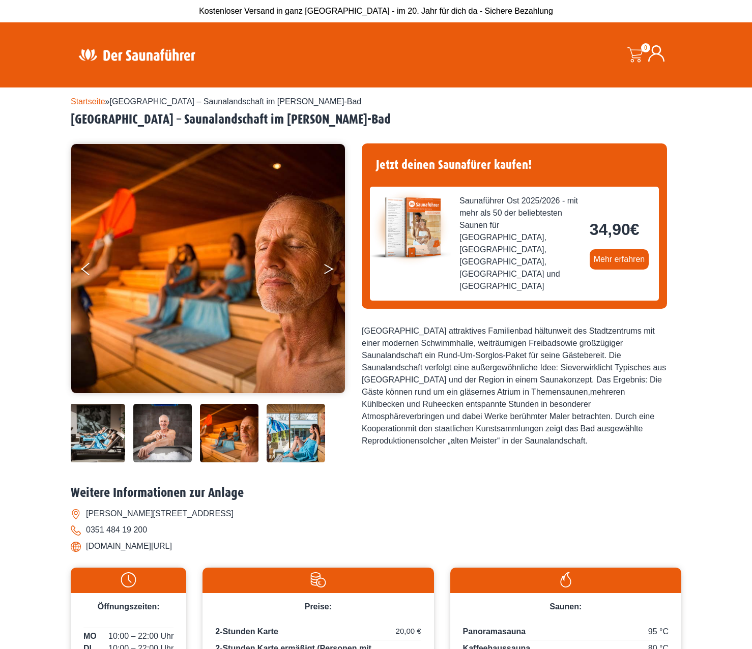
click at [328, 266] on icon "Next" at bounding box center [328, 267] width 9 height 6
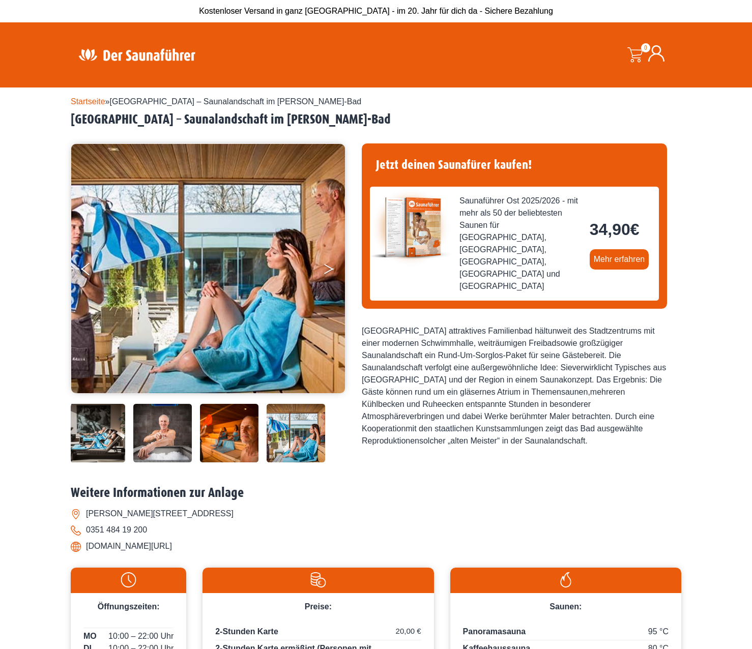
click at [328, 266] on icon "Next" at bounding box center [328, 267] width 9 height 6
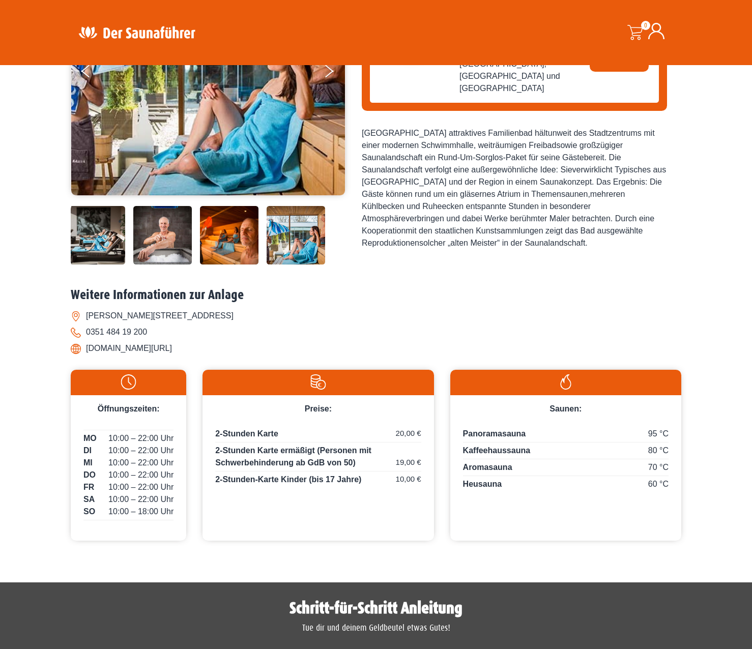
scroll to position [203, 0]
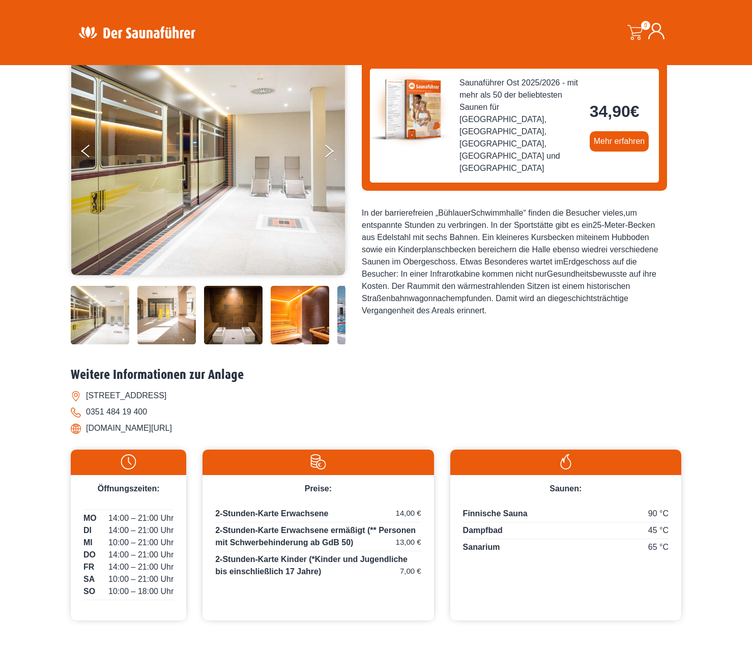
scroll to position [51, 0]
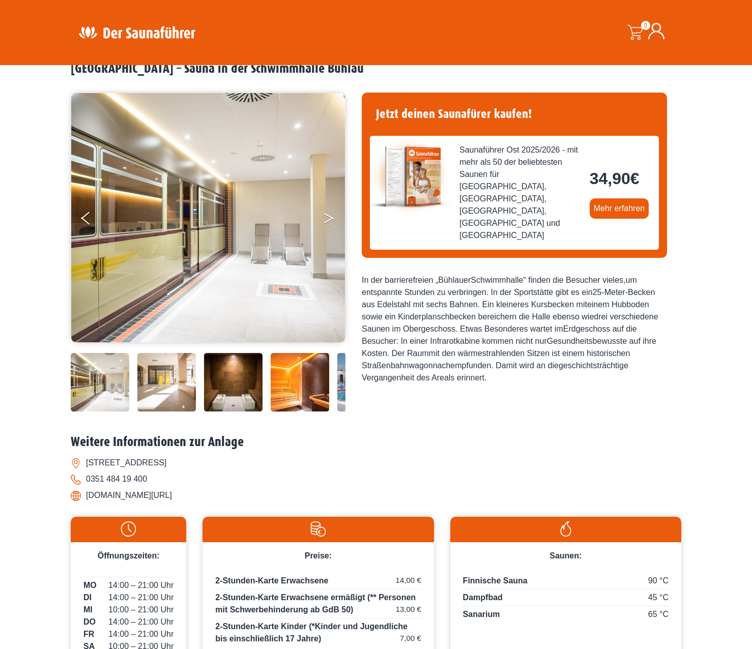
click at [325, 215] on icon "Next" at bounding box center [328, 216] width 9 height 6
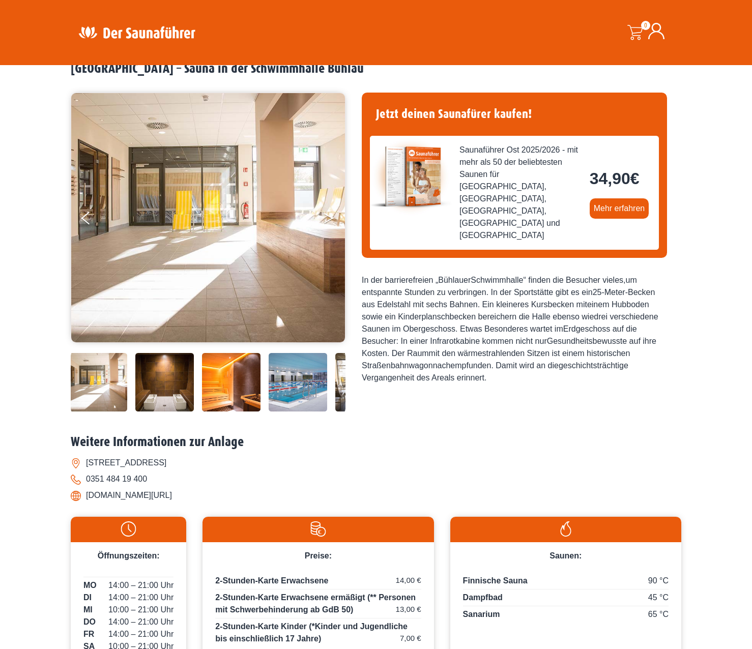
click at [325, 215] on icon "Next" at bounding box center [328, 216] width 9 height 6
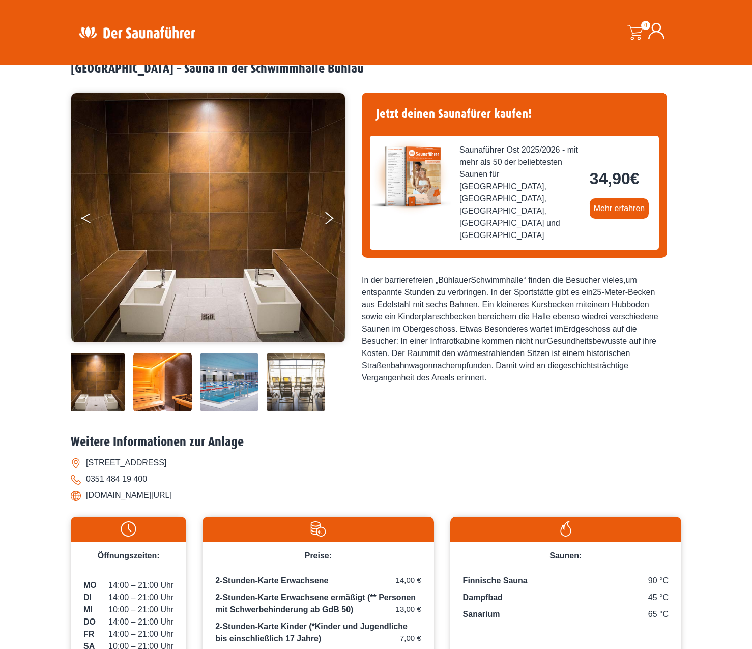
click at [92, 214] on button "Previous" at bounding box center [93, 219] width 25 height 25
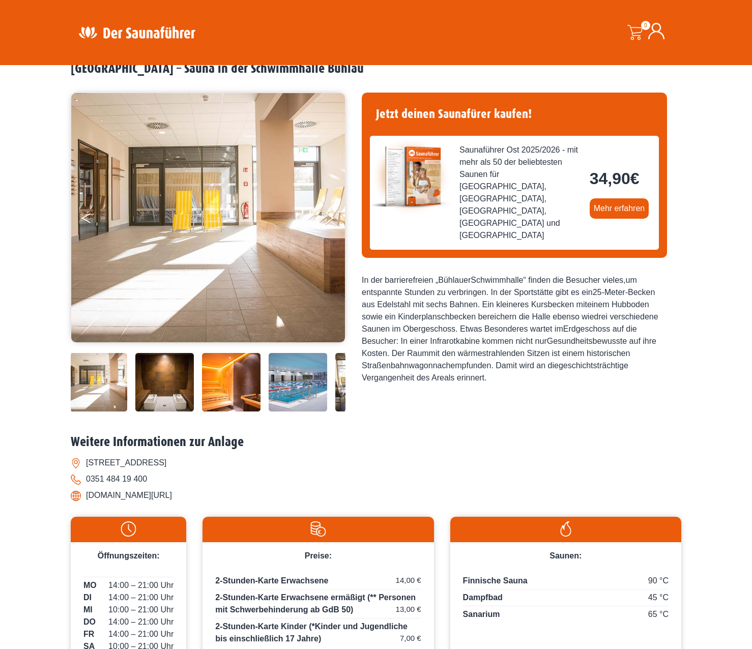
click at [93, 214] on button "Previous" at bounding box center [93, 219] width 25 height 25
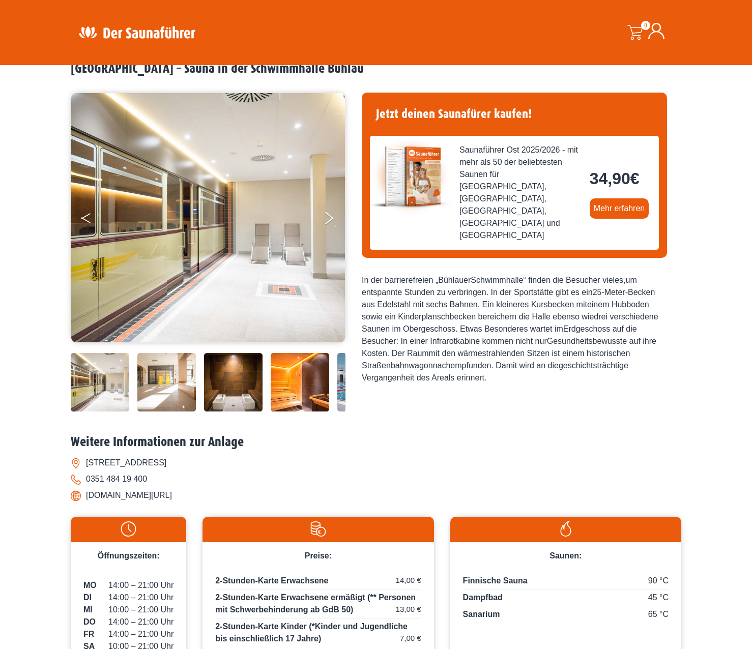
click at [93, 214] on button "Previous" at bounding box center [93, 219] width 25 height 25
click at [332, 221] on button "Next" at bounding box center [335, 219] width 25 height 25
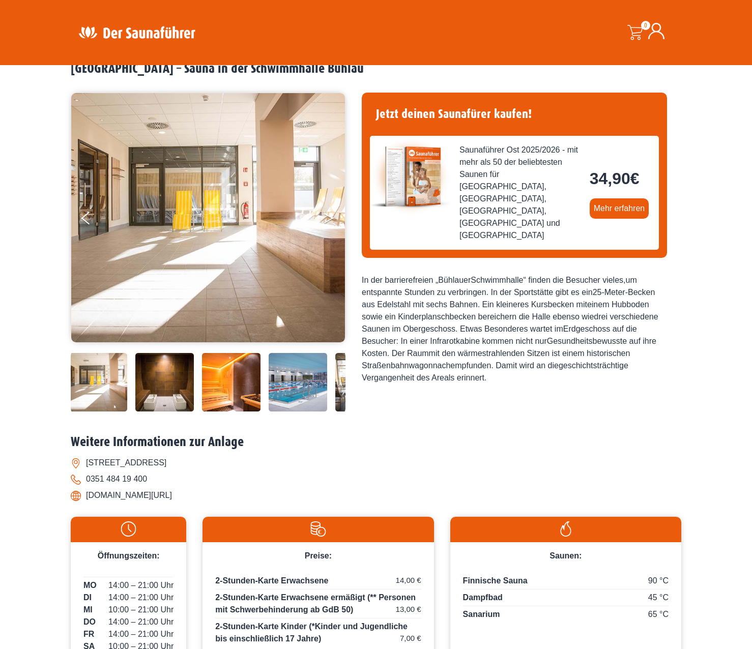
click at [328, 211] on button "Next" at bounding box center [335, 219] width 25 height 25
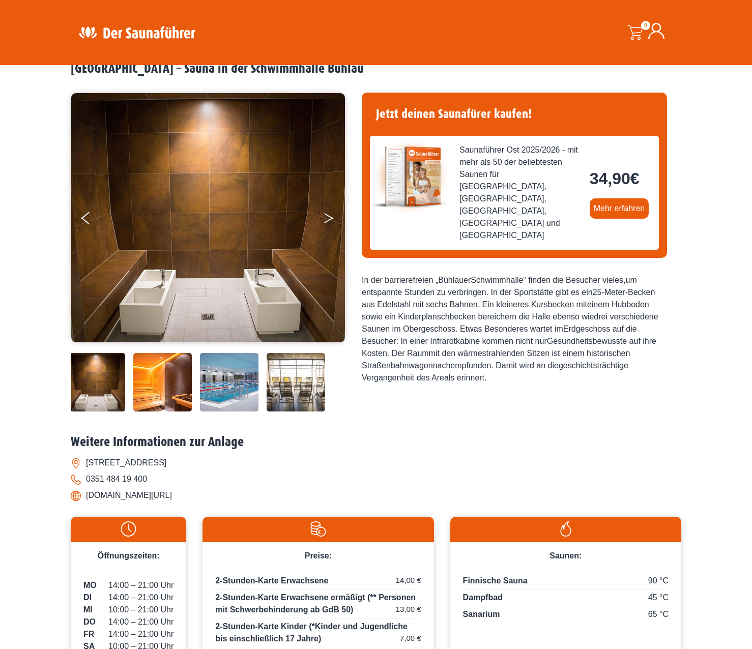
click at [328, 211] on button "Next" at bounding box center [335, 219] width 25 height 25
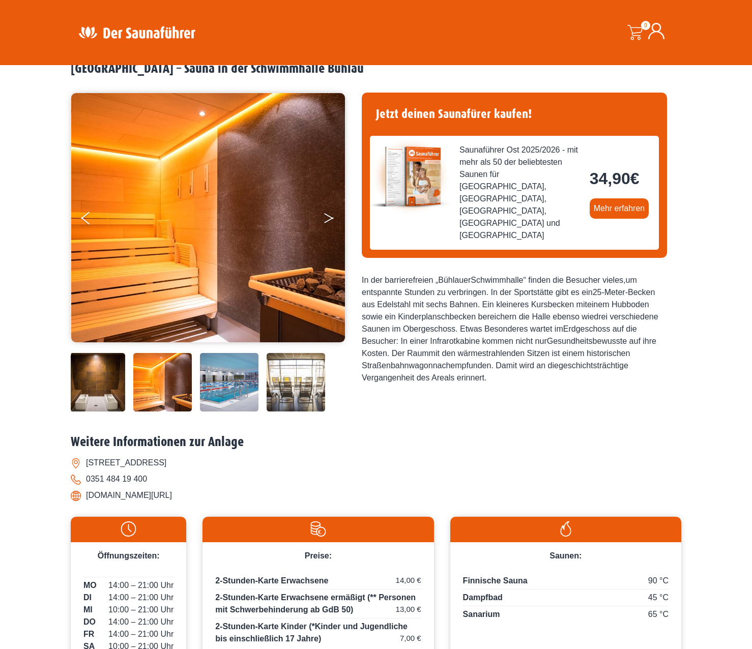
click at [328, 211] on button "Next" at bounding box center [335, 219] width 25 height 25
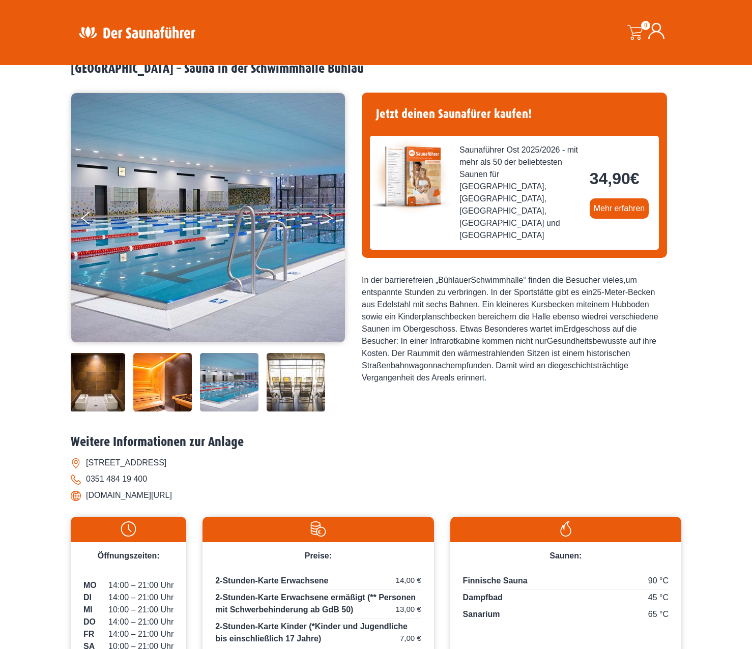
click at [326, 214] on button "Next" at bounding box center [335, 219] width 25 height 25
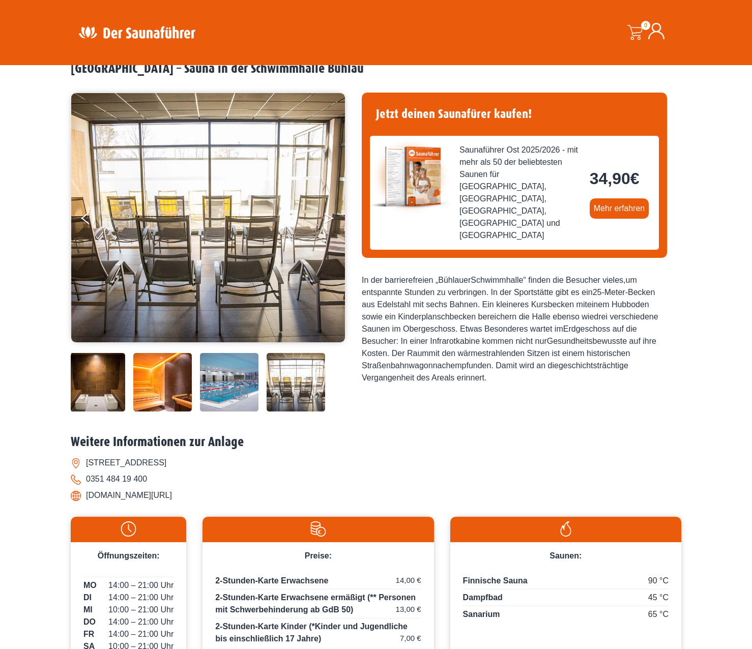
click at [326, 214] on button "Next" at bounding box center [335, 219] width 25 height 25
click at [325, 215] on icon "Next" at bounding box center [328, 216] width 9 height 6
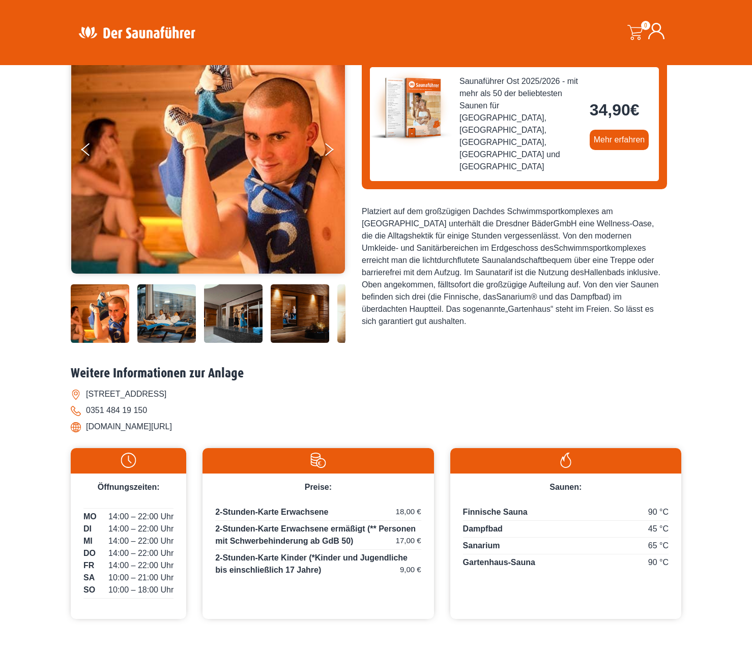
scroll to position [102, 0]
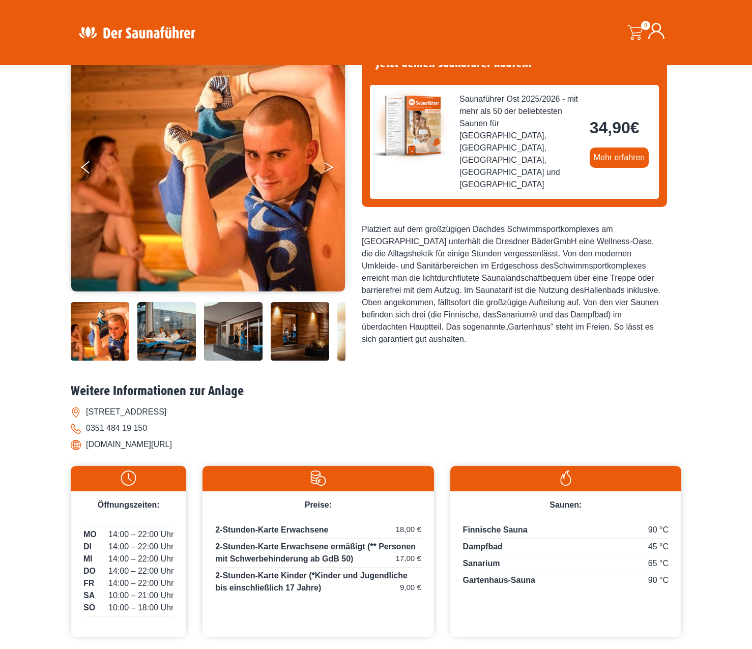
click at [330, 170] on button "Next" at bounding box center [335, 169] width 25 height 25
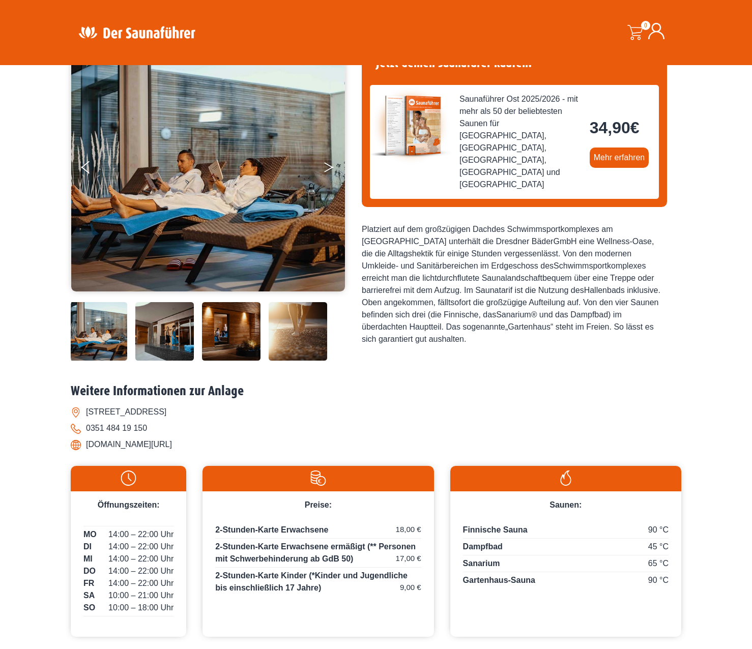
click at [330, 170] on button "Next" at bounding box center [335, 169] width 25 height 25
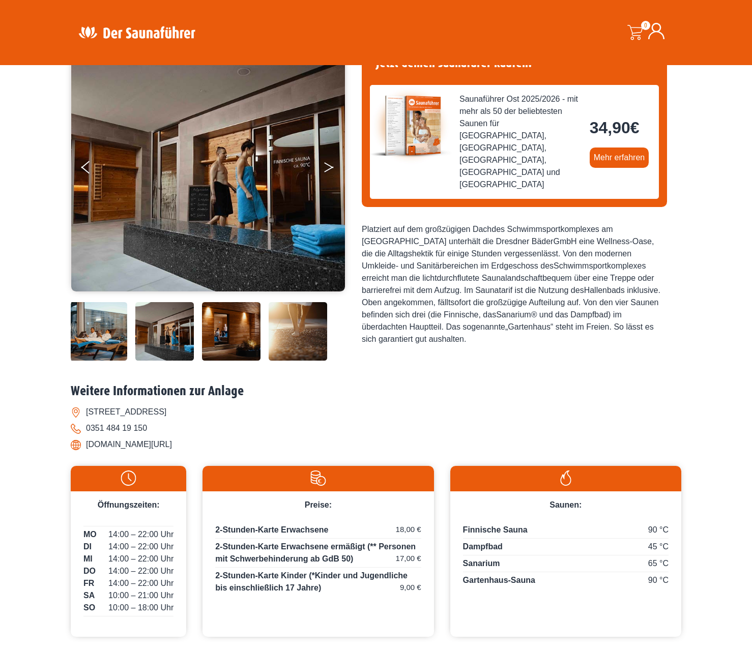
click at [330, 170] on button "Next" at bounding box center [335, 169] width 25 height 25
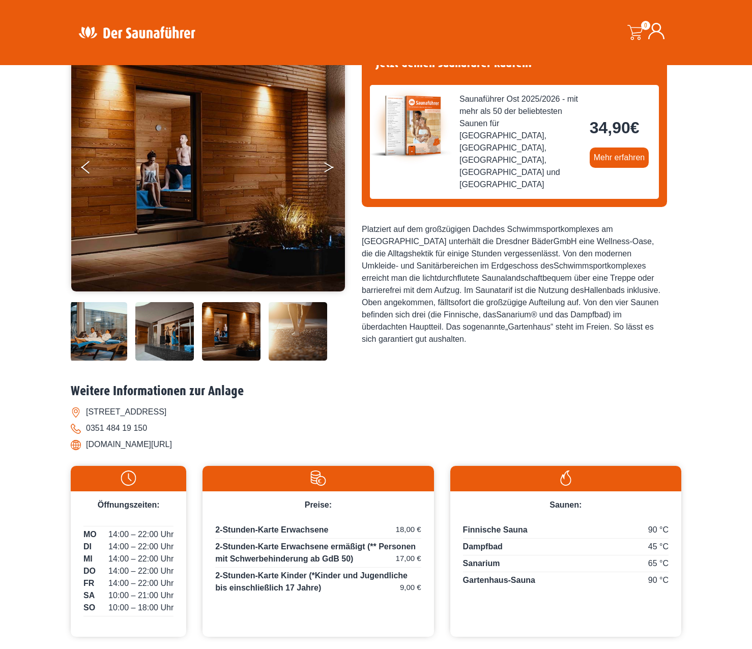
click at [330, 170] on button "Next" at bounding box center [335, 169] width 25 height 25
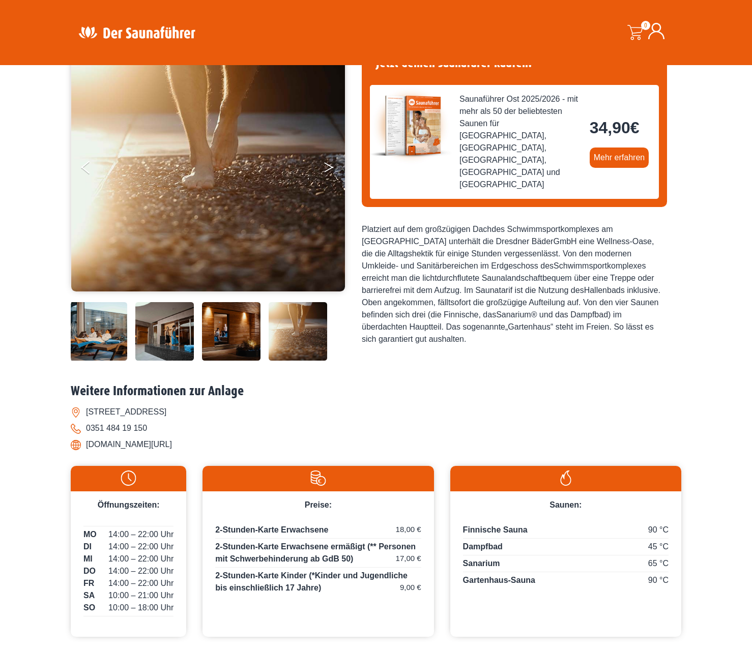
click at [330, 170] on button "Next" at bounding box center [335, 169] width 25 height 25
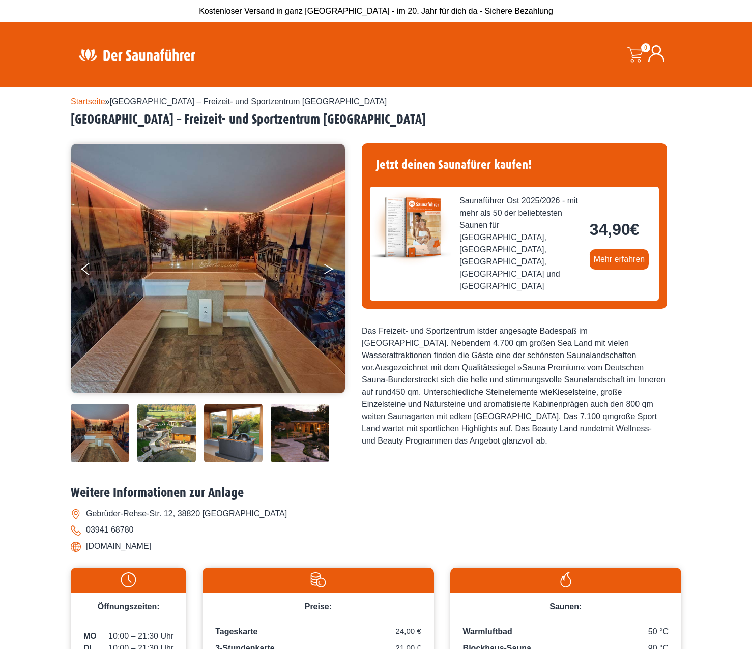
click at [326, 266] on icon "Next" at bounding box center [328, 267] width 9 height 6
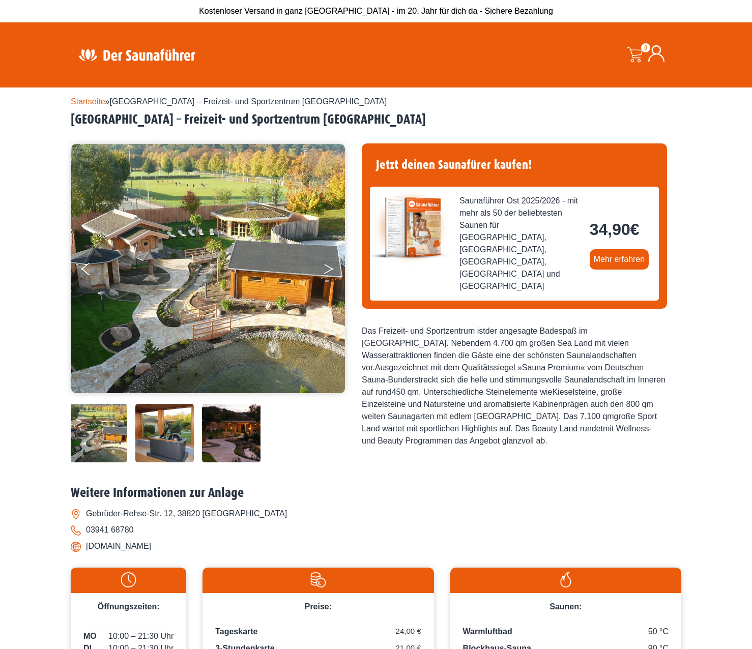
click at [326, 266] on button "Next" at bounding box center [335, 270] width 25 height 25
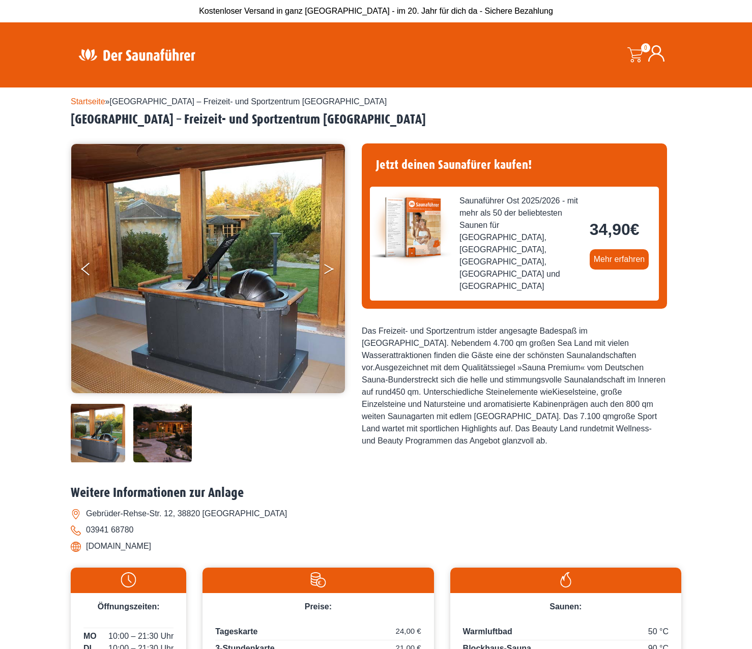
click at [326, 266] on button "Next" at bounding box center [335, 270] width 25 height 25
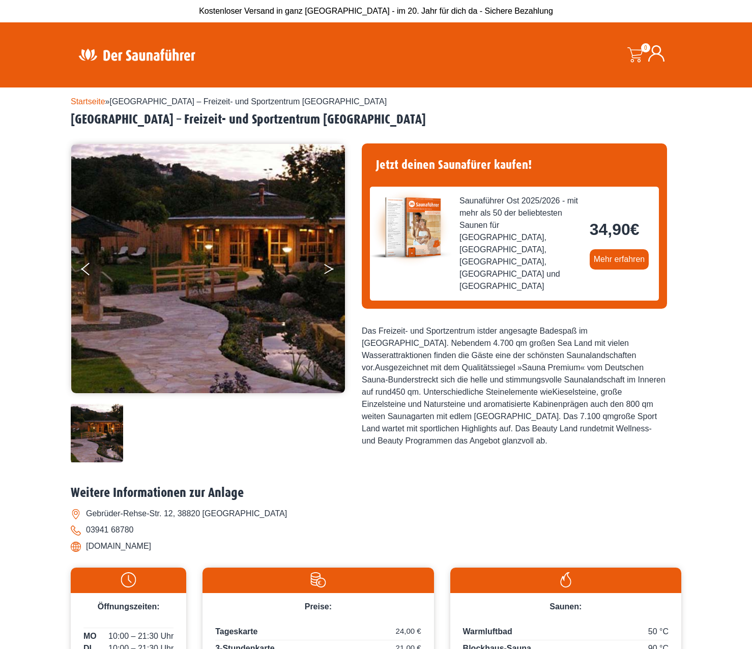
click at [326, 266] on button "Next" at bounding box center [335, 270] width 25 height 25
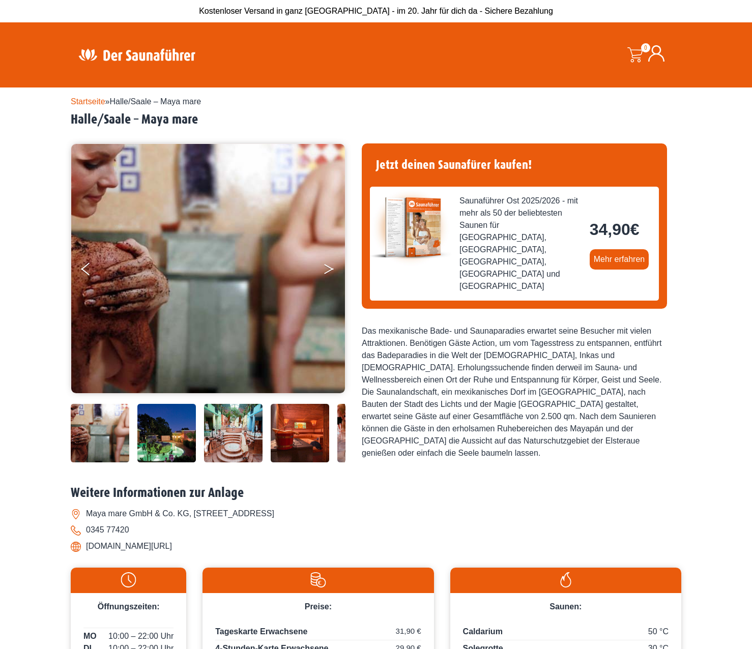
click at [327, 268] on button "Next" at bounding box center [335, 270] width 25 height 25
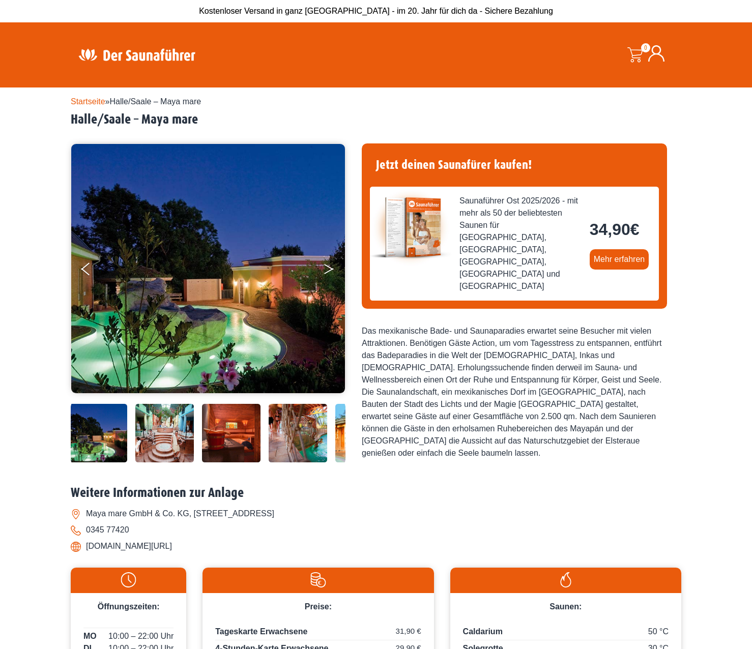
click at [327, 268] on button "Next" at bounding box center [335, 270] width 25 height 25
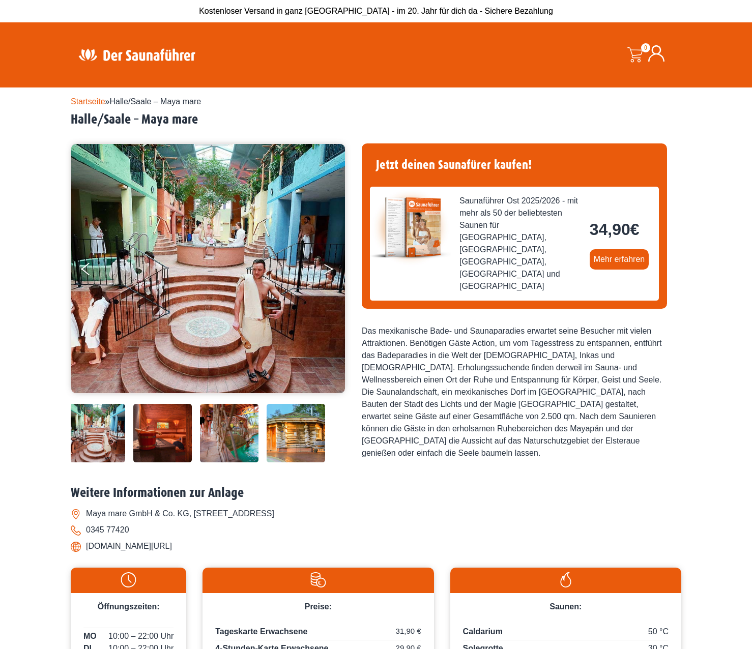
click at [327, 268] on button "Next" at bounding box center [335, 270] width 25 height 25
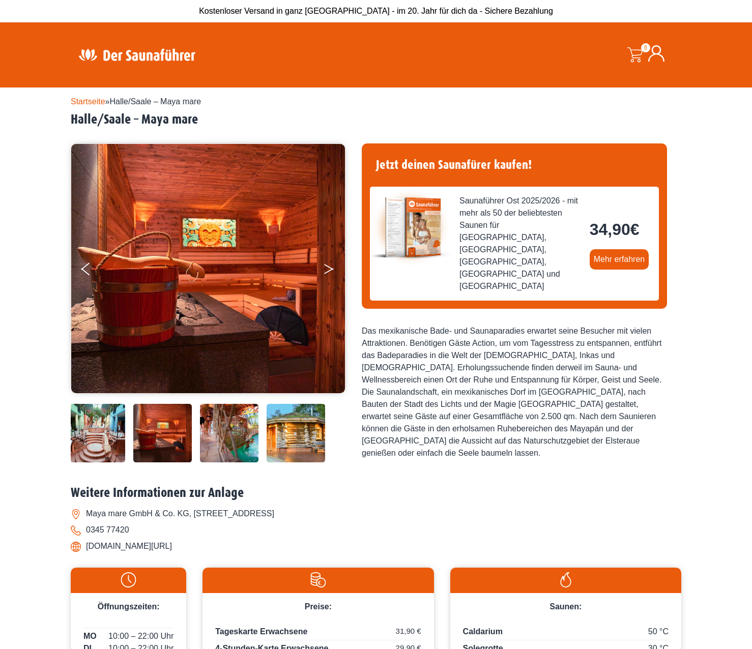
click at [327, 268] on button "Next" at bounding box center [335, 270] width 25 height 25
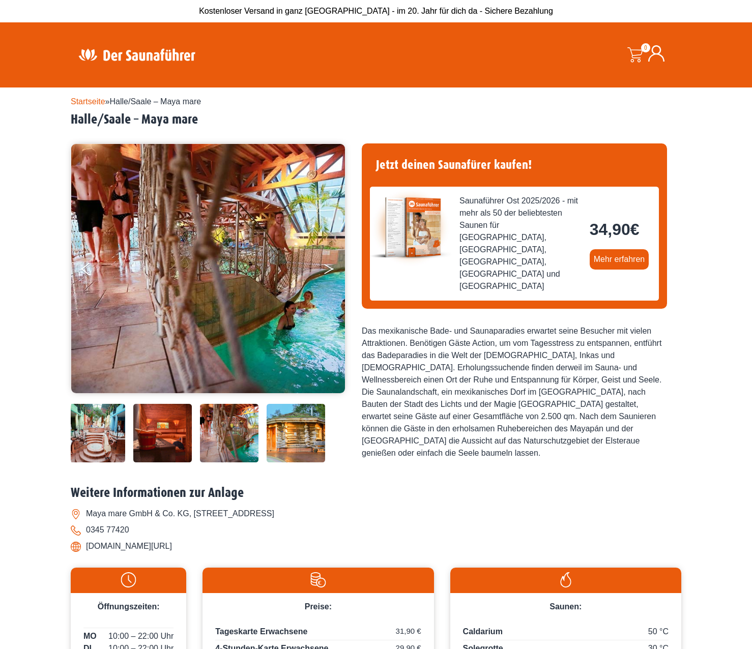
click at [327, 268] on button "Next" at bounding box center [335, 270] width 25 height 25
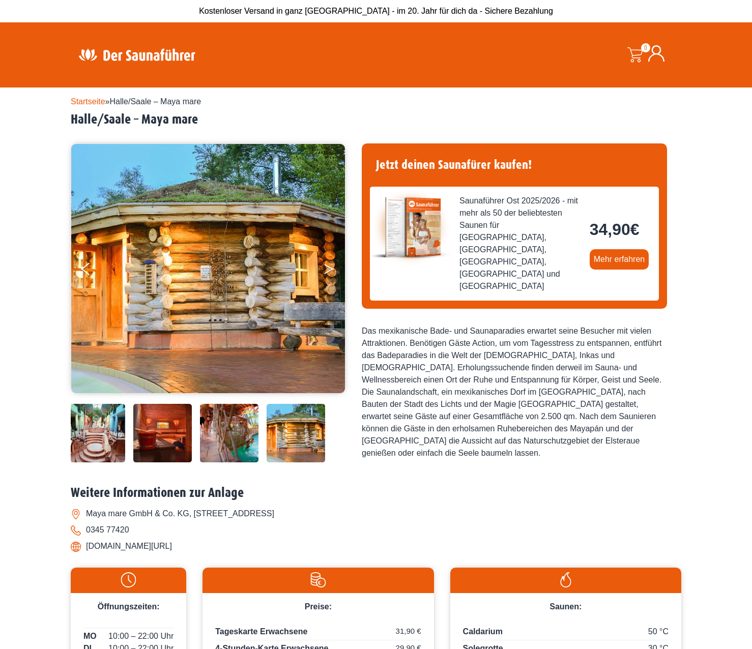
click at [327, 268] on button "Next" at bounding box center [335, 270] width 25 height 25
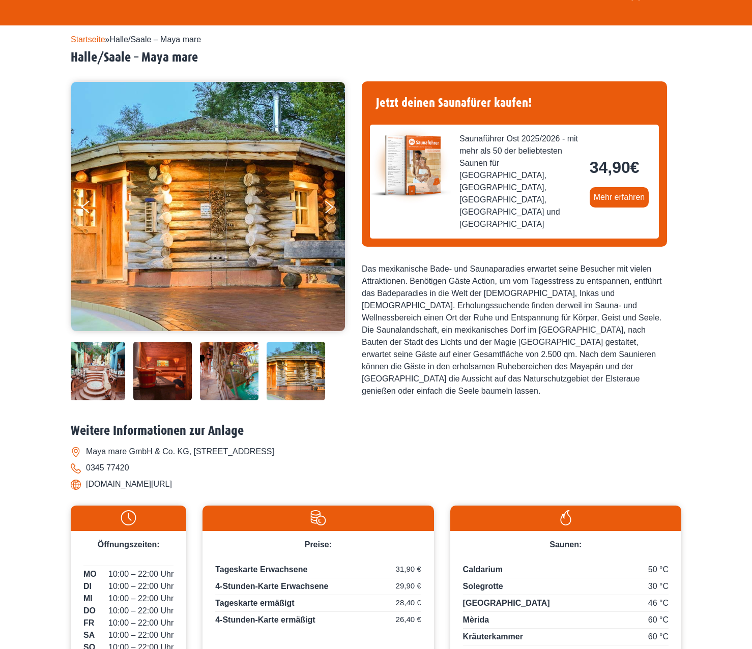
scroll to position [203, 0]
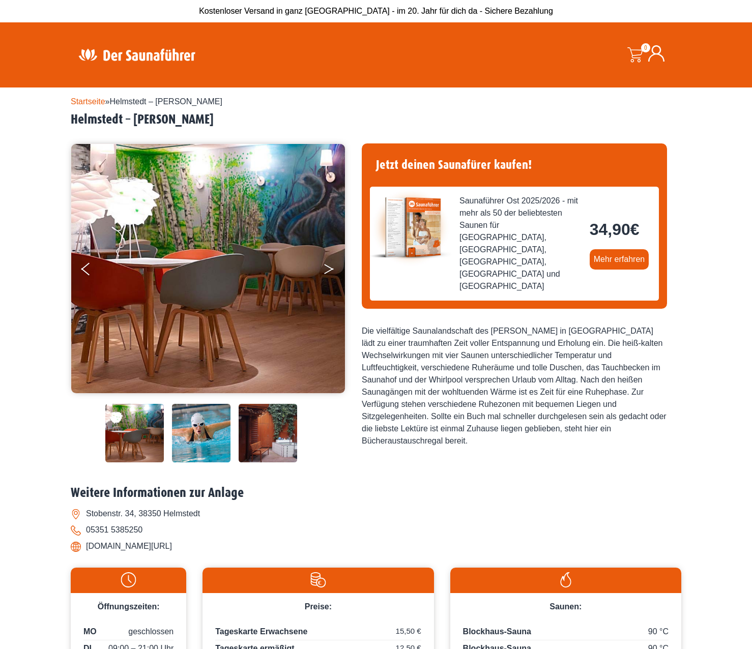
click at [327, 269] on button "Next" at bounding box center [335, 270] width 25 height 25
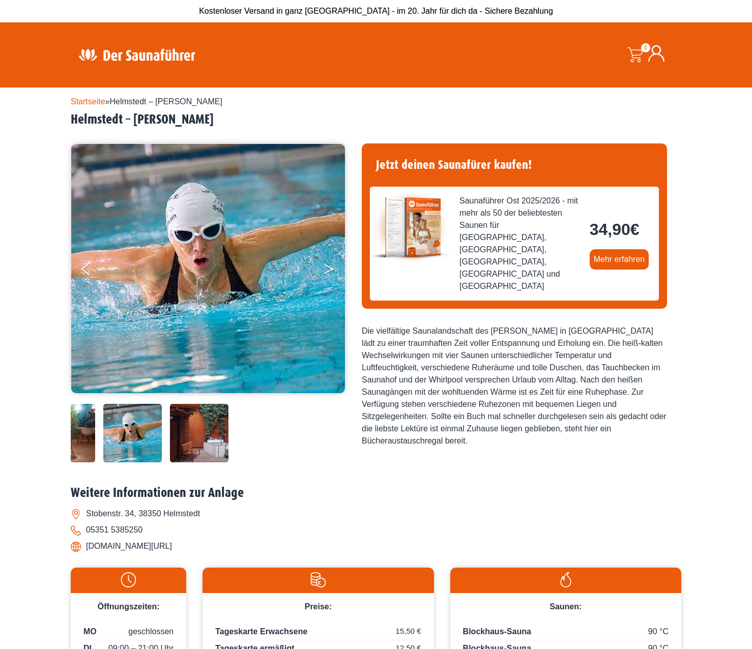
click at [327, 269] on button "Next" at bounding box center [335, 270] width 25 height 25
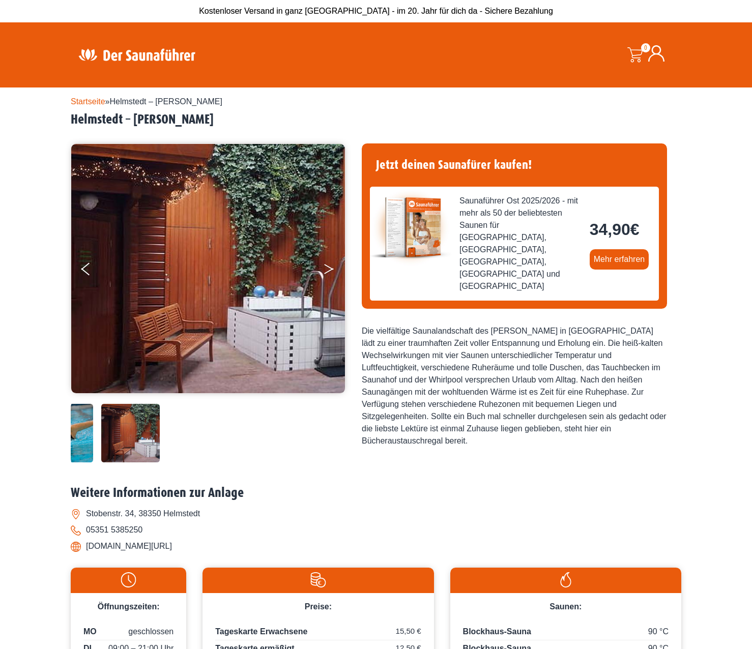
click at [327, 269] on button "Next" at bounding box center [335, 270] width 25 height 25
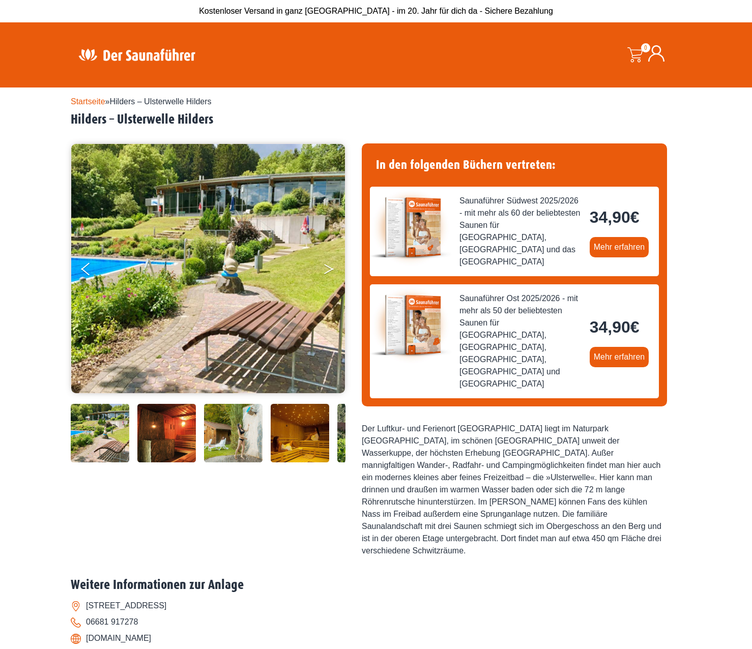
click at [330, 268] on button "Next" at bounding box center [335, 270] width 25 height 25
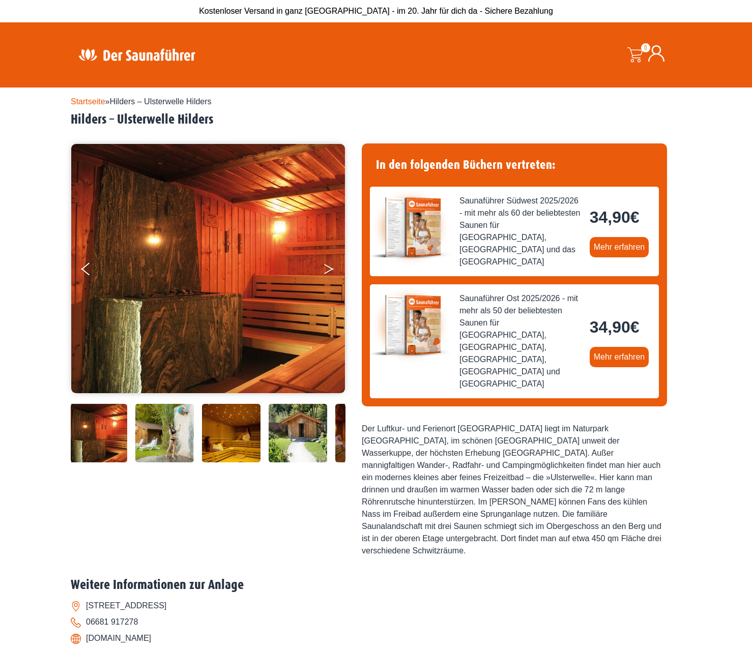
click at [330, 268] on icon "Next" at bounding box center [328, 267] width 9 height 6
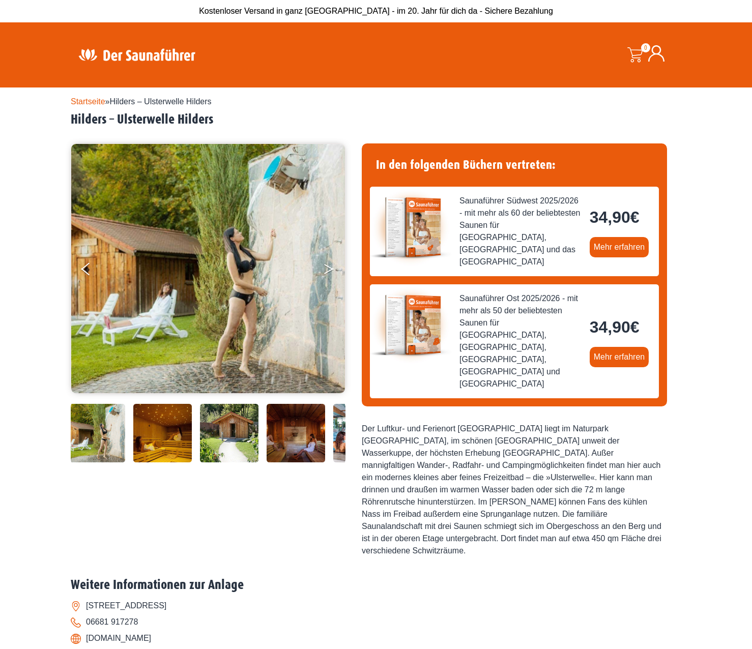
click at [330, 268] on icon "Next" at bounding box center [328, 267] width 9 height 6
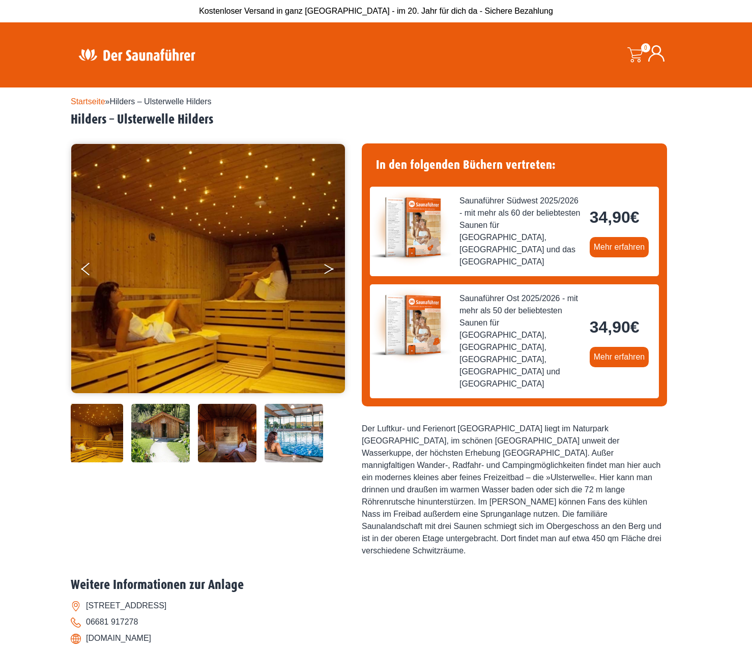
click at [330, 268] on icon "Next" at bounding box center [328, 267] width 9 height 6
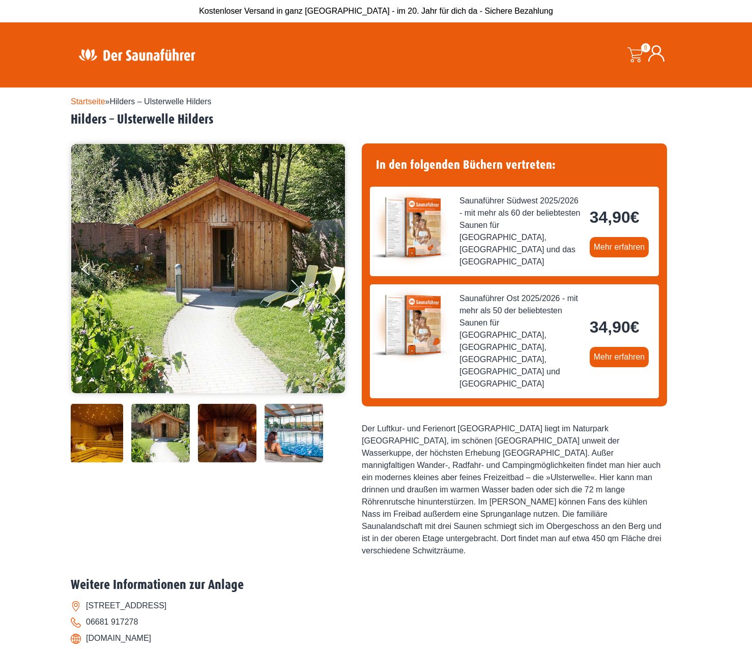
click at [330, 268] on icon "Next" at bounding box center [328, 267] width 9 height 6
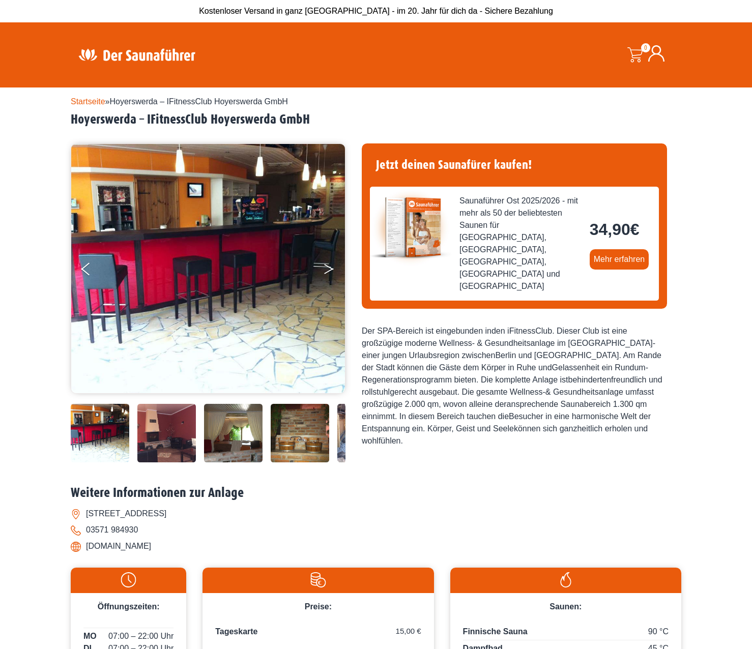
click at [329, 271] on icon "Next" at bounding box center [328, 271] width 9 height 6
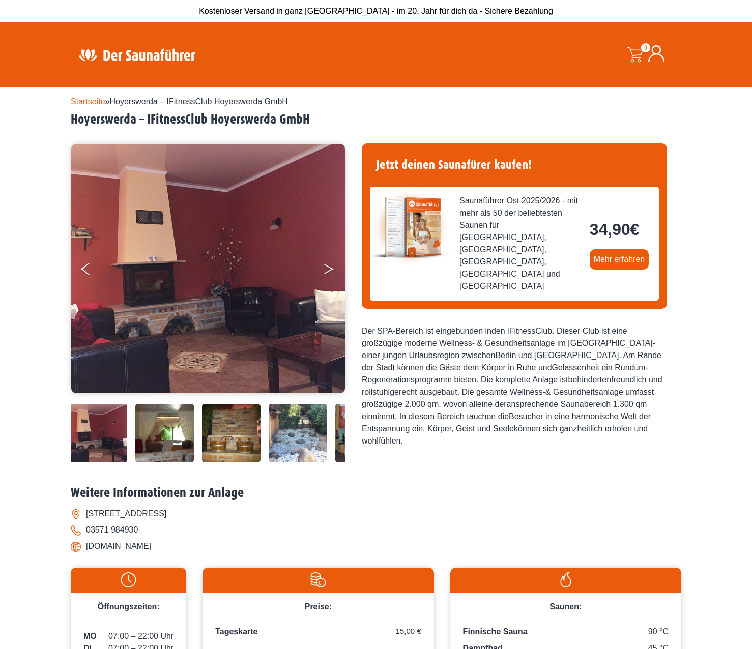
click at [329, 271] on icon "Next" at bounding box center [328, 271] width 9 height 6
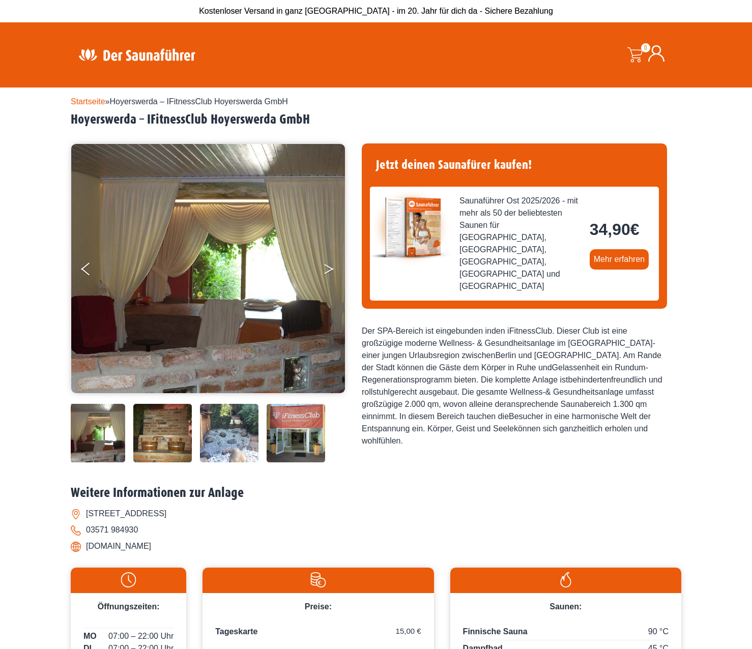
click at [329, 271] on icon "Next" at bounding box center [328, 271] width 9 height 6
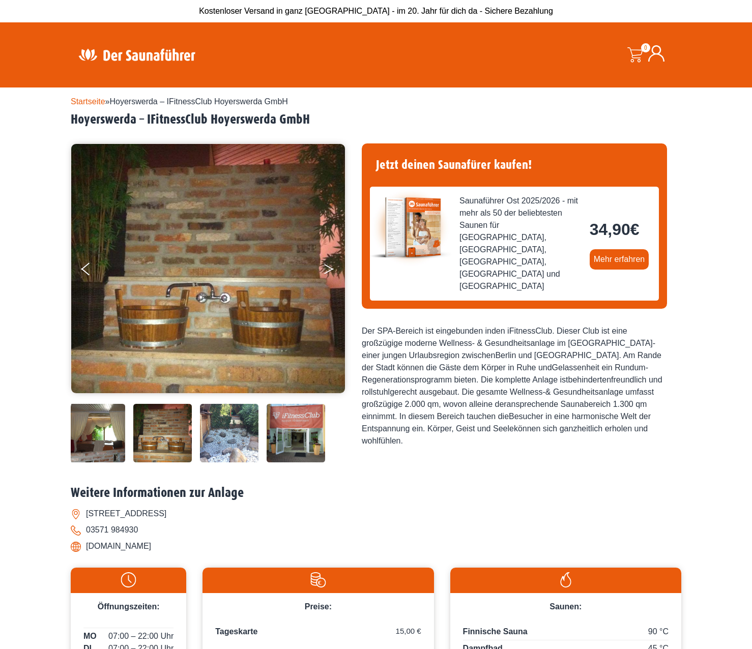
click at [329, 271] on icon "Next" at bounding box center [328, 271] width 9 height 6
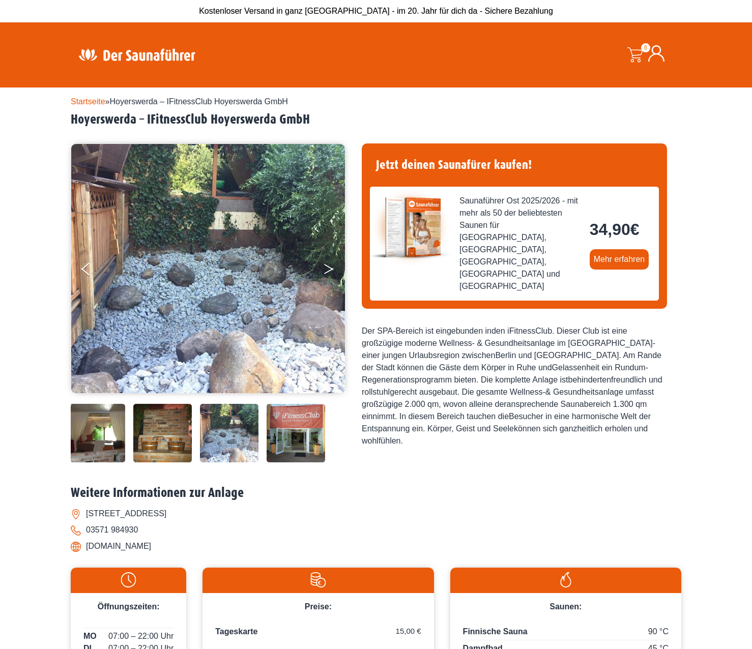
click at [329, 271] on icon "Next" at bounding box center [328, 271] width 9 height 6
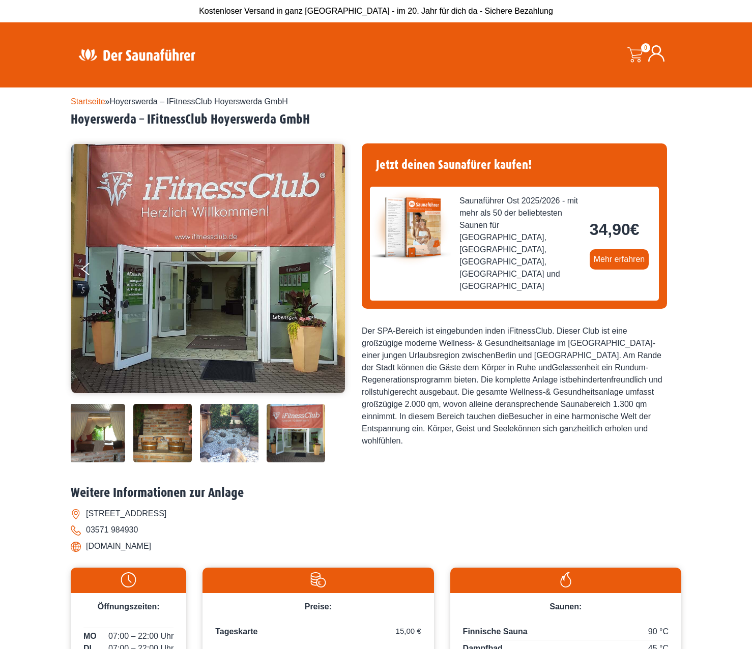
click at [329, 271] on icon "Next" at bounding box center [328, 271] width 9 height 6
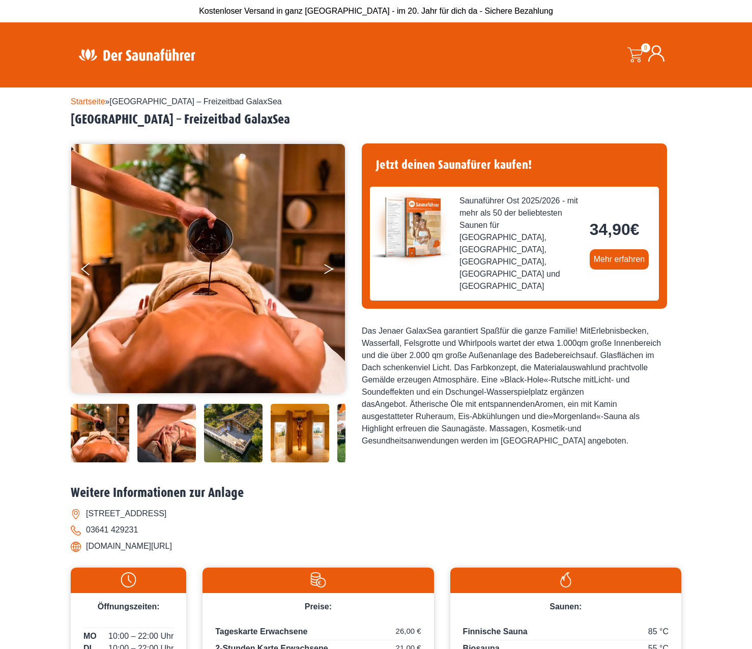
click at [326, 272] on icon "Next" at bounding box center [328, 271] width 9 height 6
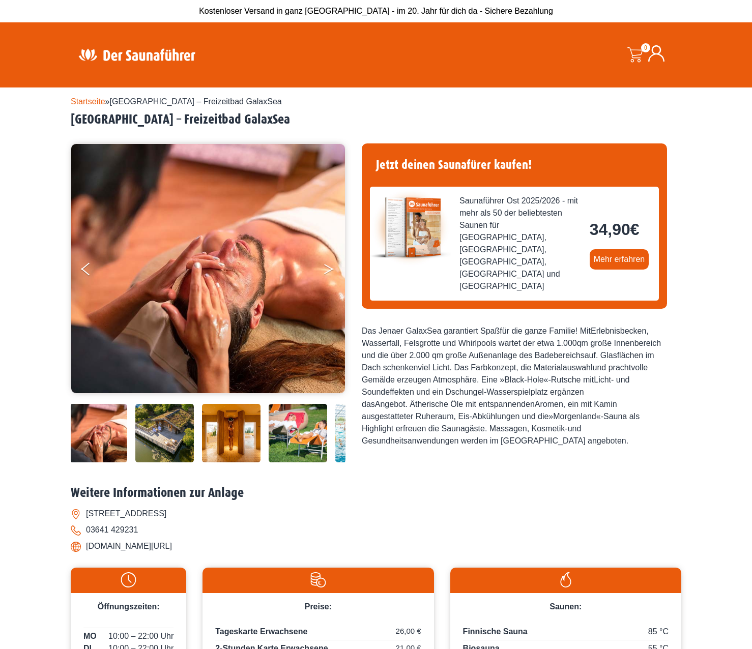
click at [326, 272] on icon "Next" at bounding box center [328, 271] width 9 height 6
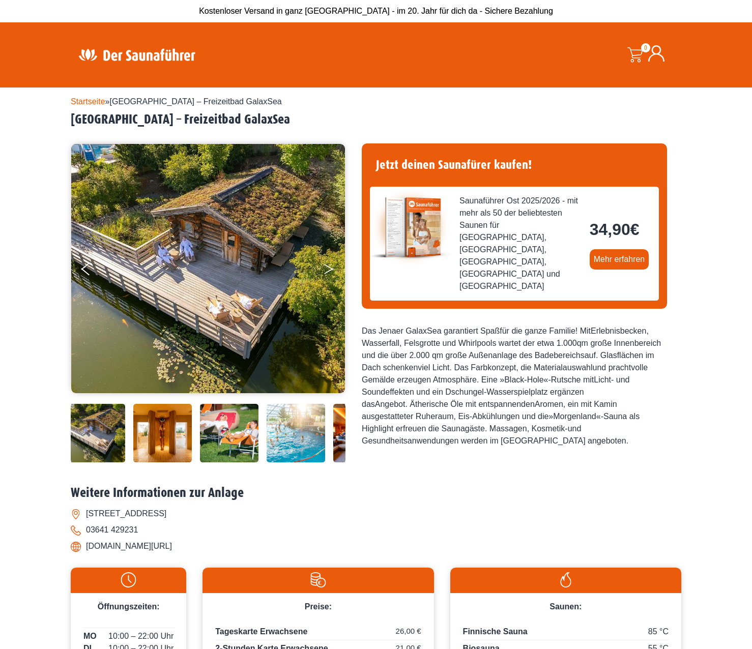
click at [326, 272] on icon "Next" at bounding box center [328, 271] width 9 height 6
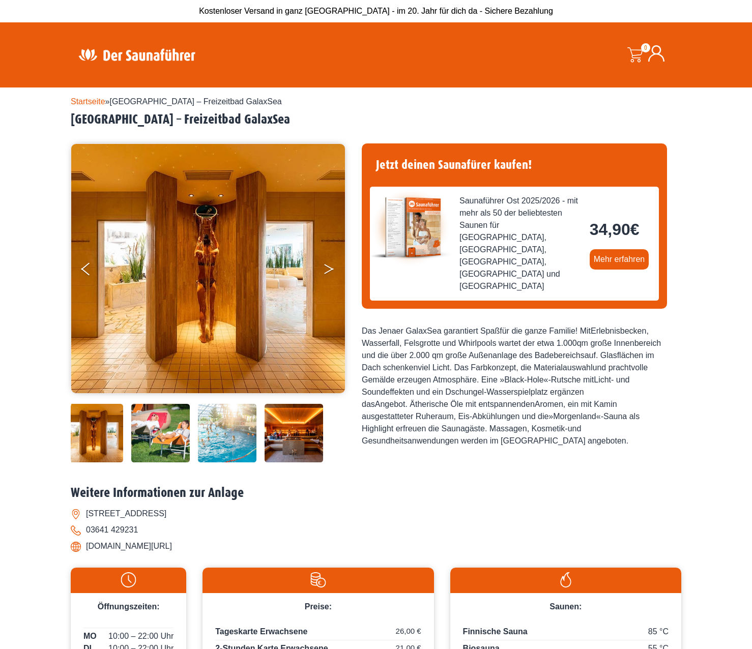
click at [326, 272] on icon "Next" at bounding box center [328, 271] width 9 height 6
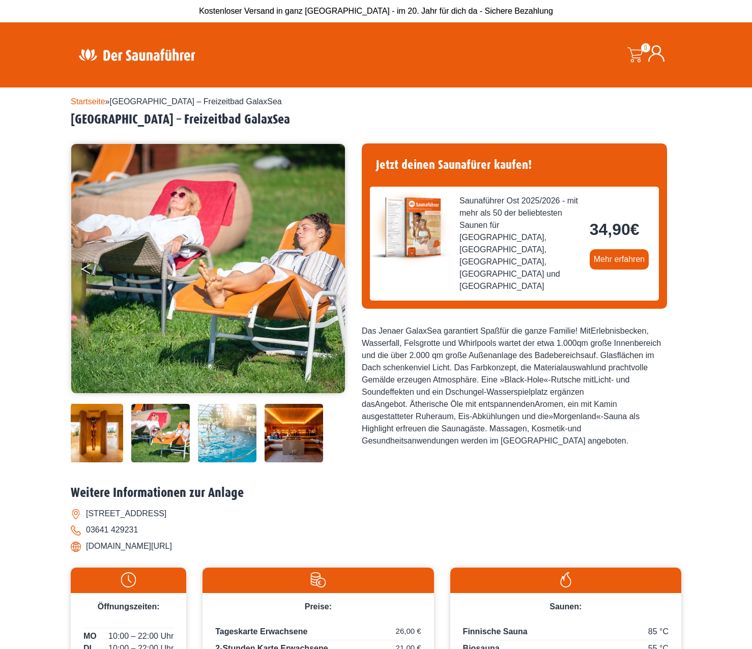
click at [88, 267] on button "Previous" at bounding box center [93, 270] width 25 height 25
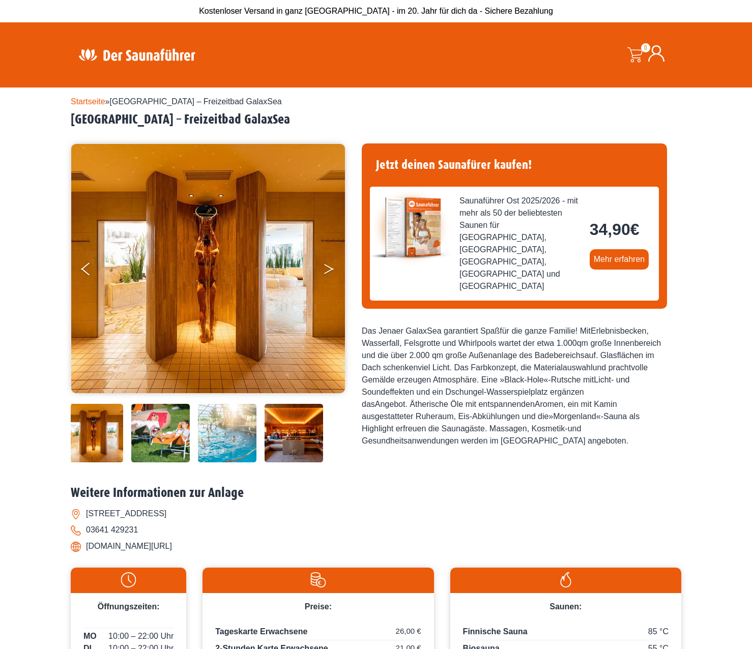
click at [323, 266] on button "Next" at bounding box center [335, 270] width 25 height 25
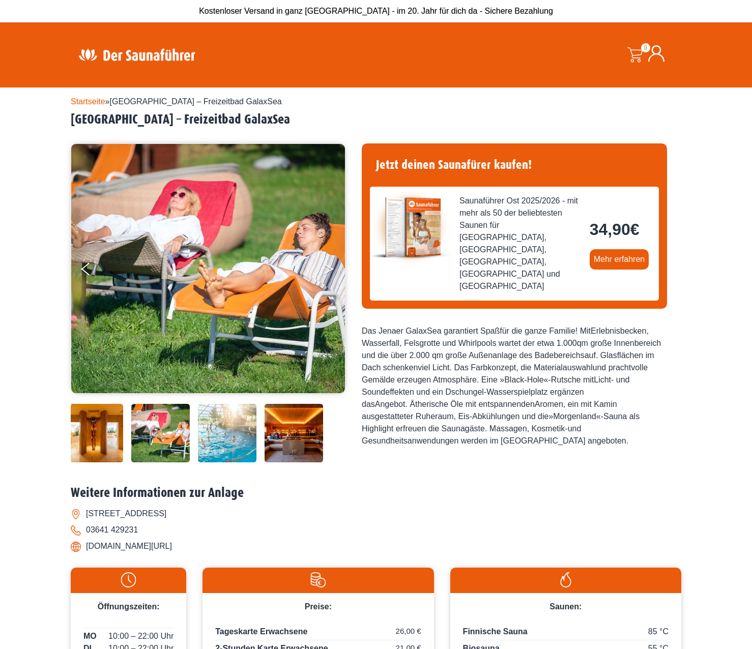
click at [323, 266] on button "Next" at bounding box center [335, 270] width 25 height 25
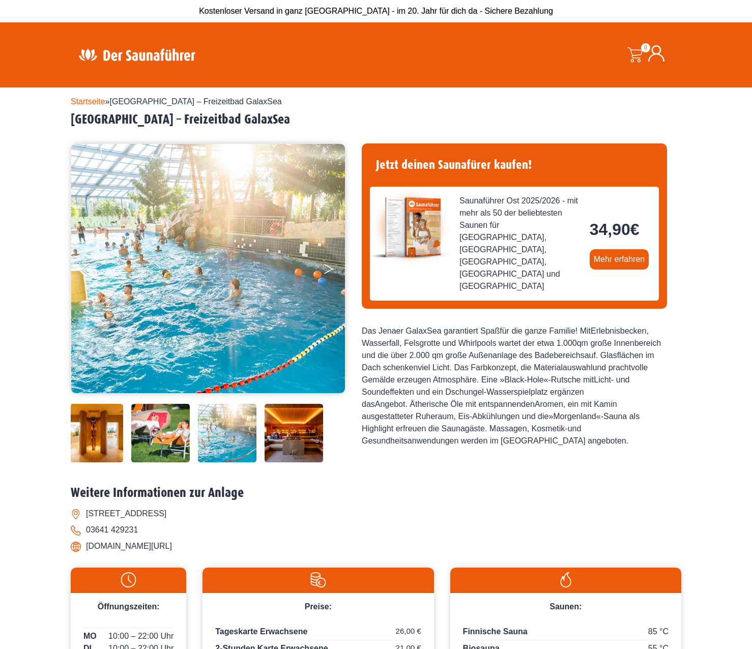
click at [323, 266] on button "Next" at bounding box center [335, 270] width 25 height 25
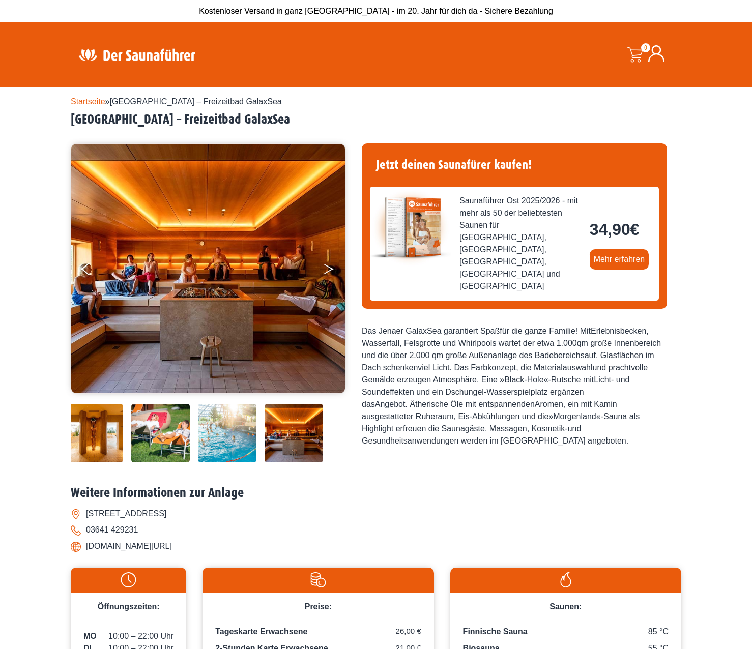
click at [323, 266] on button "Next" at bounding box center [335, 270] width 25 height 25
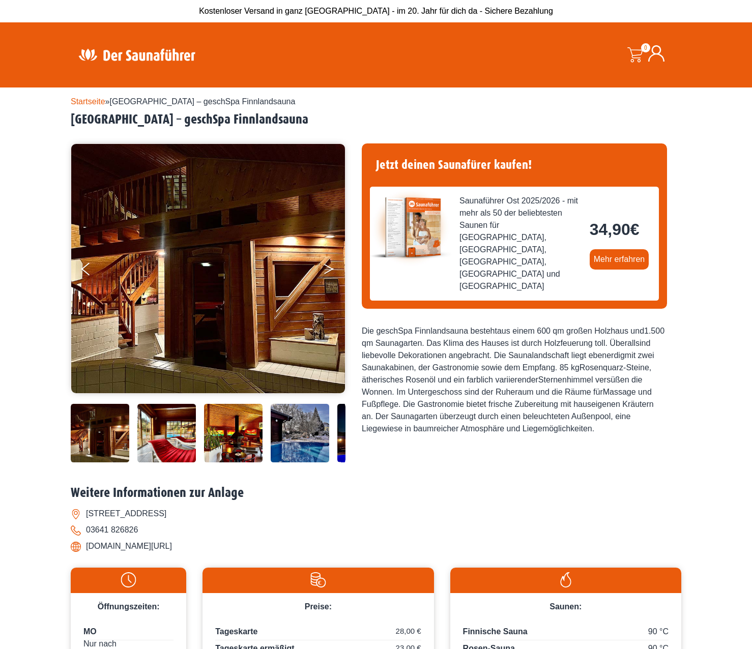
click at [330, 268] on icon "Next" at bounding box center [328, 267] width 9 height 6
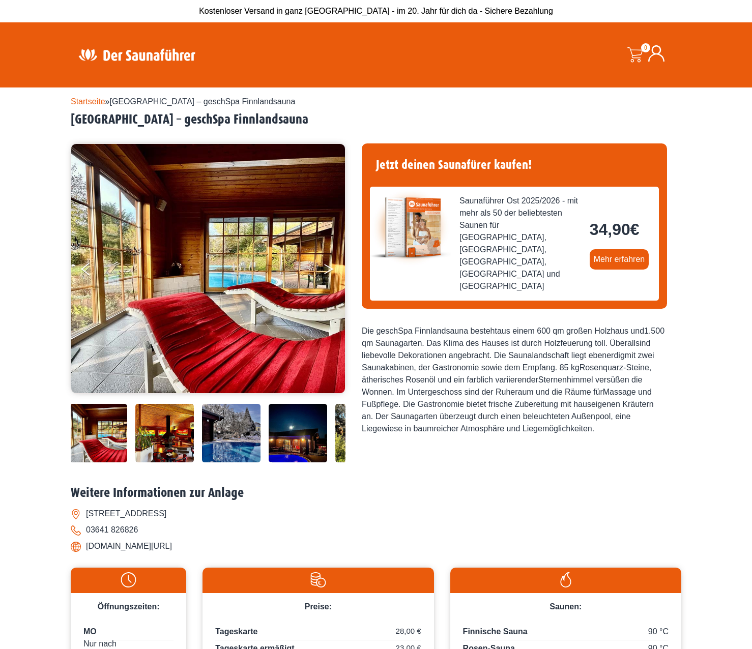
click at [330, 268] on icon "Next" at bounding box center [328, 267] width 9 height 6
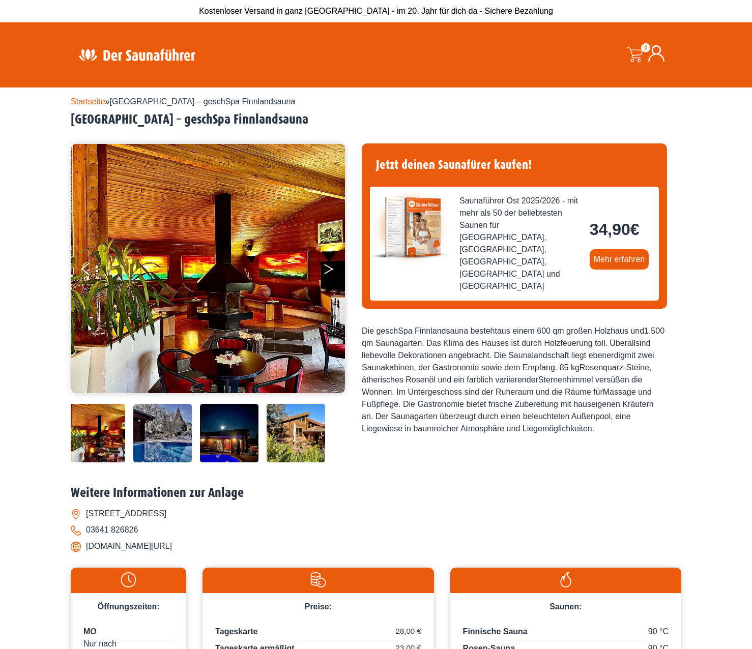
click at [330, 268] on icon "Next" at bounding box center [328, 267] width 9 height 6
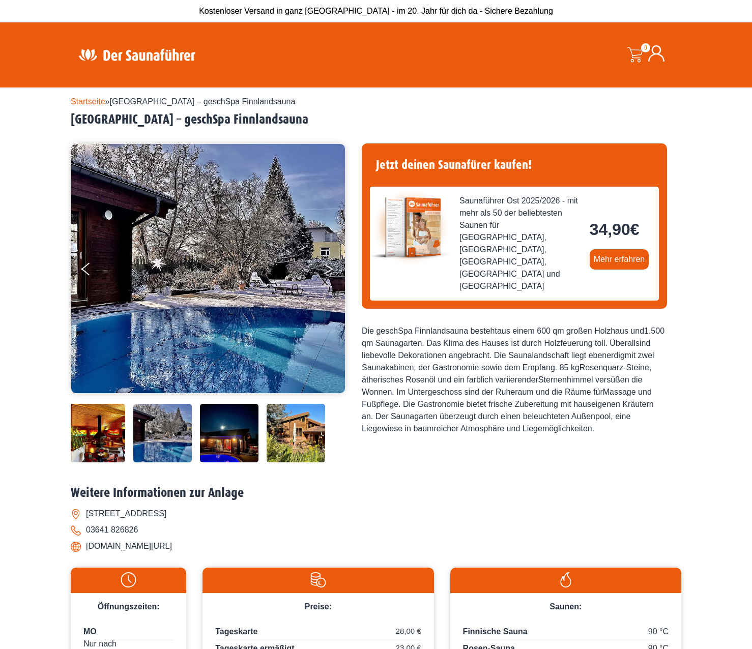
click at [330, 268] on icon "Next" at bounding box center [328, 267] width 9 height 6
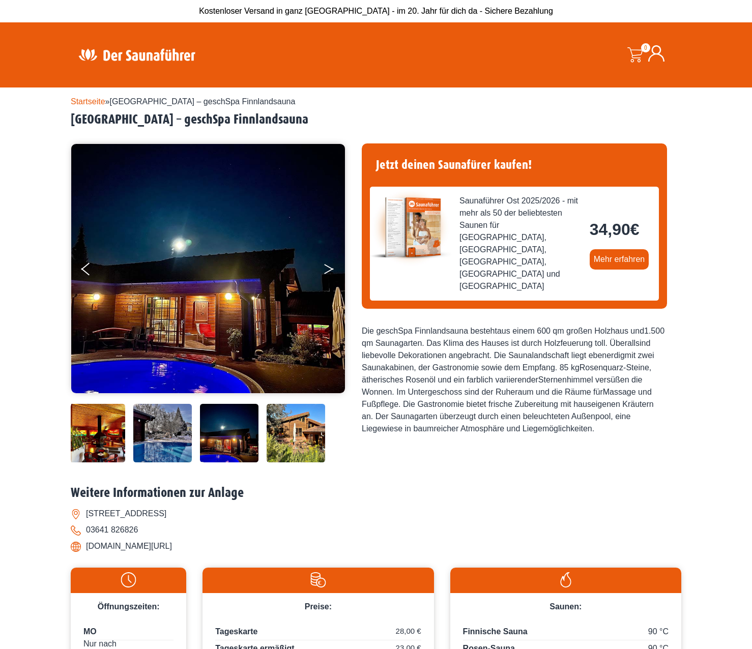
click at [330, 268] on icon "Next" at bounding box center [328, 267] width 9 height 6
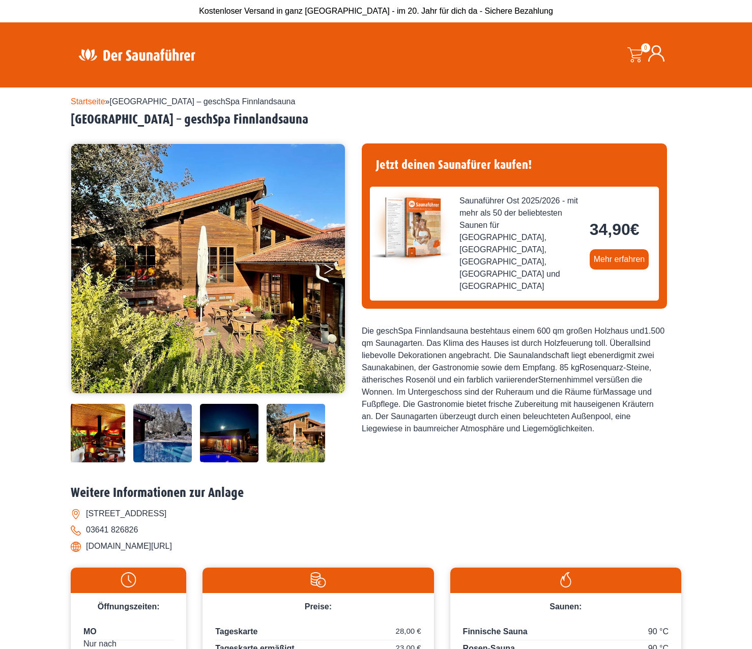
click at [330, 268] on icon "Next" at bounding box center [328, 267] width 9 height 6
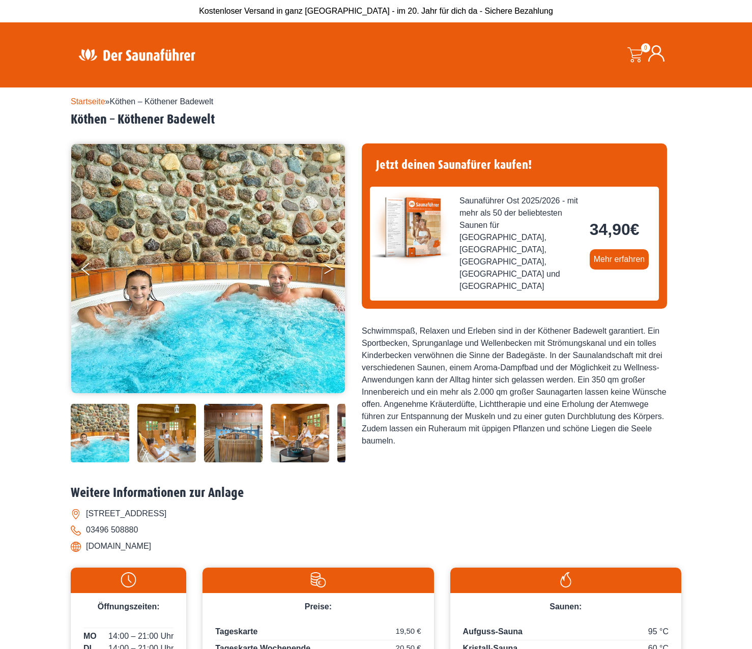
click at [333, 271] on button "Next" at bounding box center [335, 270] width 25 height 25
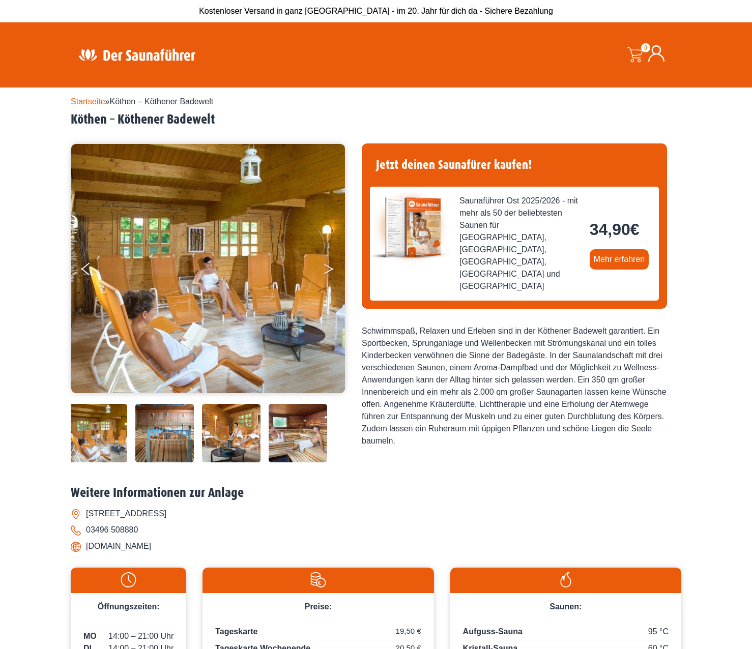
click at [333, 271] on button "Next" at bounding box center [335, 270] width 25 height 25
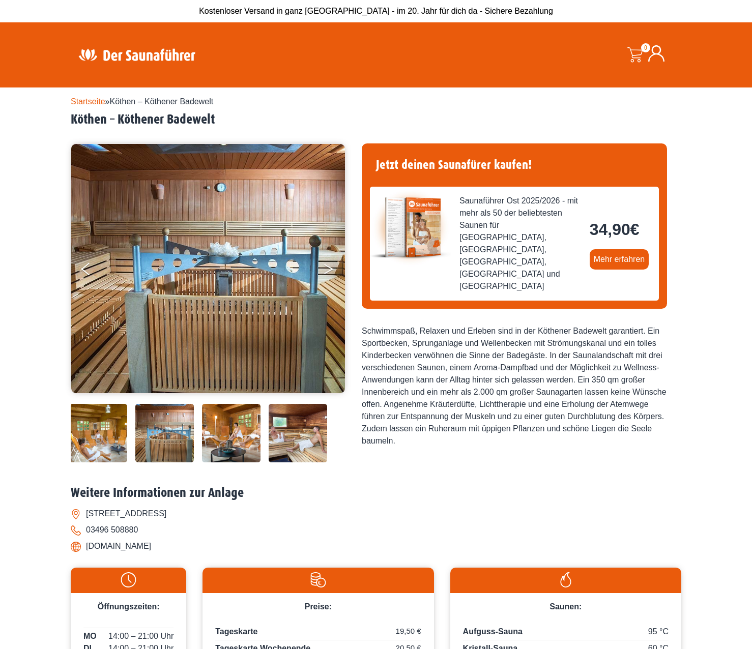
click at [333, 271] on button "Next" at bounding box center [335, 270] width 25 height 25
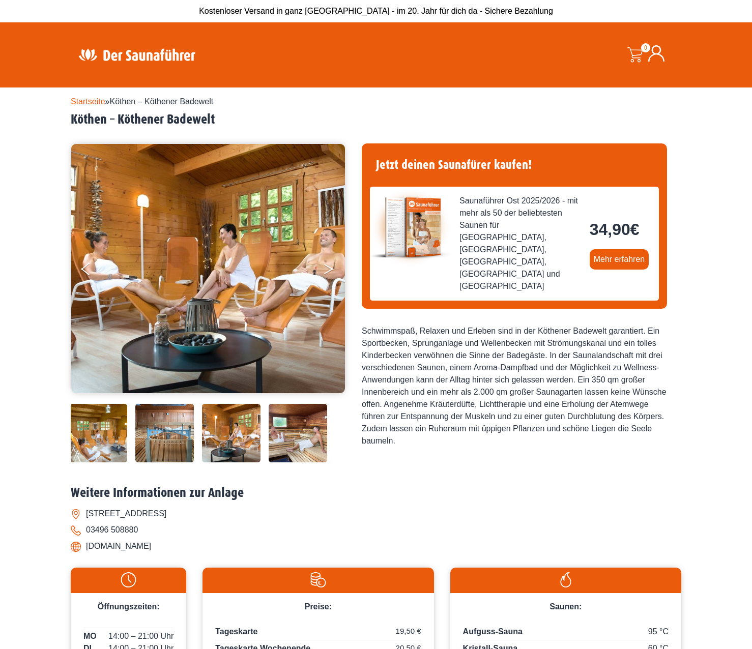
click at [333, 271] on button "Next" at bounding box center [335, 270] width 25 height 25
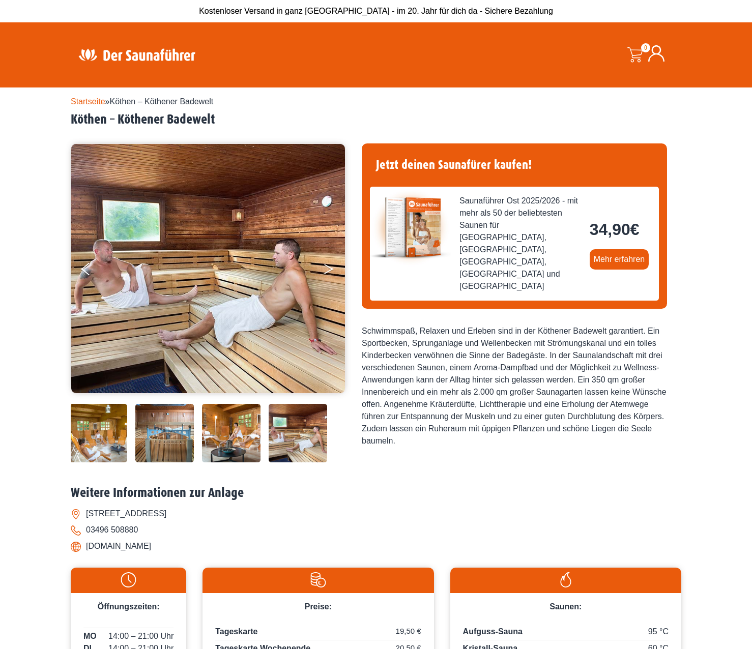
click at [333, 271] on button "Next" at bounding box center [335, 270] width 25 height 25
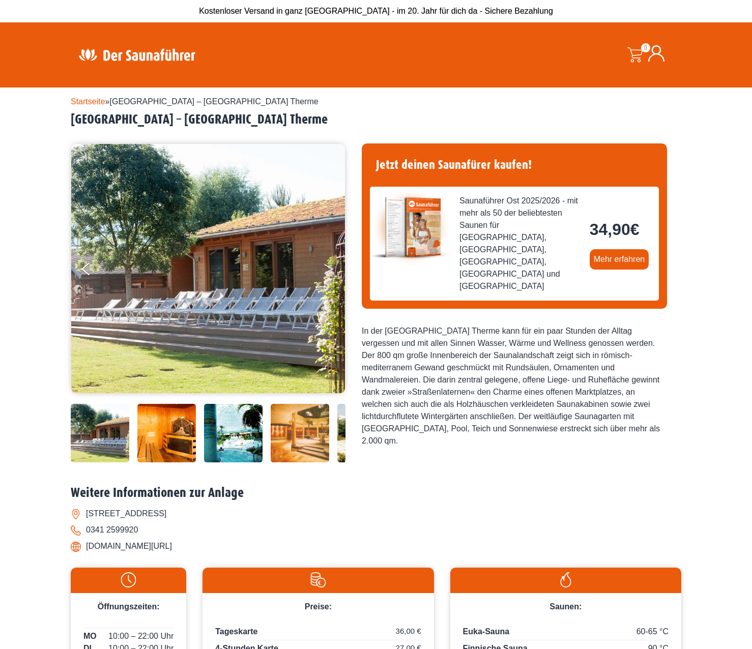
click at [327, 266] on icon "Next" at bounding box center [328, 267] width 9 height 6
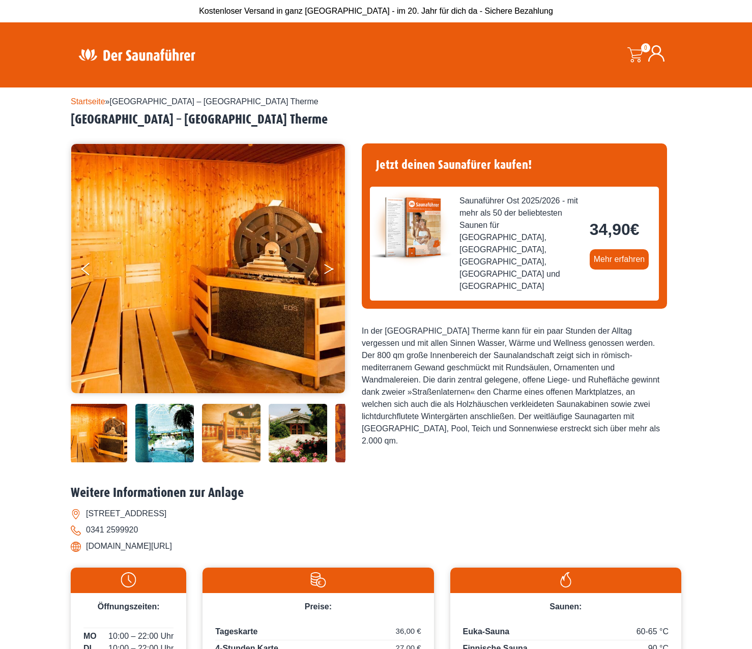
click at [327, 266] on icon "Next" at bounding box center [328, 267] width 9 height 6
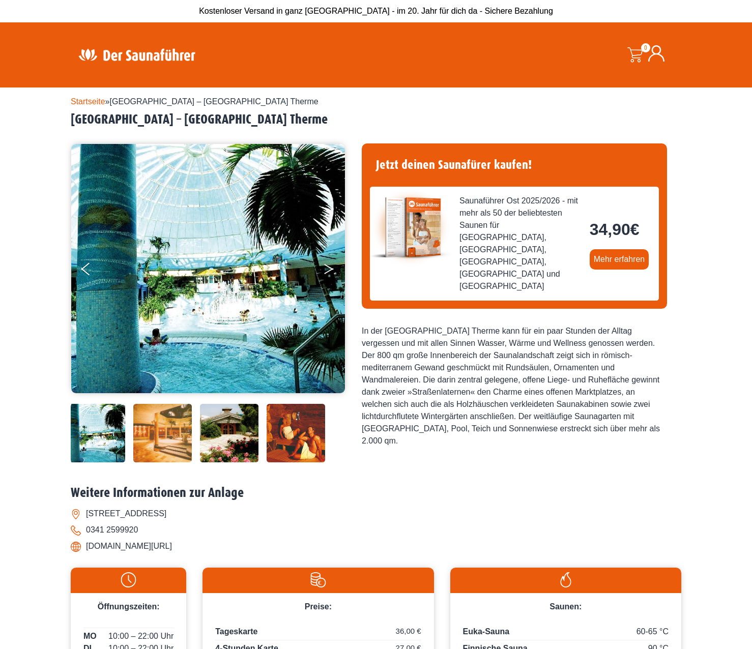
click at [327, 266] on icon "Next" at bounding box center [328, 267] width 9 height 6
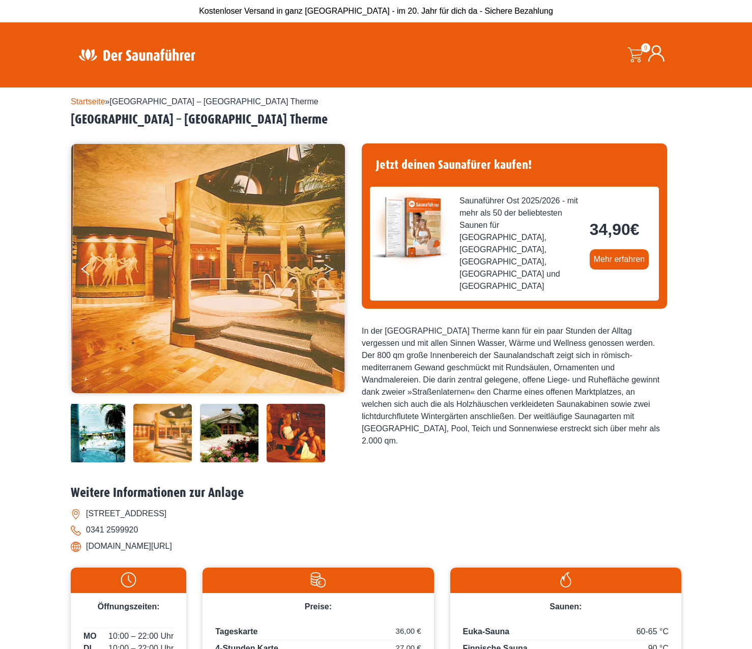
click at [327, 266] on icon "Next" at bounding box center [328, 267] width 9 height 6
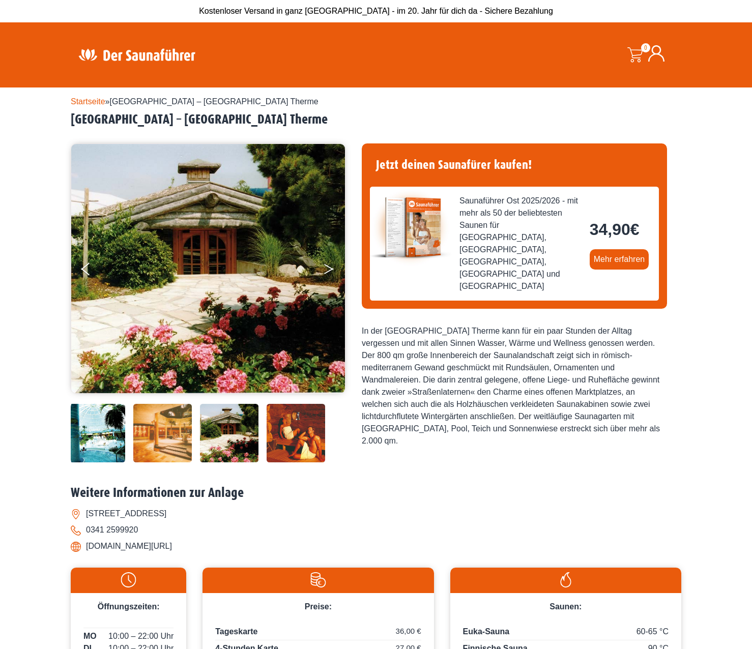
click at [327, 266] on icon "Next" at bounding box center [328, 267] width 9 height 6
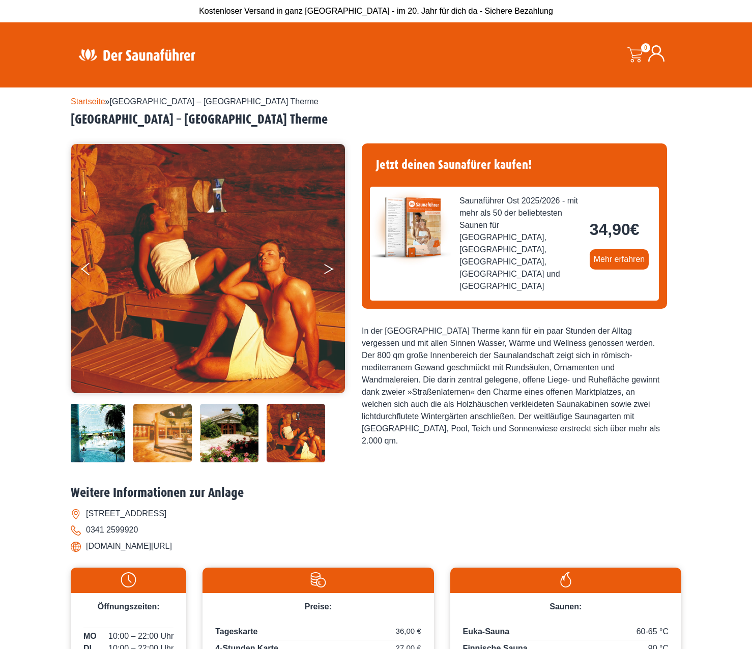
click at [327, 266] on icon "Next" at bounding box center [328, 267] width 9 height 6
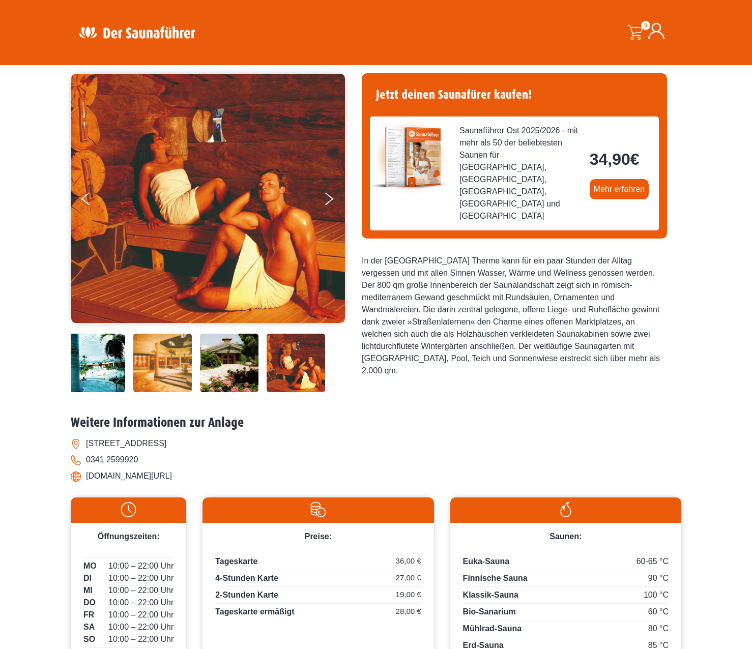
scroll to position [51, 0]
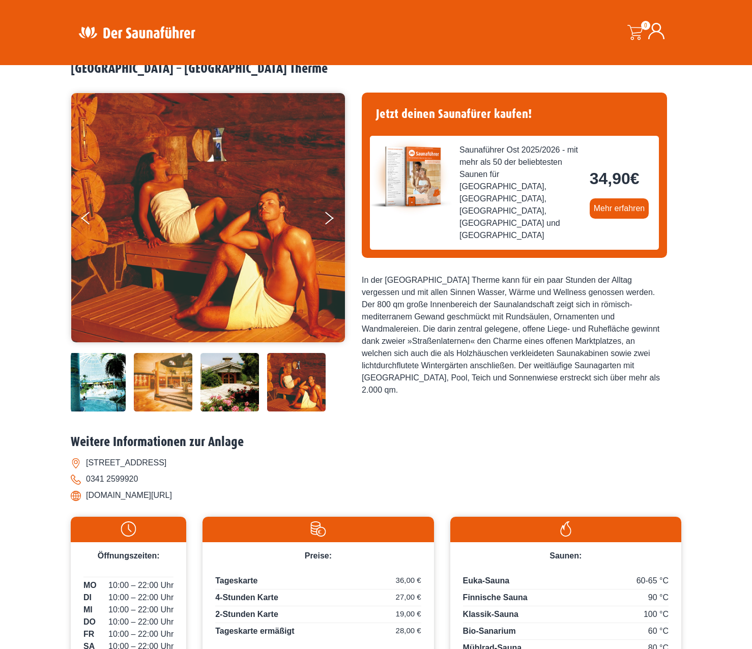
click at [147, 380] on img at bounding box center [163, 382] width 58 height 58
click at [94, 373] on img at bounding box center [96, 382] width 58 height 58
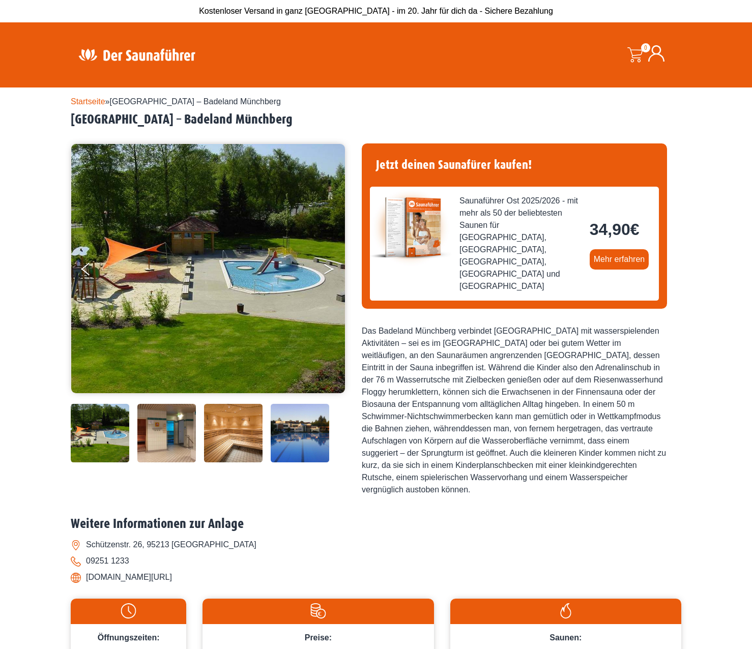
click at [324, 267] on button "Next" at bounding box center [335, 270] width 25 height 25
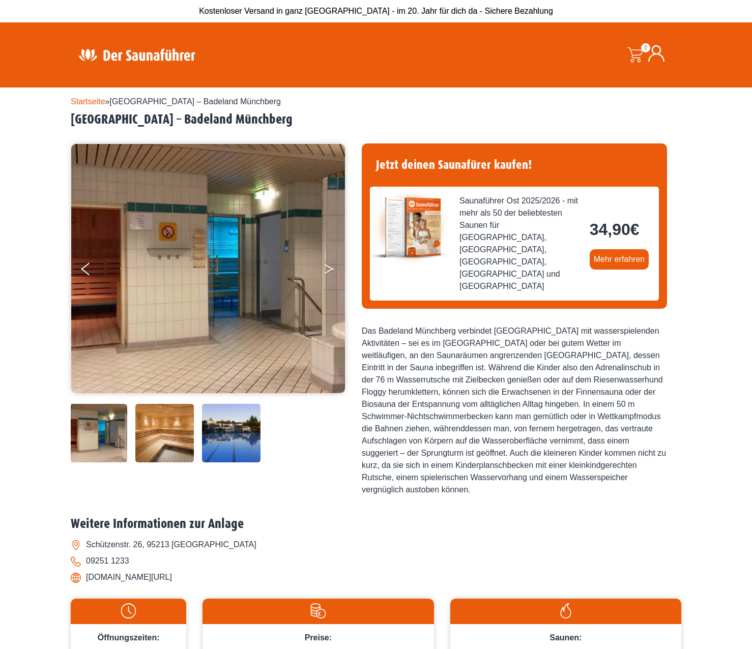
click at [324, 267] on button "Next" at bounding box center [335, 270] width 25 height 25
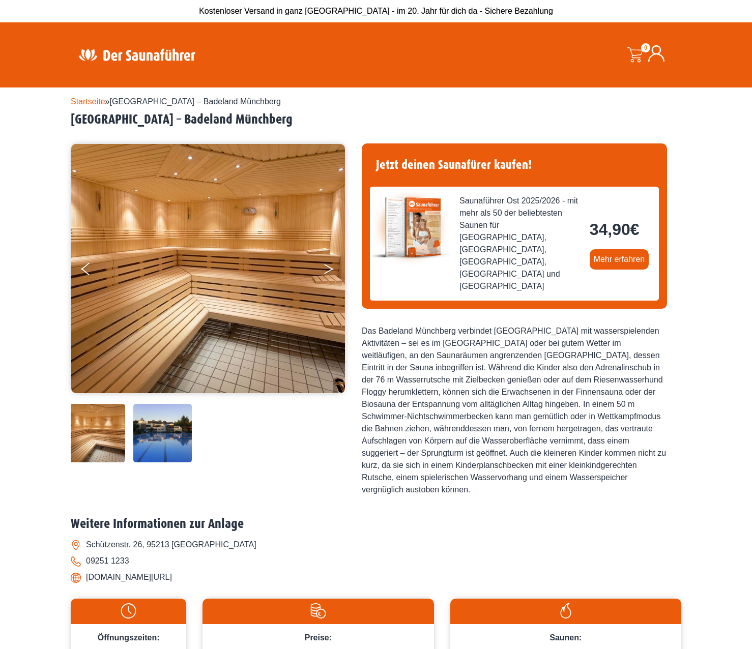
click at [324, 267] on button "Next" at bounding box center [335, 270] width 25 height 25
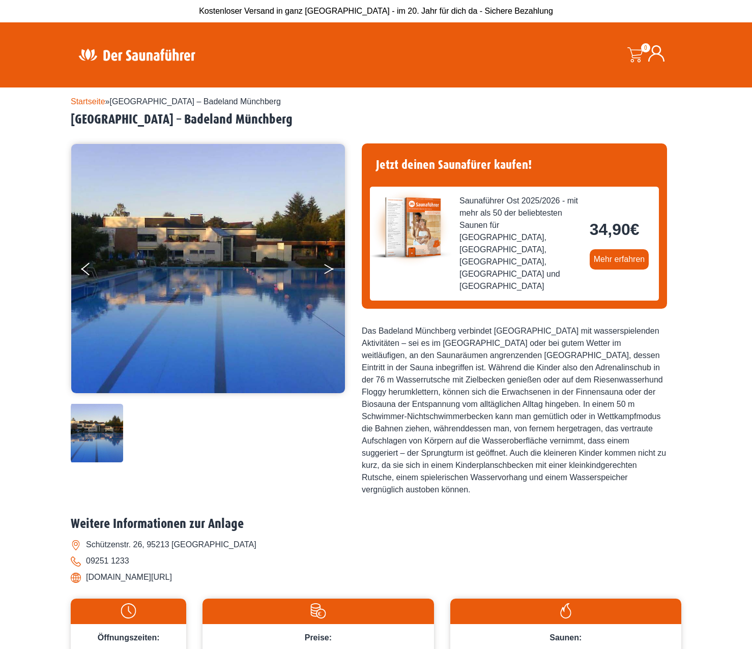
click at [324, 267] on button "Next" at bounding box center [335, 270] width 25 height 25
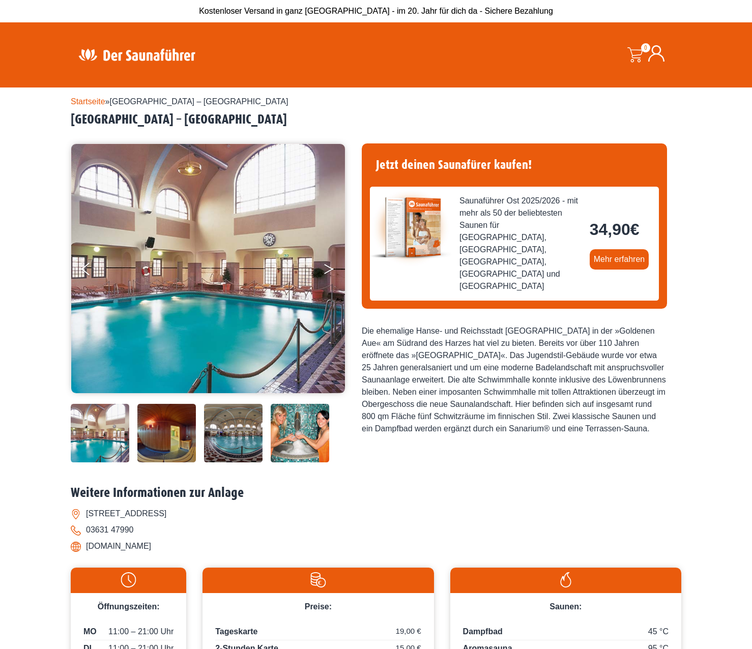
click at [325, 266] on button "Next" at bounding box center [335, 270] width 25 height 25
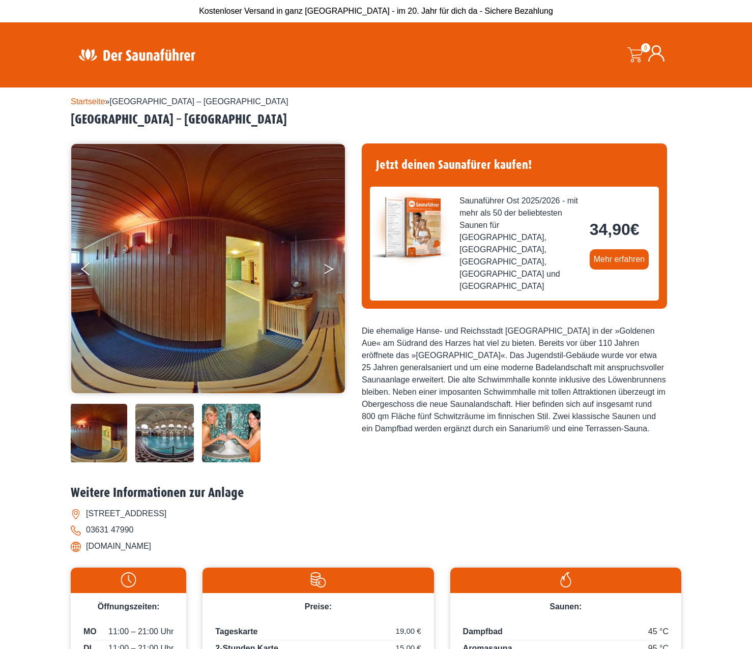
click at [327, 266] on icon "Next" at bounding box center [328, 267] width 9 height 6
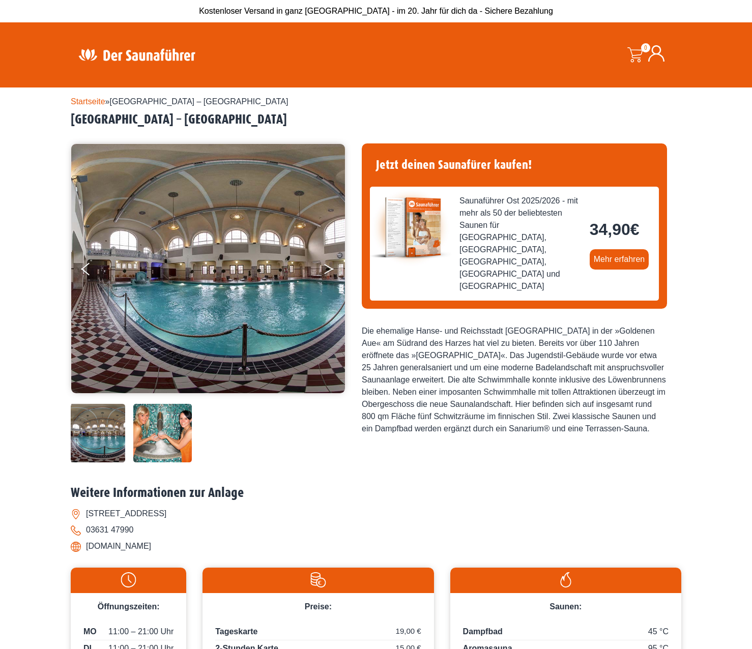
click at [327, 266] on icon "Next" at bounding box center [328, 267] width 9 height 6
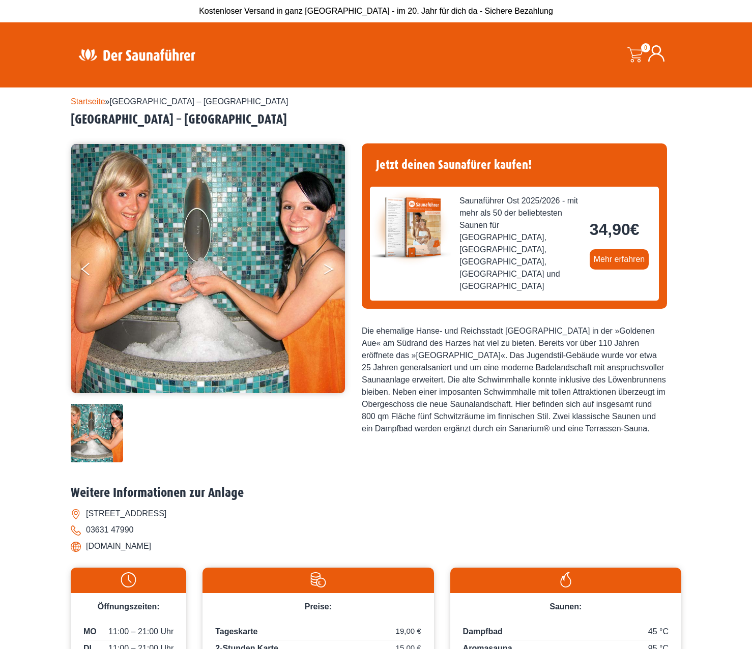
click at [327, 266] on icon "Next" at bounding box center [328, 267] width 9 height 6
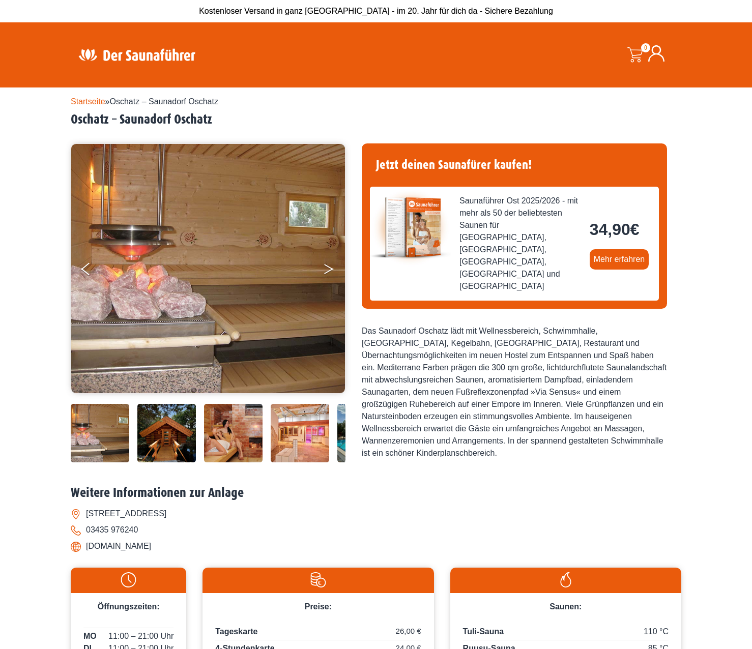
click at [328, 266] on icon "Next" at bounding box center [328, 267] width 9 height 6
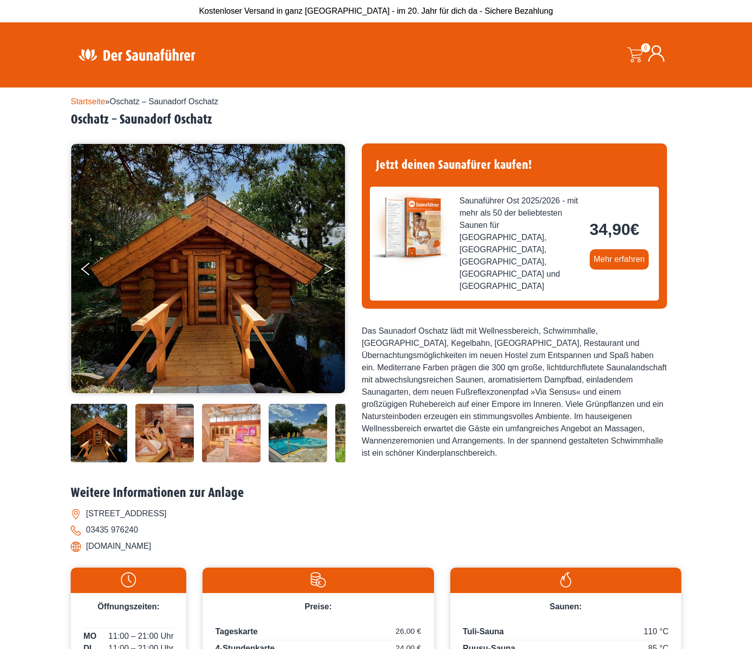
click at [328, 266] on icon "Next" at bounding box center [328, 267] width 9 height 6
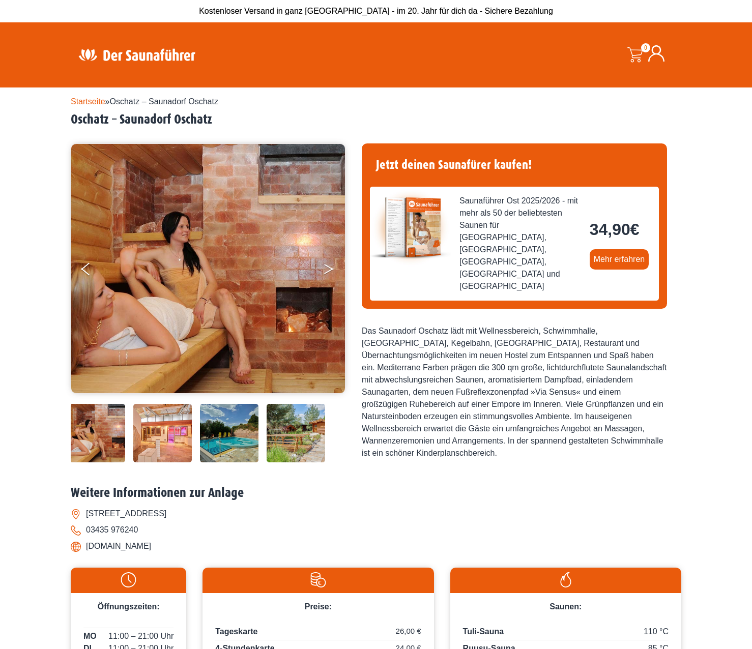
click at [328, 266] on icon "Next" at bounding box center [328, 267] width 9 height 6
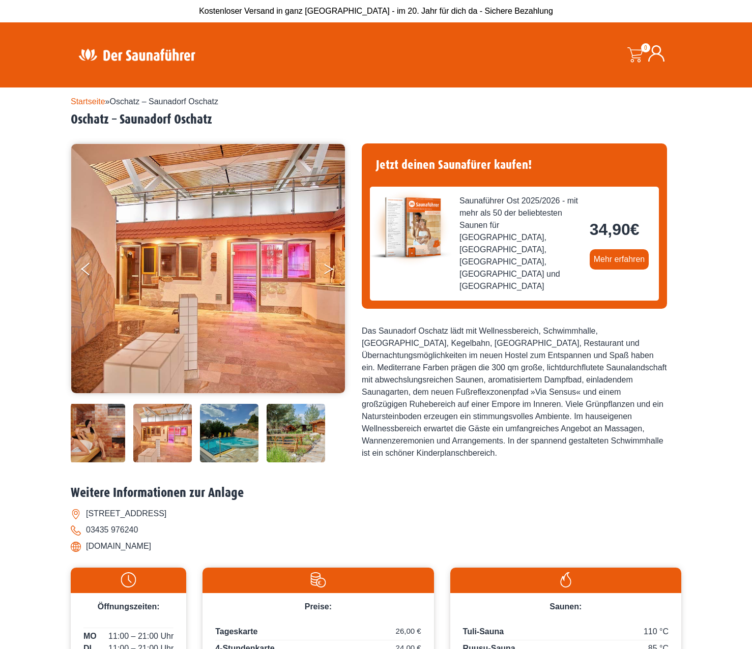
click at [328, 266] on icon "Next" at bounding box center [328, 267] width 9 height 6
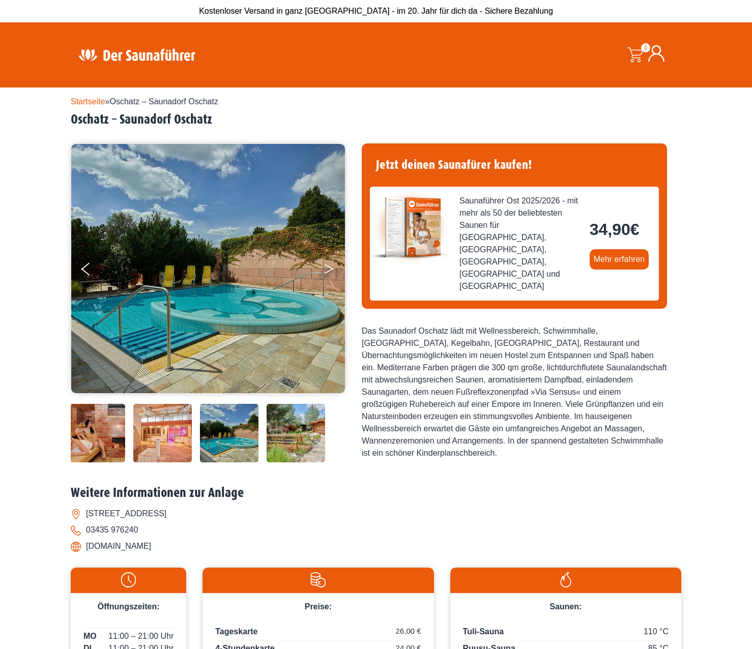
click at [328, 266] on icon "Next" at bounding box center [328, 267] width 9 height 6
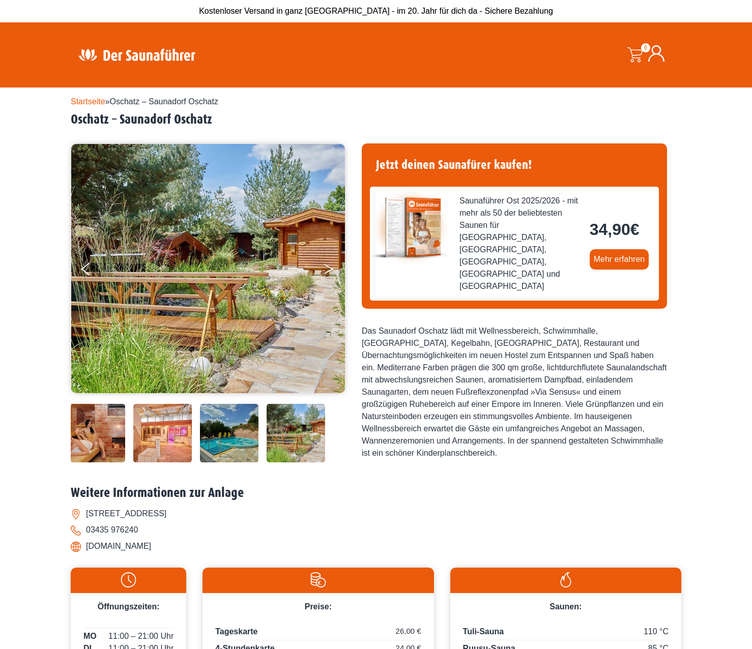
click at [328, 266] on icon "Next" at bounding box center [328, 267] width 9 height 6
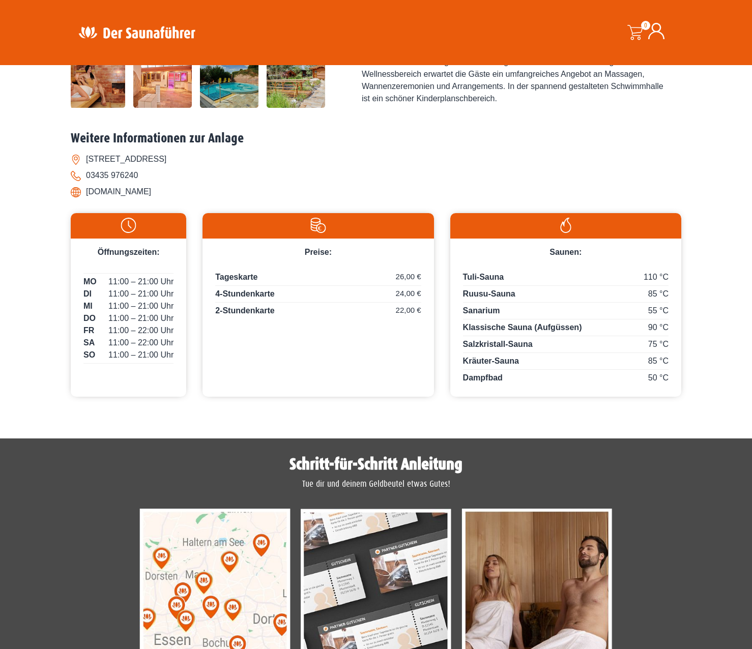
scroll to position [356, 0]
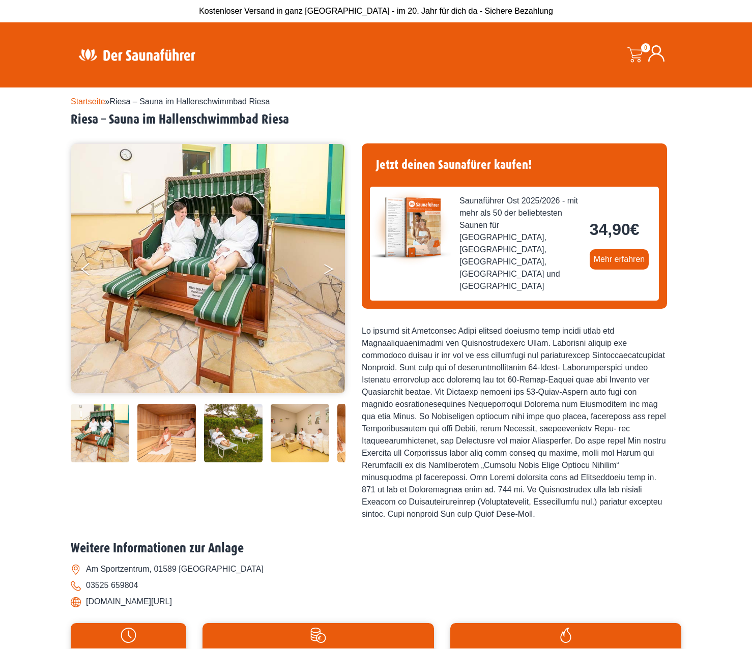
click at [325, 266] on button "Next" at bounding box center [335, 270] width 25 height 25
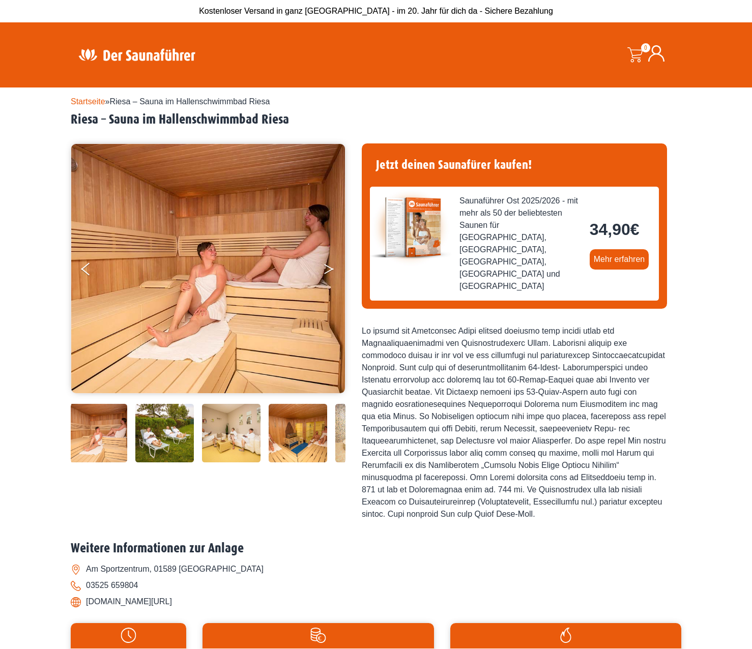
click at [325, 266] on button "Next" at bounding box center [335, 270] width 25 height 25
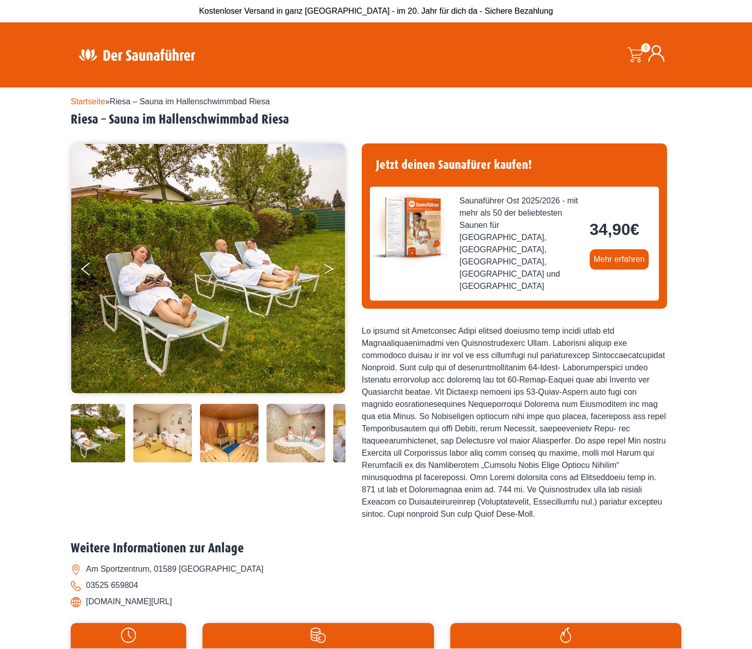
click at [325, 266] on button "Next" at bounding box center [335, 270] width 25 height 25
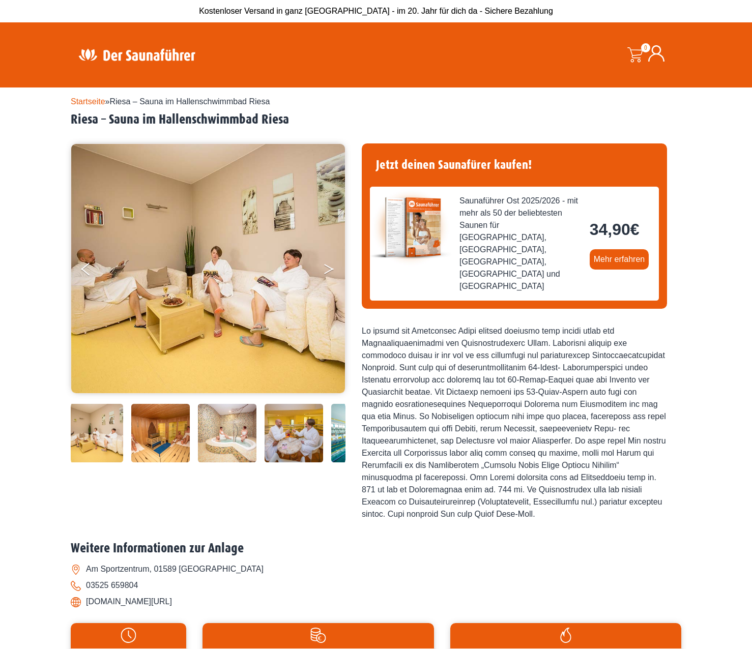
click at [325, 266] on button "Next" at bounding box center [335, 270] width 25 height 25
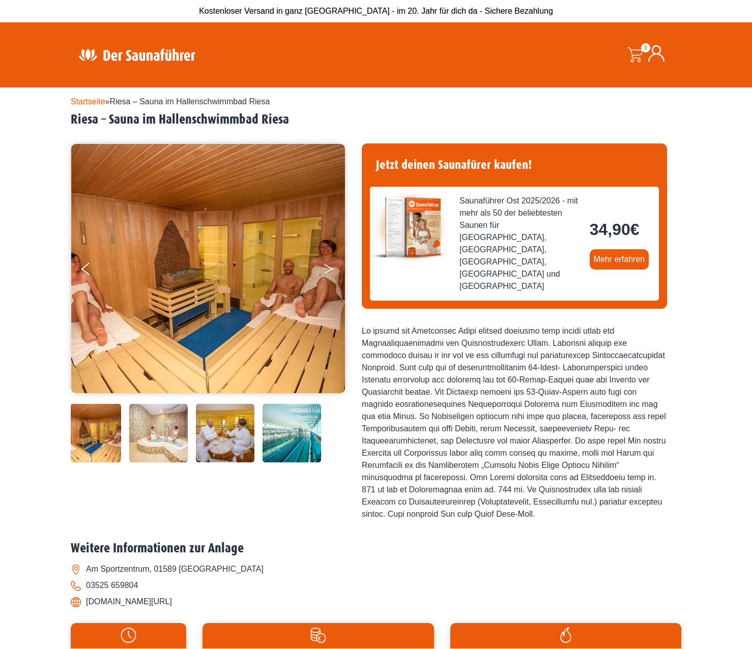
click at [325, 266] on button "Next" at bounding box center [335, 270] width 25 height 25
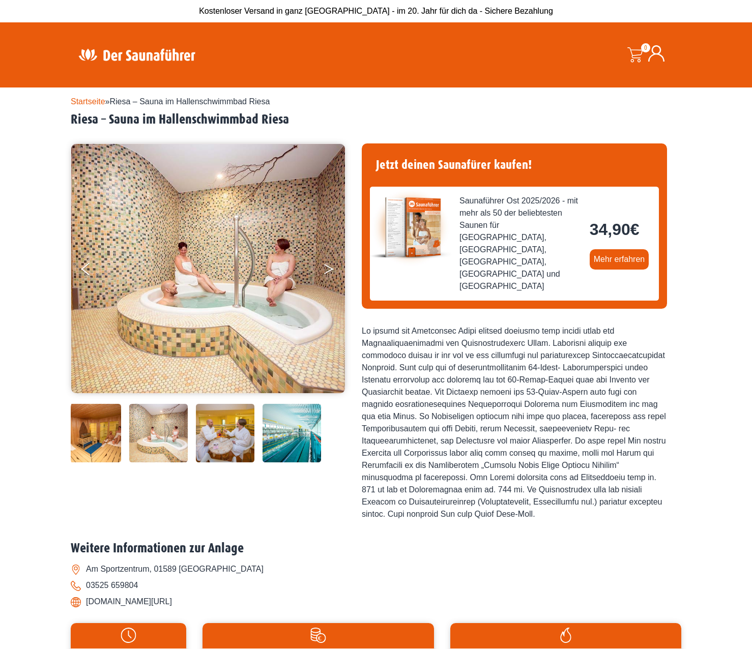
click at [325, 266] on button "Next" at bounding box center [335, 270] width 25 height 25
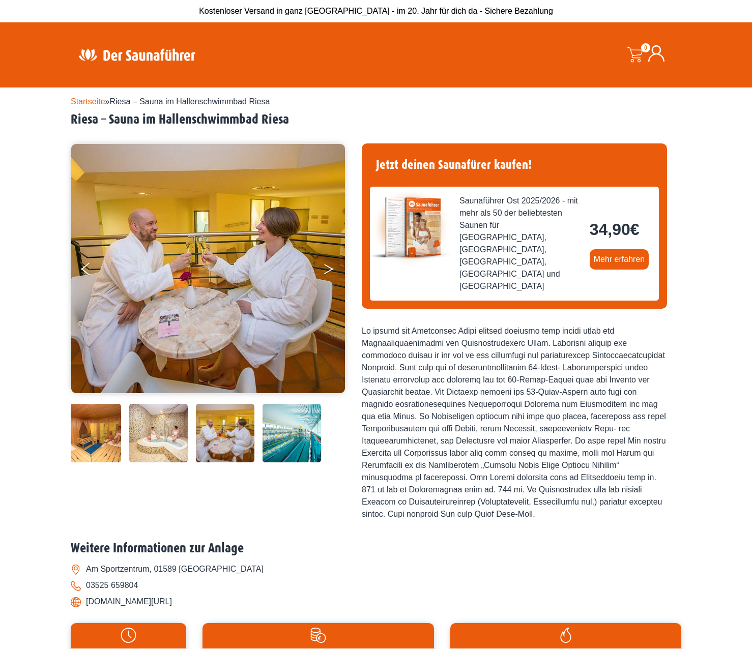
click at [325, 266] on button "Next" at bounding box center [335, 270] width 25 height 25
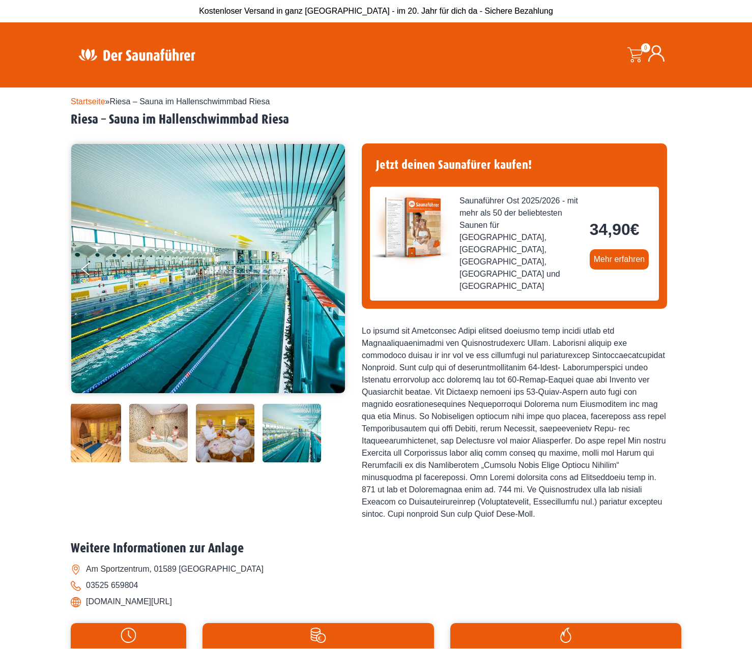
click at [325, 266] on button "Next" at bounding box center [335, 270] width 25 height 25
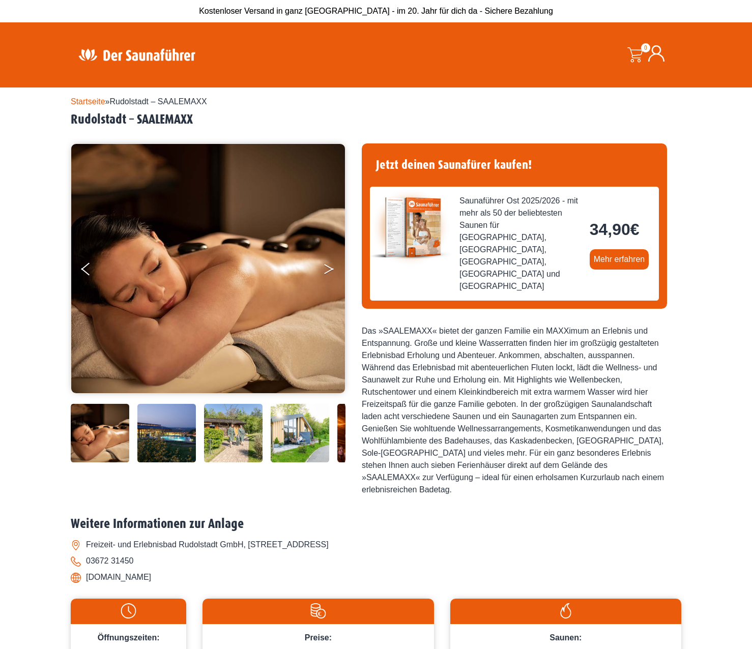
click at [326, 270] on button "Next" at bounding box center [335, 270] width 25 height 25
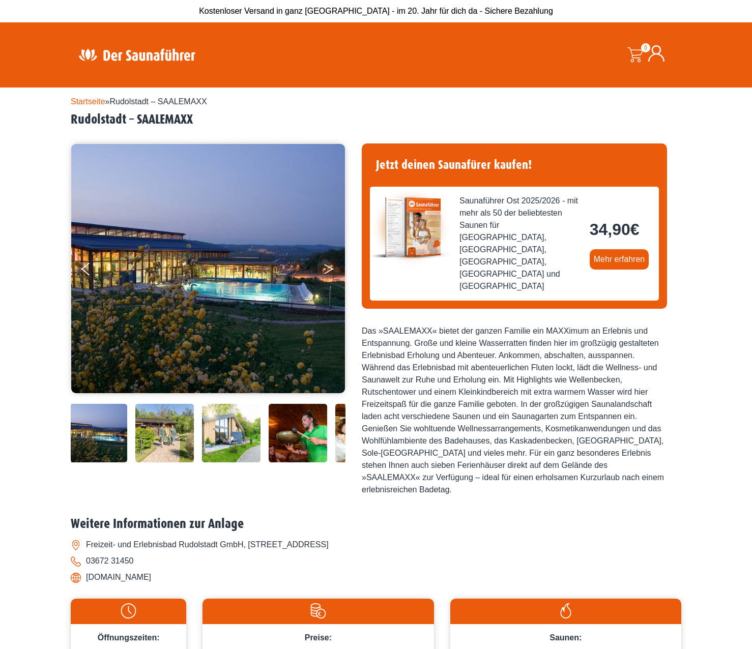
click at [326, 270] on button "Next" at bounding box center [335, 270] width 25 height 25
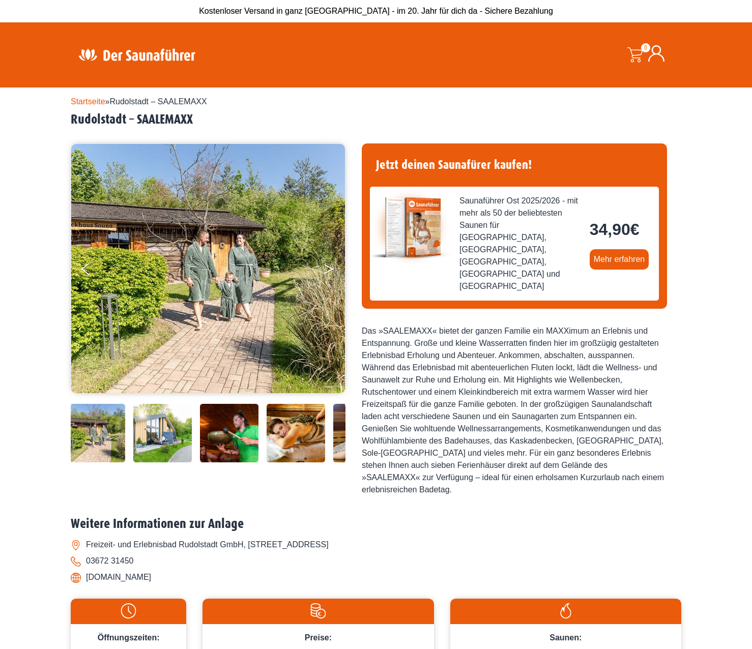
click at [326, 270] on button "Next" at bounding box center [335, 270] width 25 height 25
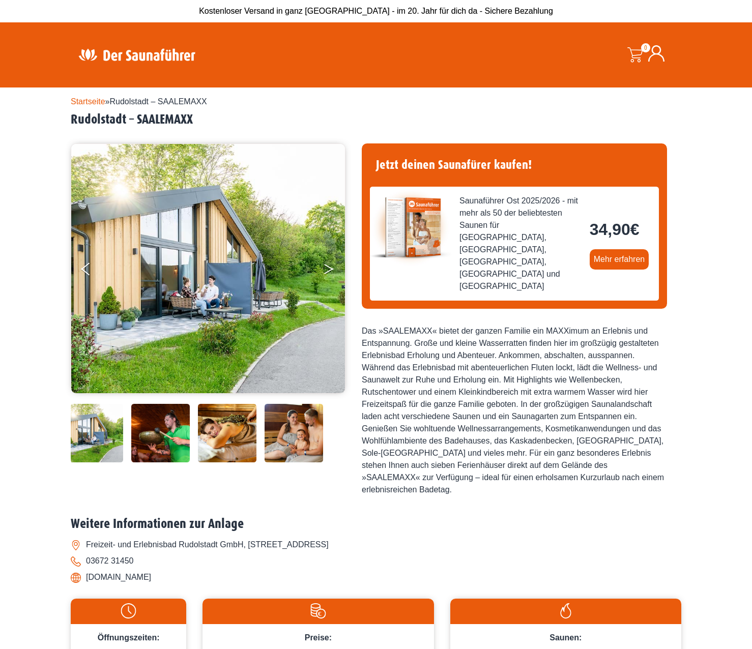
click at [326, 270] on button "Next" at bounding box center [335, 270] width 25 height 25
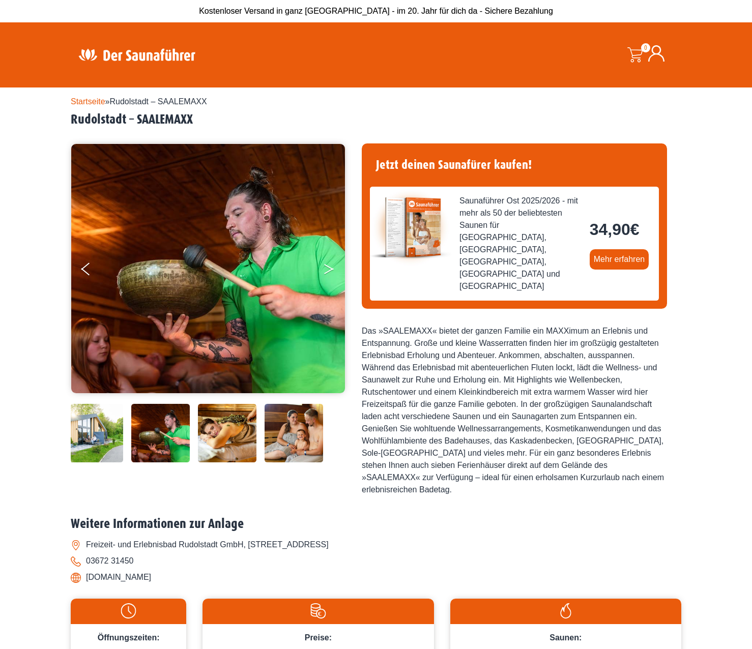
click at [326, 270] on button "Next" at bounding box center [335, 270] width 25 height 25
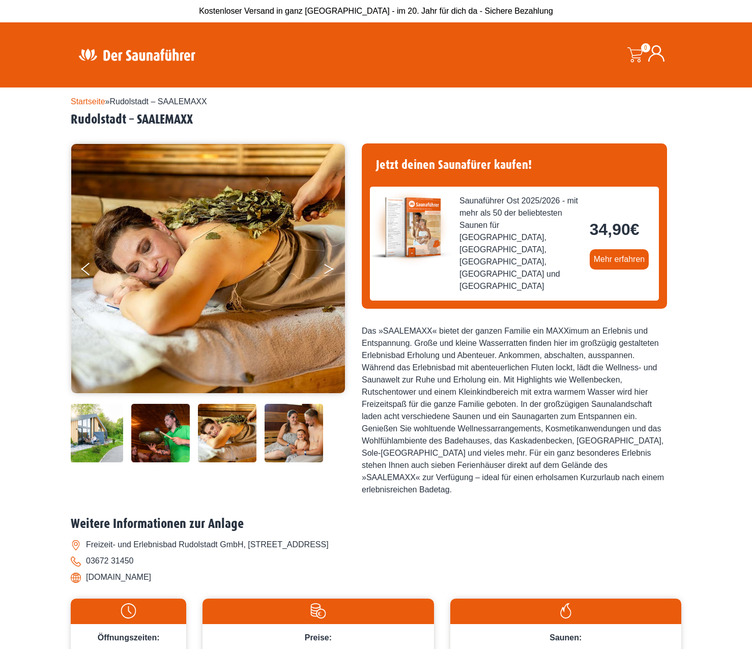
click at [326, 270] on button "Next" at bounding box center [335, 270] width 25 height 25
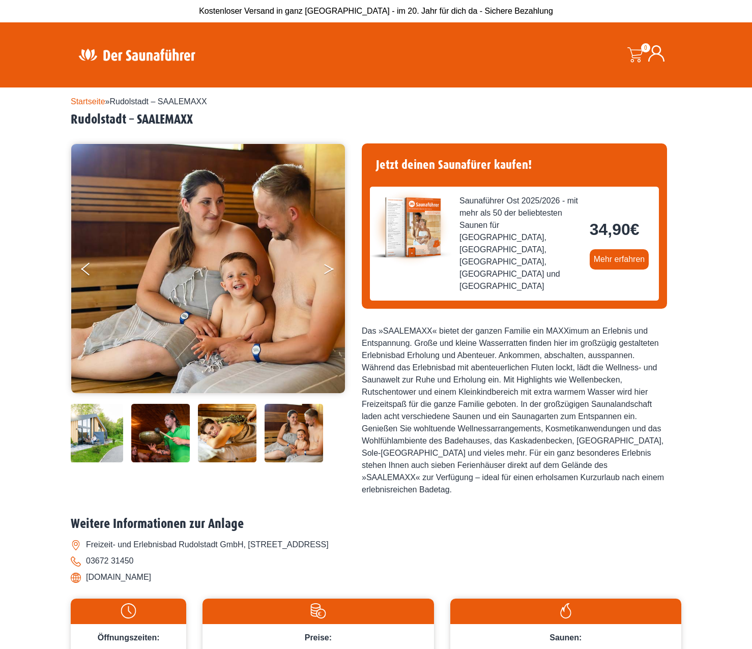
click at [326, 270] on button "Next" at bounding box center [335, 270] width 25 height 25
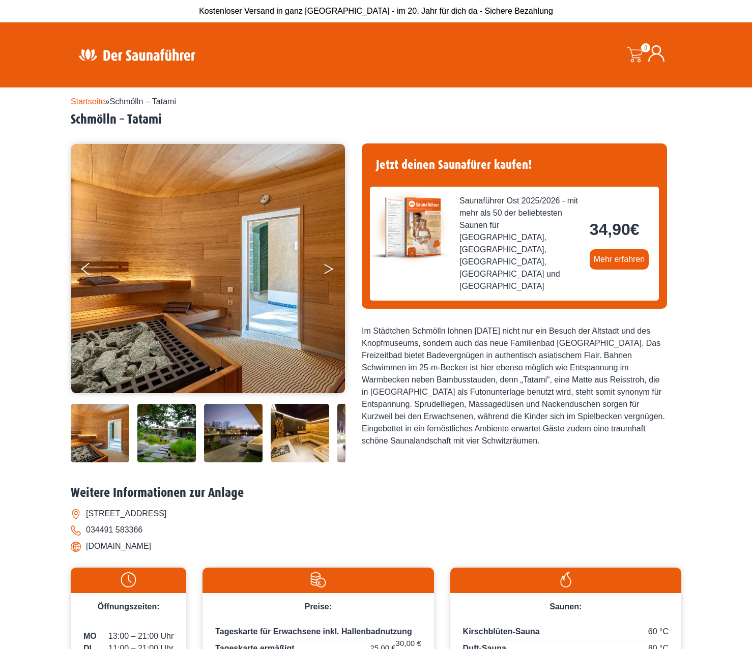
click at [324, 272] on button "Next" at bounding box center [335, 270] width 25 height 25
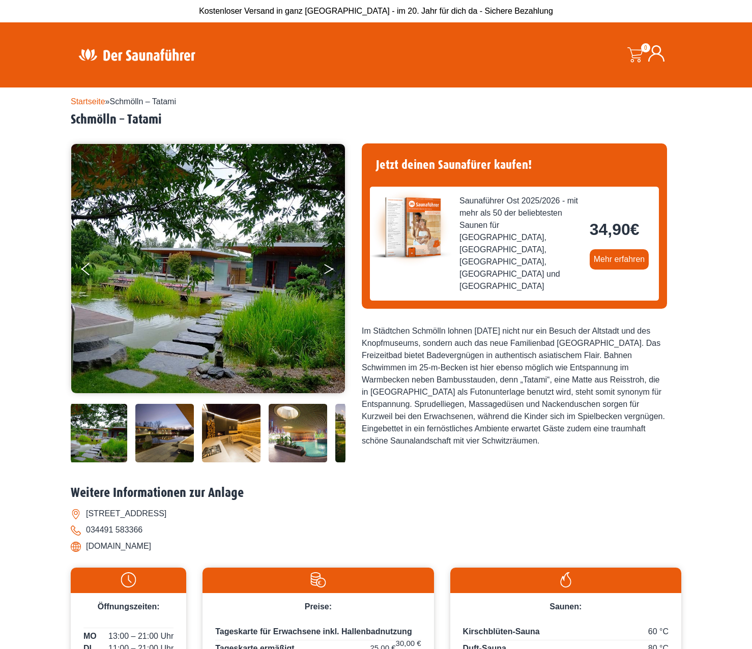
click at [328, 270] on button "Next" at bounding box center [335, 270] width 25 height 25
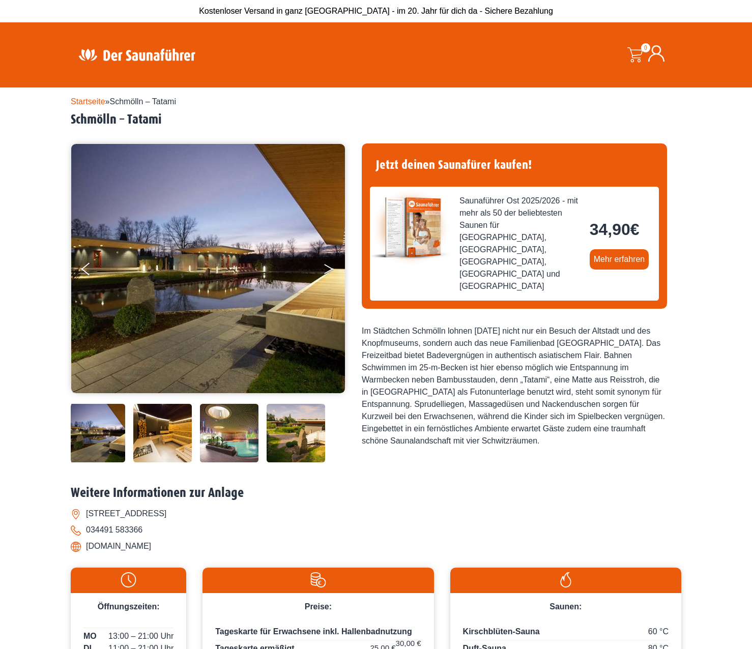
click at [328, 270] on button "Next" at bounding box center [335, 270] width 25 height 25
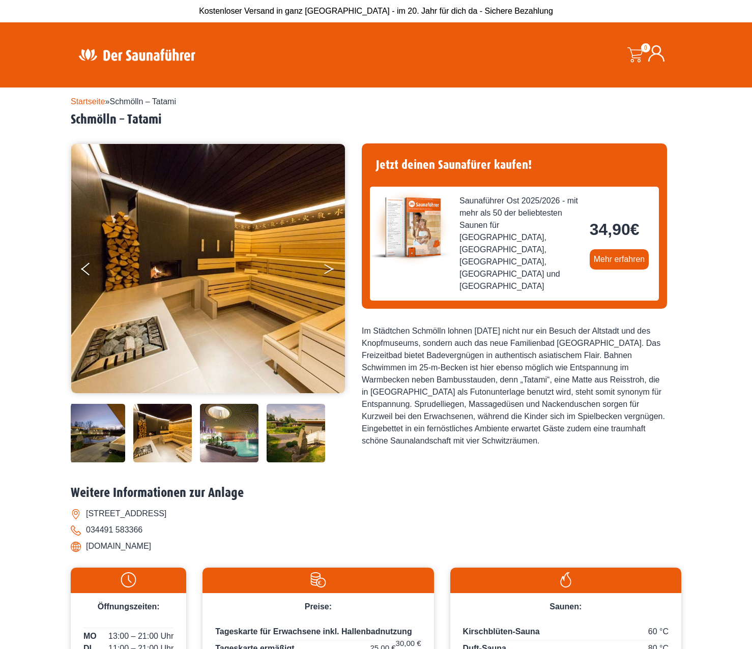
click at [328, 270] on button "Next" at bounding box center [335, 270] width 25 height 25
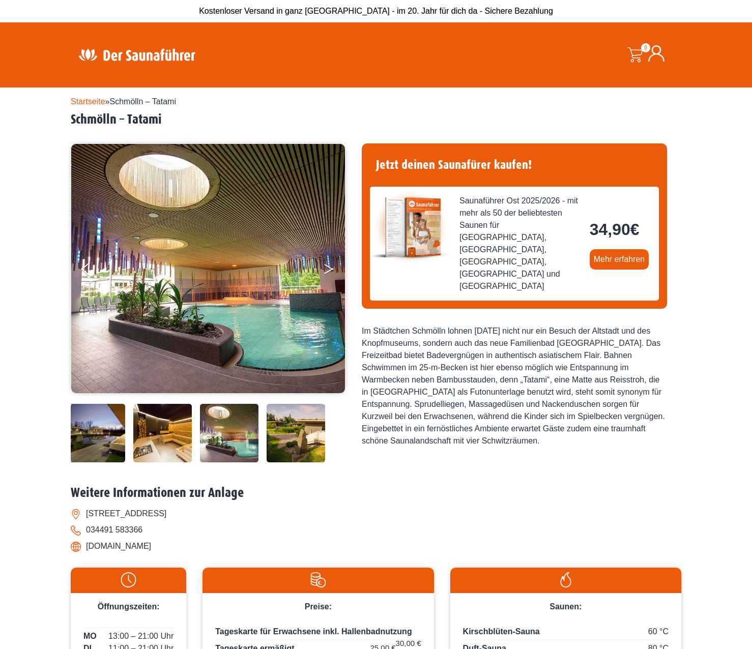
click at [328, 270] on button "Next" at bounding box center [335, 270] width 25 height 25
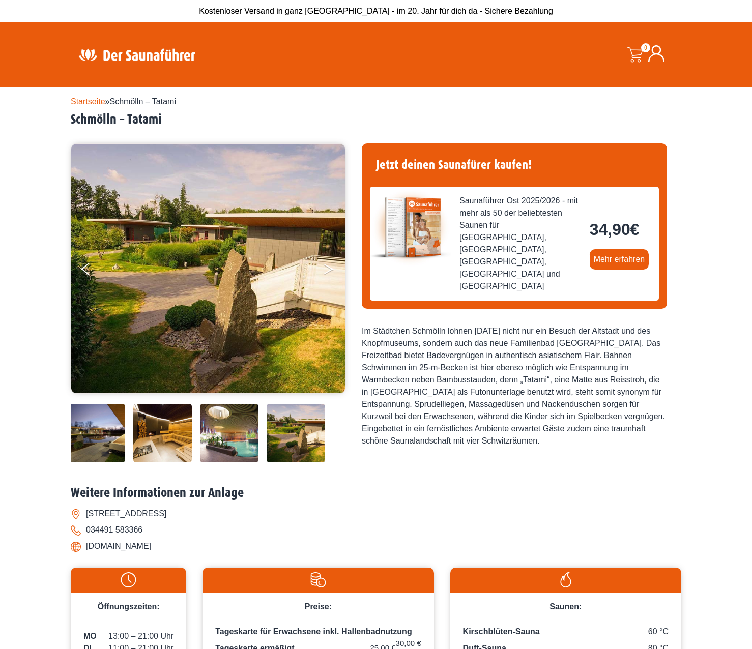
click at [328, 270] on button "Next" at bounding box center [335, 270] width 25 height 25
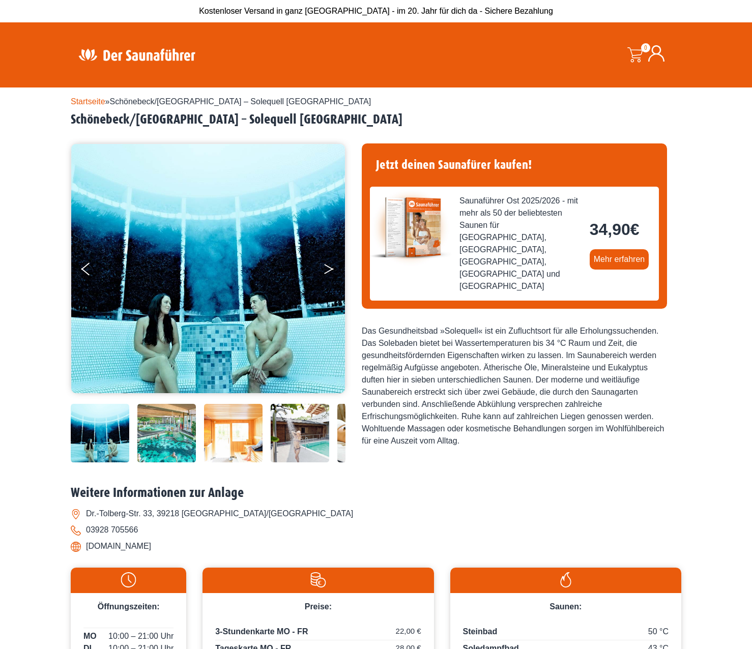
click at [325, 269] on button "Next" at bounding box center [335, 270] width 25 height 25
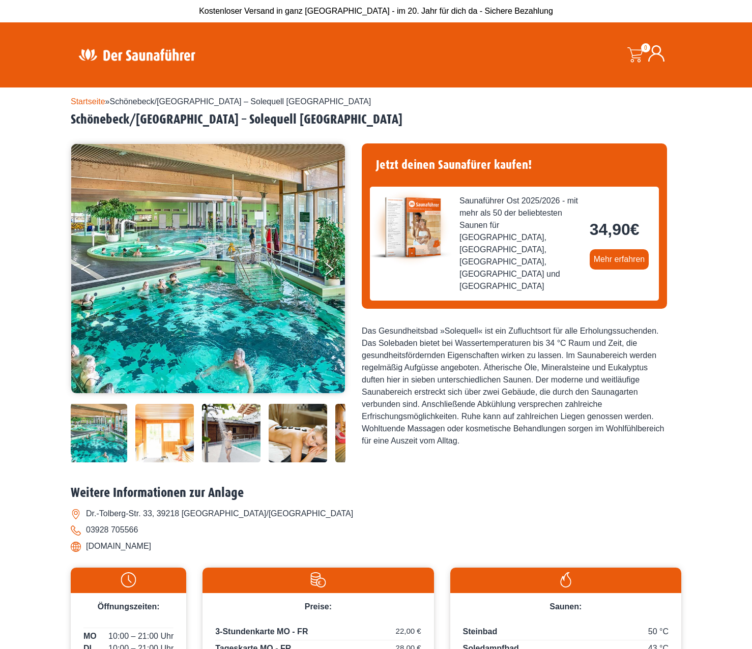
click at [82, 264] on button "Previous" at bounding box center [93, 270] width 25 height 25
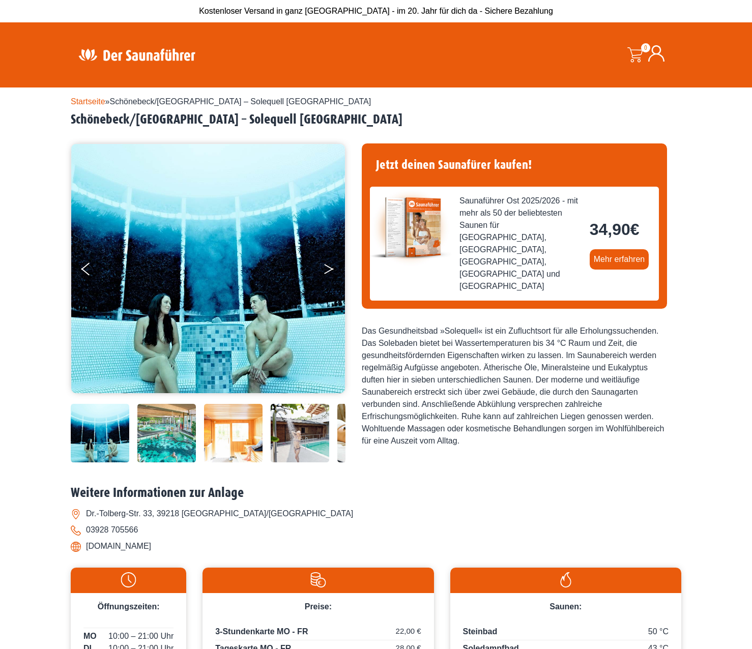
click at [327, 266] on icon "Next" at bounding box center [328, 267] width 9 height 6
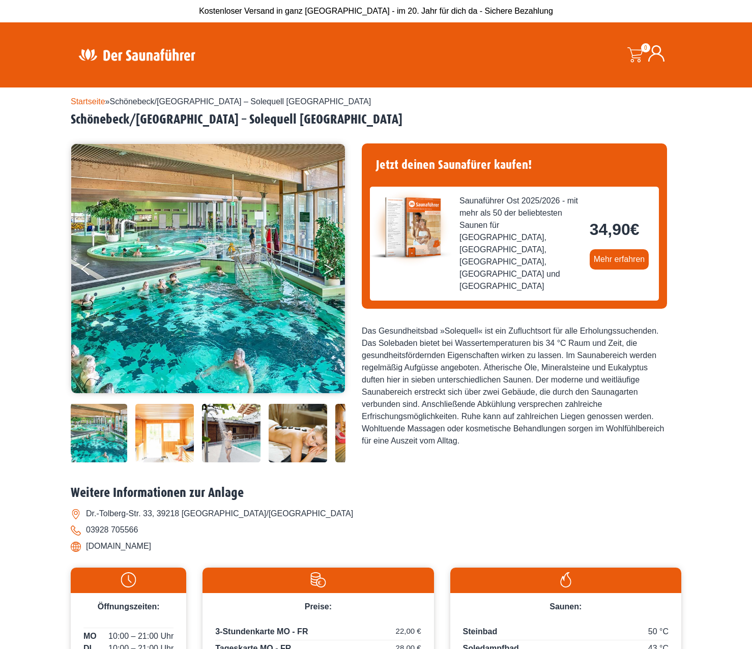
click at [327, 266] on icon "Next" at bounding box center [328, 267] width 9 height 6
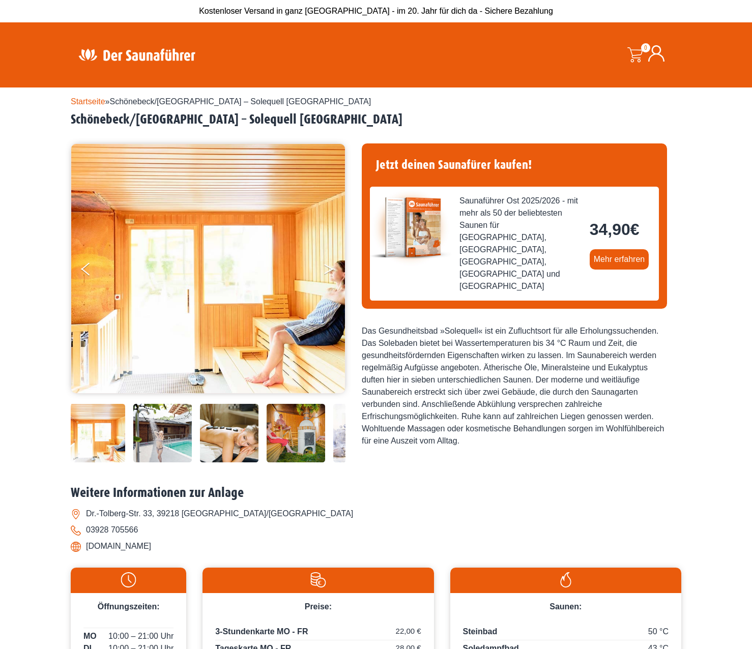
click at [327, 266] on icon "Next" at bounding box center [328, 267] width 9 height 6
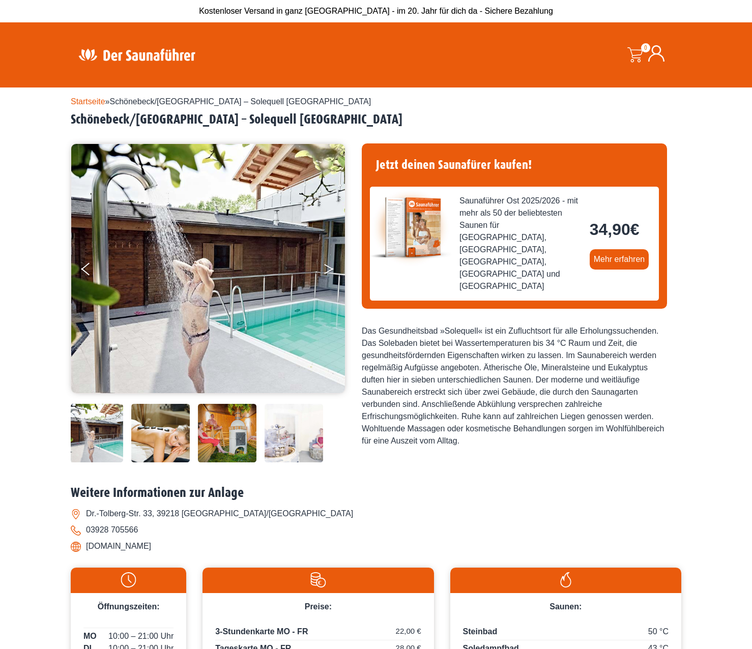
click at [325, 266] on button "Next" at bounding box center [335, 270] width 25 height 25
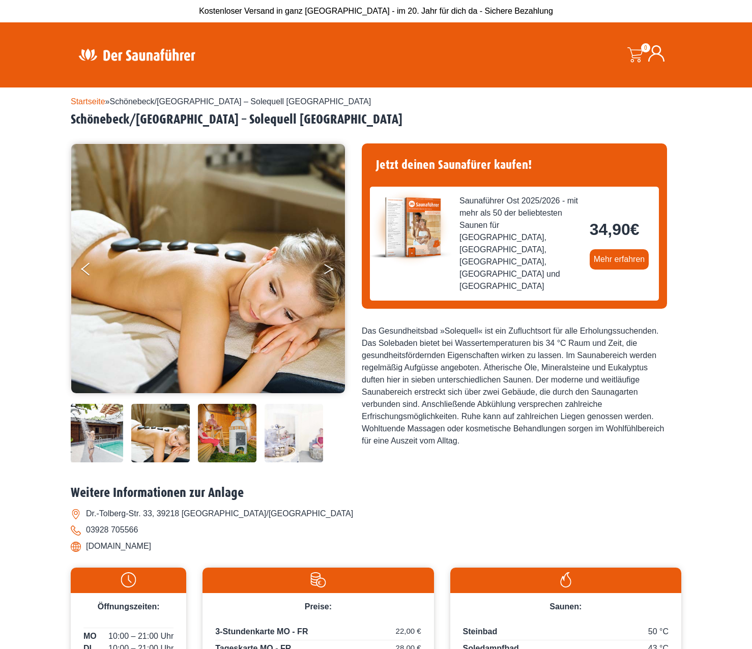
click at [325, 266] on button "Next" at bounding box center [335, 270] width 25 height 25
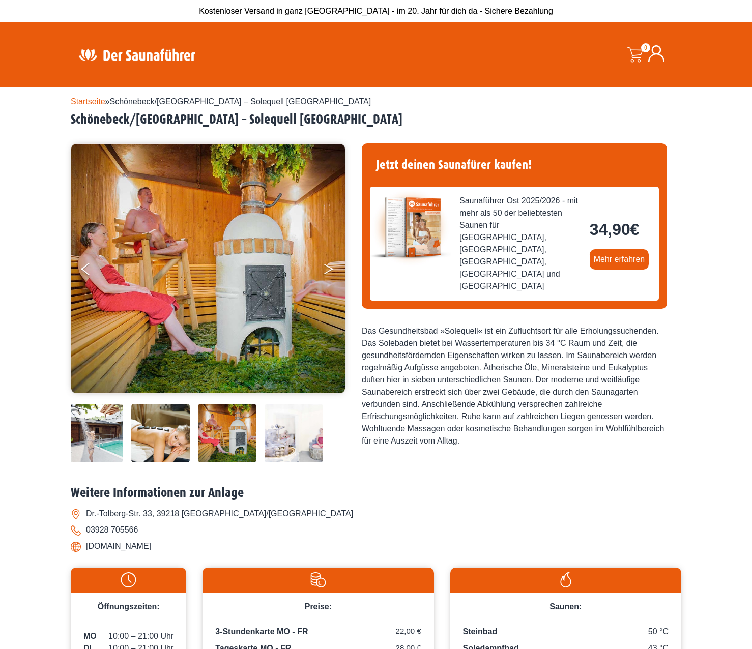
click at [325, 266] on button "Next" at bounding box center [335, 270] width 25 height 25
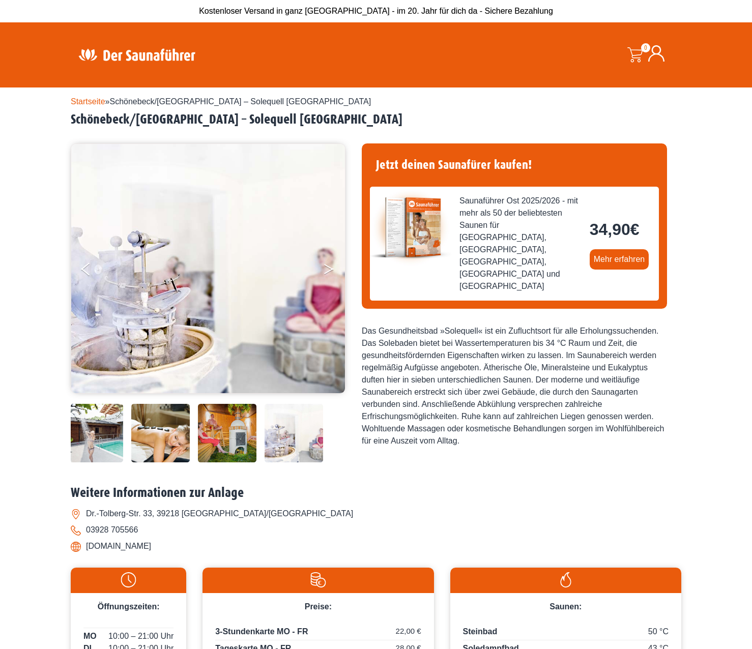
click at [325, 266] on button "Next" at bounding box center [335, 270] width 25 height 25
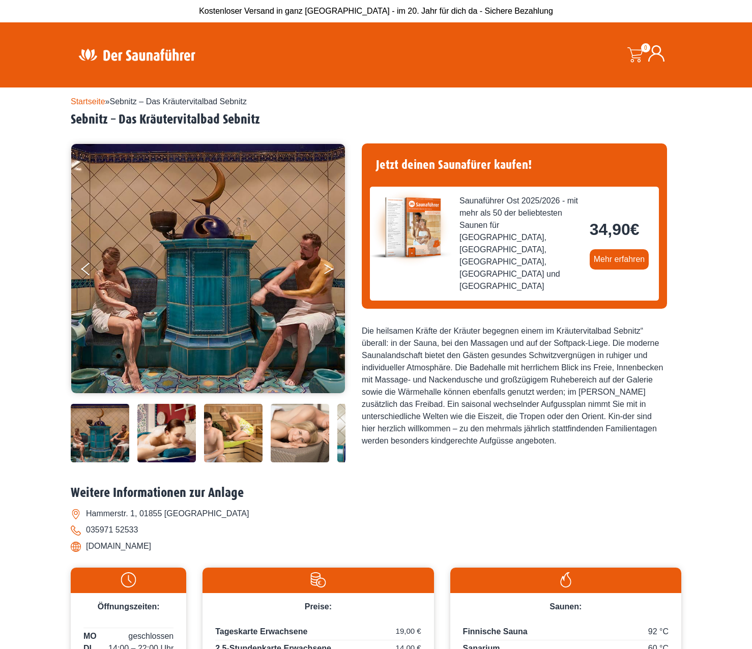
click at [328, 268] on button "Next" at bounding box center [335, 270] width 25 height 25
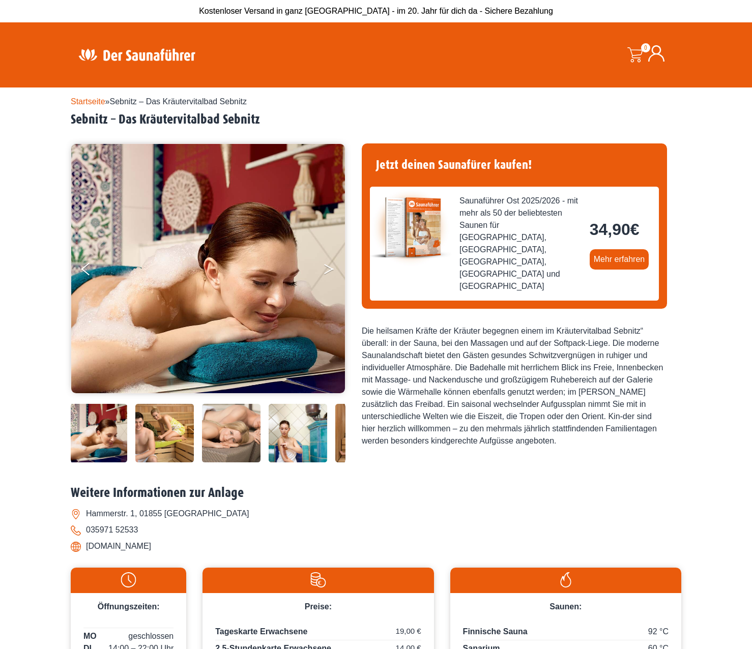
click at [328, 268] on button "Next" at bounding box center [335, 270] width 25 height 25
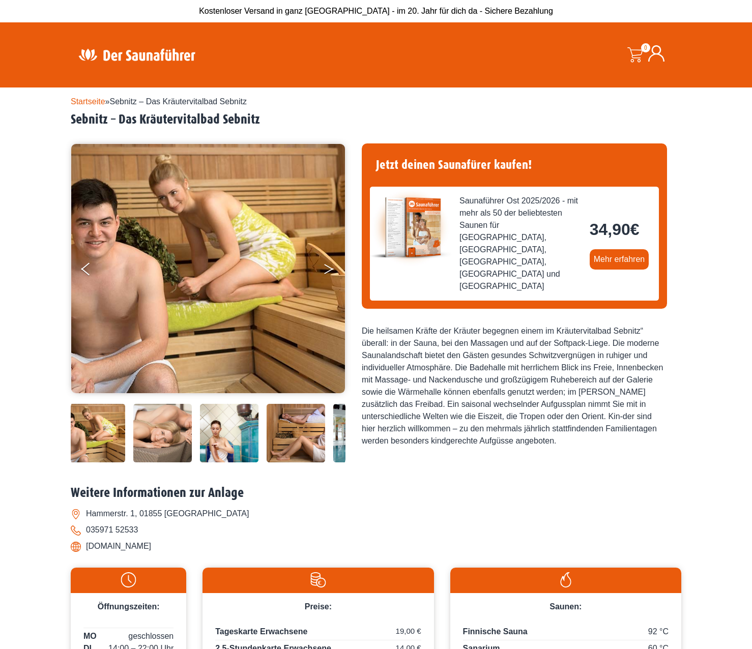
click at [328, 268] on button "Next" at bounding box center [335, 270] width 25 height 25
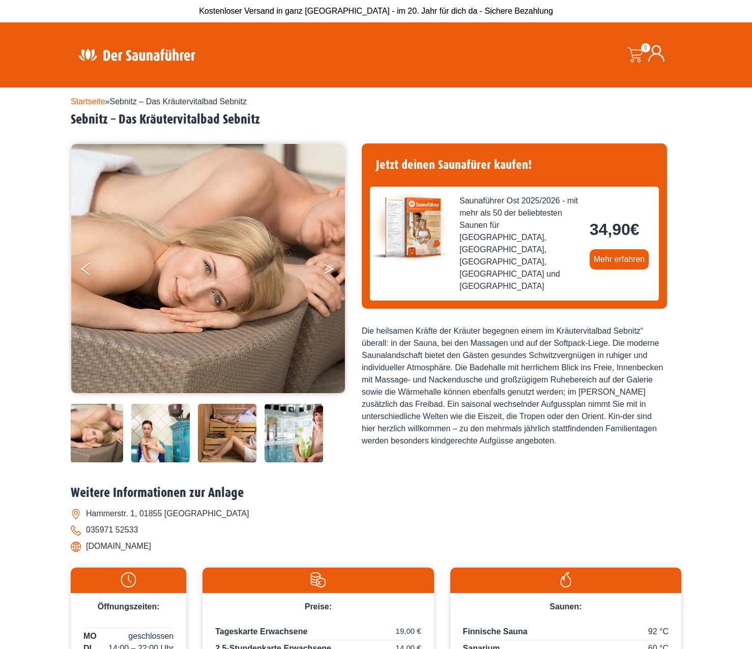
click at [328, 268] on button "Next" at bounding box center [335, 270] width 25 height 25
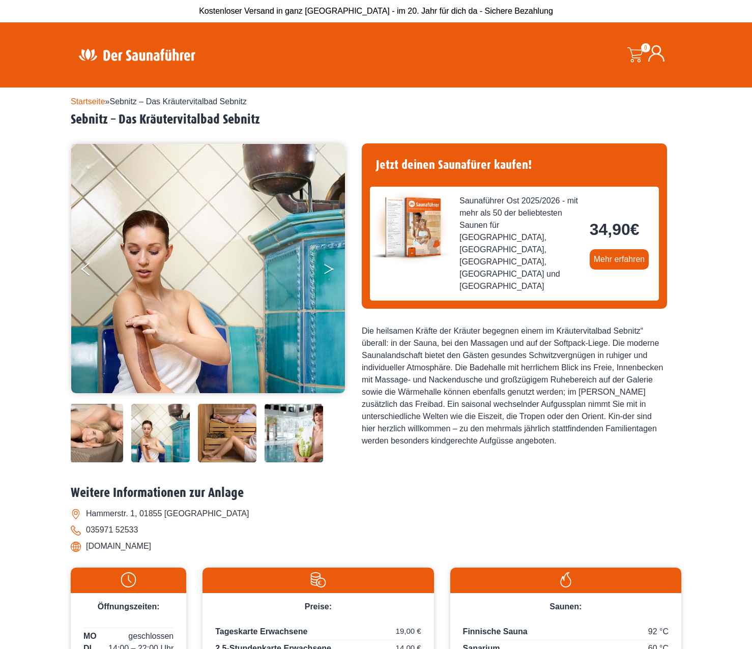
click at [328, 268] on button "Next" at bounding box center [335, 270] width 25 height 25
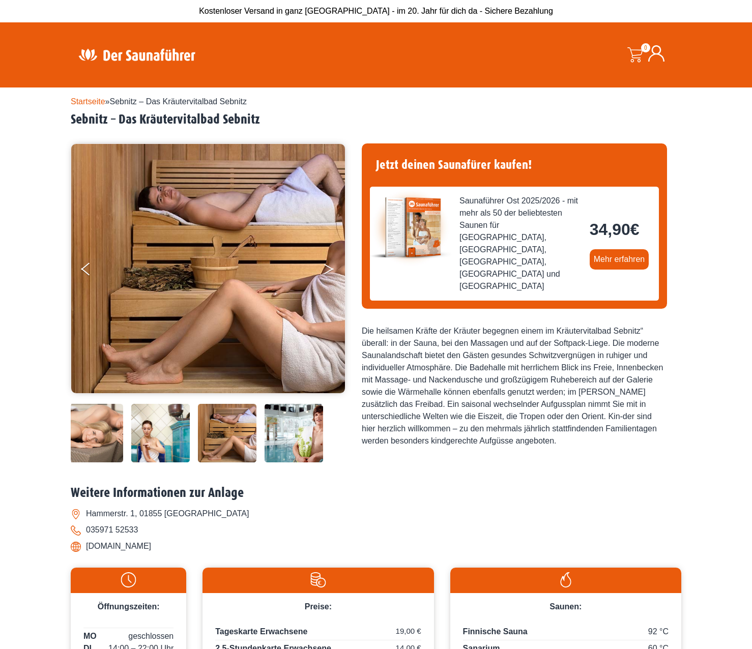
click at [328, 268] on button "Next" at bounding box center [335, 270] width 25 height 25
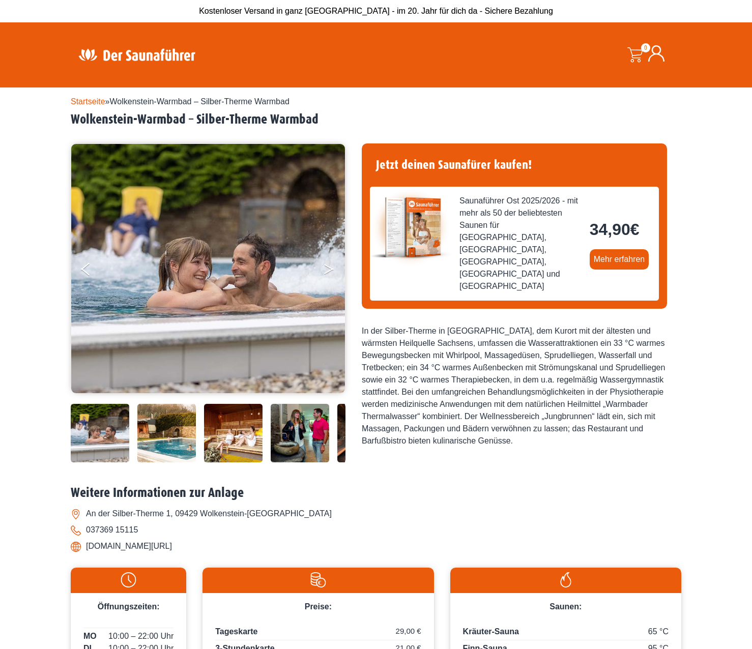
click at [327, 268] on button "Next" at bounding box center [335, 270] width 25 height 25
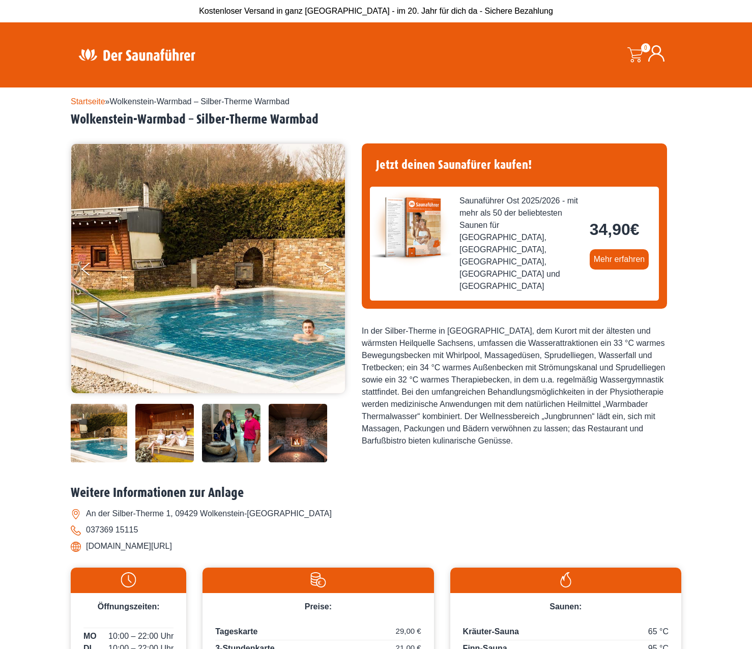
click at [327, 268] on button "Next" at bounding box center [335, 270] width 25 height 25
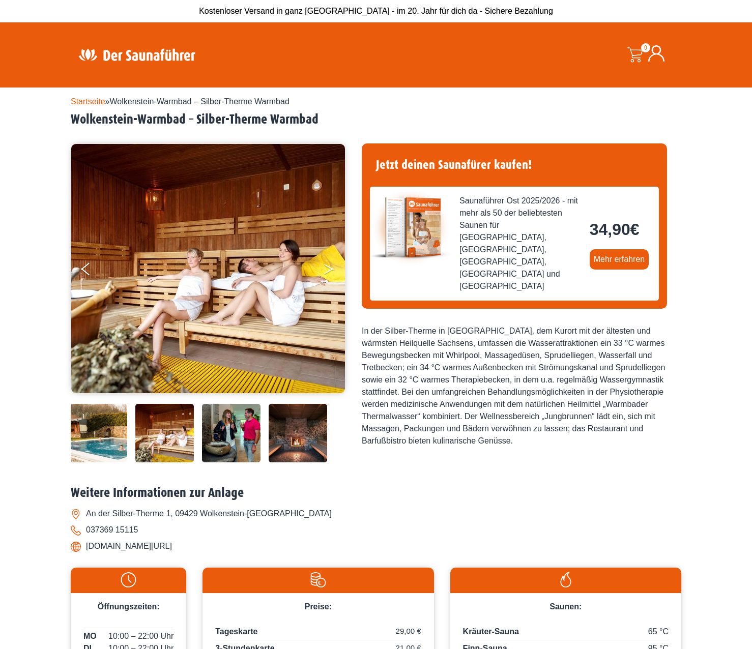
click at [327, 268] on button "Next" at bounding box center [335, 270] width 25 height 25
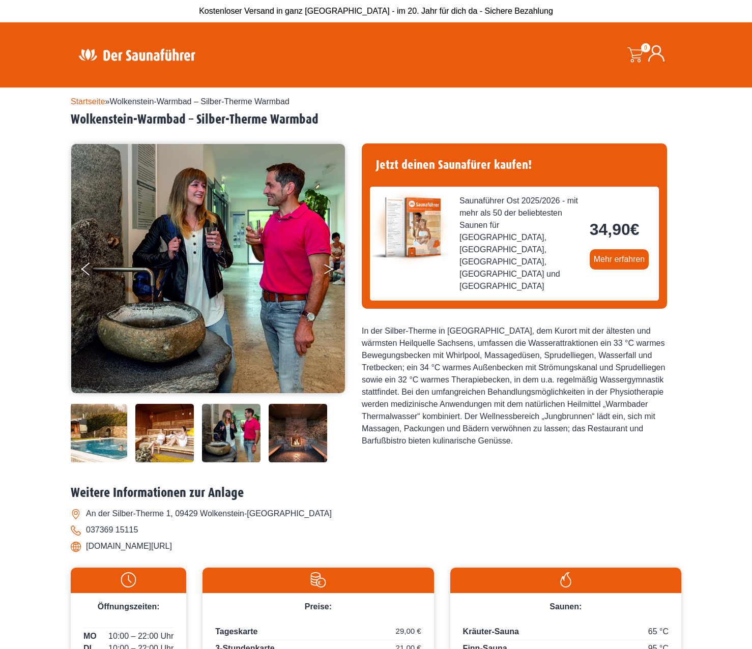
click at [327, 268] on button "Next" at bounding box center [335, 270] width 25 height 25
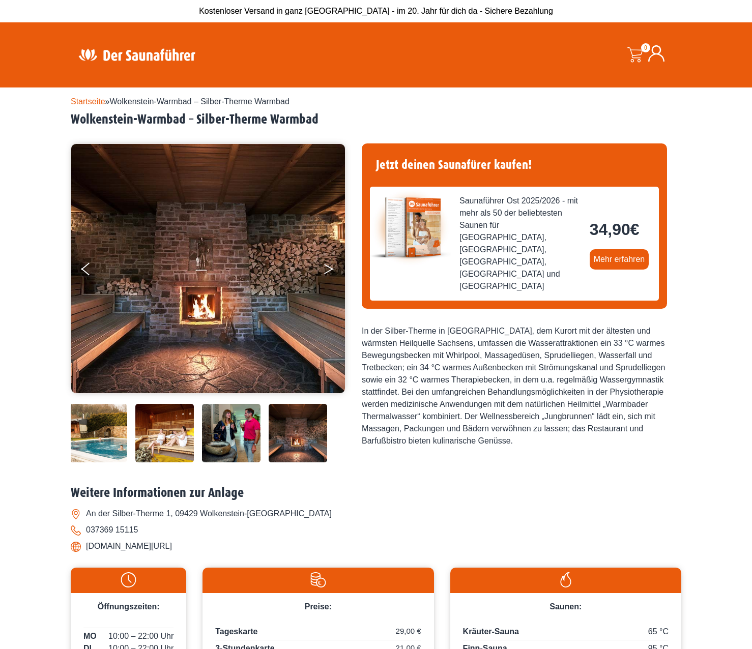
click at [327, 268] on button "Next" at bounding box center [335, 270] width 25 height 25
